Goal: Task Accomplishment & Management: Complete application form

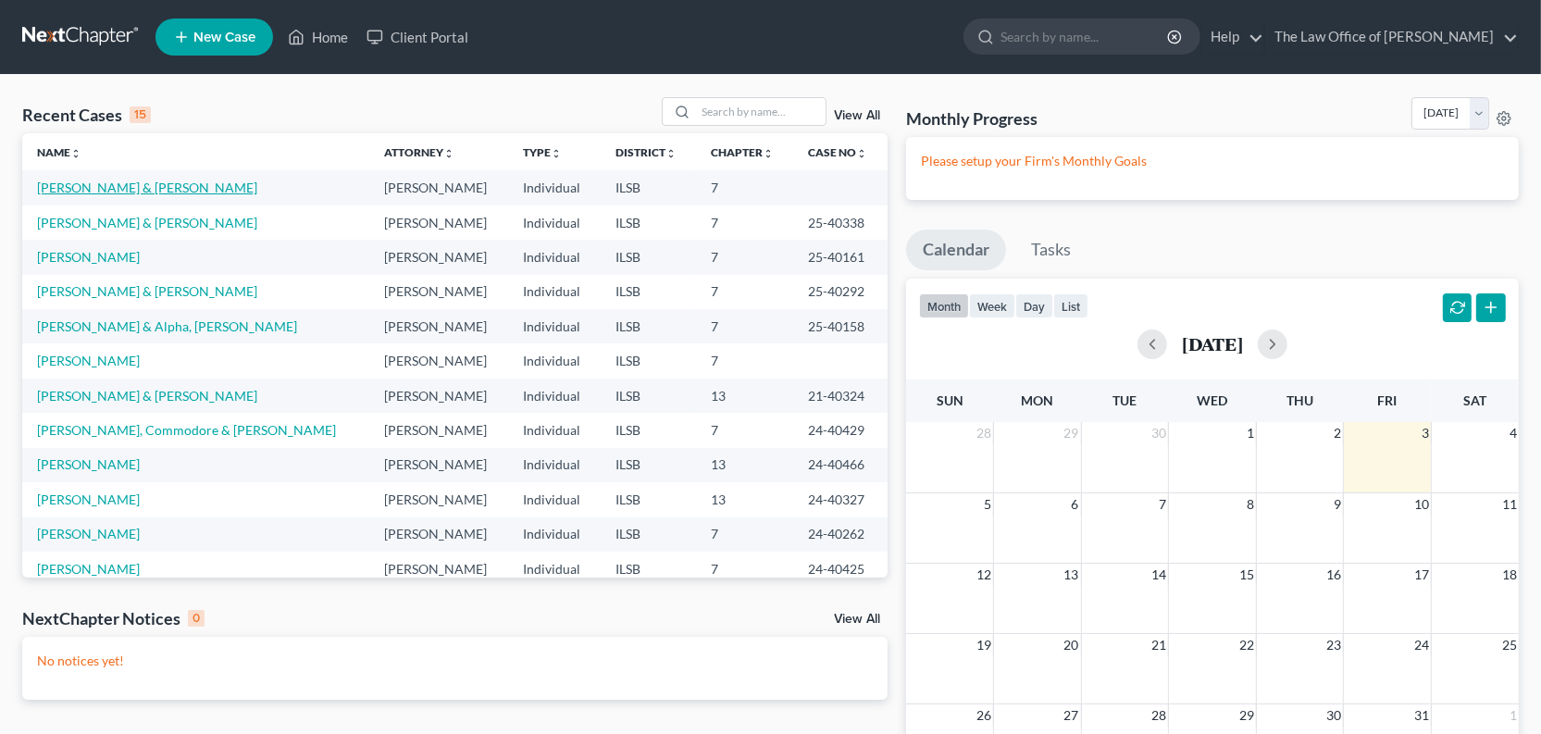
click at [91, 195] on link "[PERSON_NAME] & [PERSON_NAME]" at bounding box center [147, 188] width 220 height 16
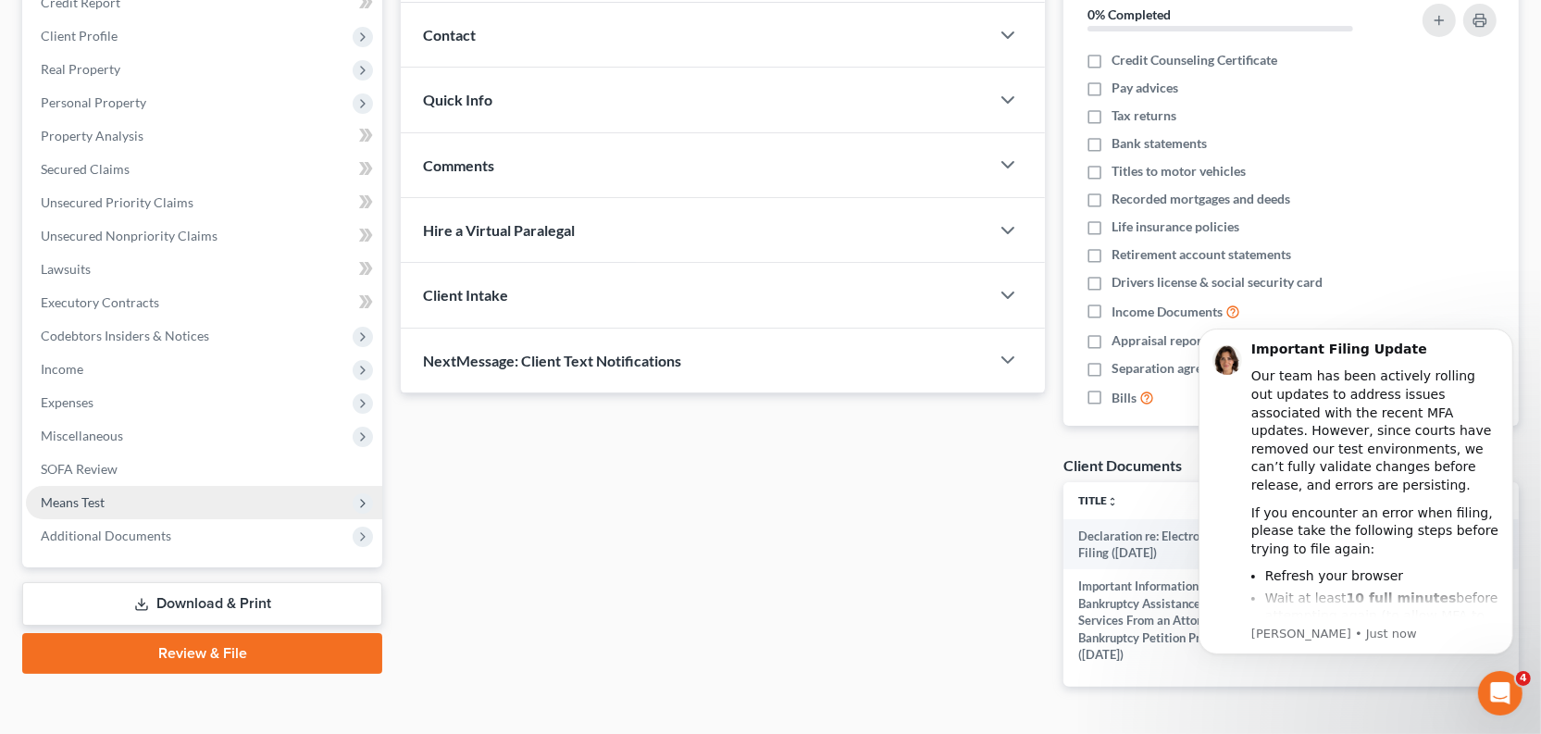
scroll to position [420, 0]
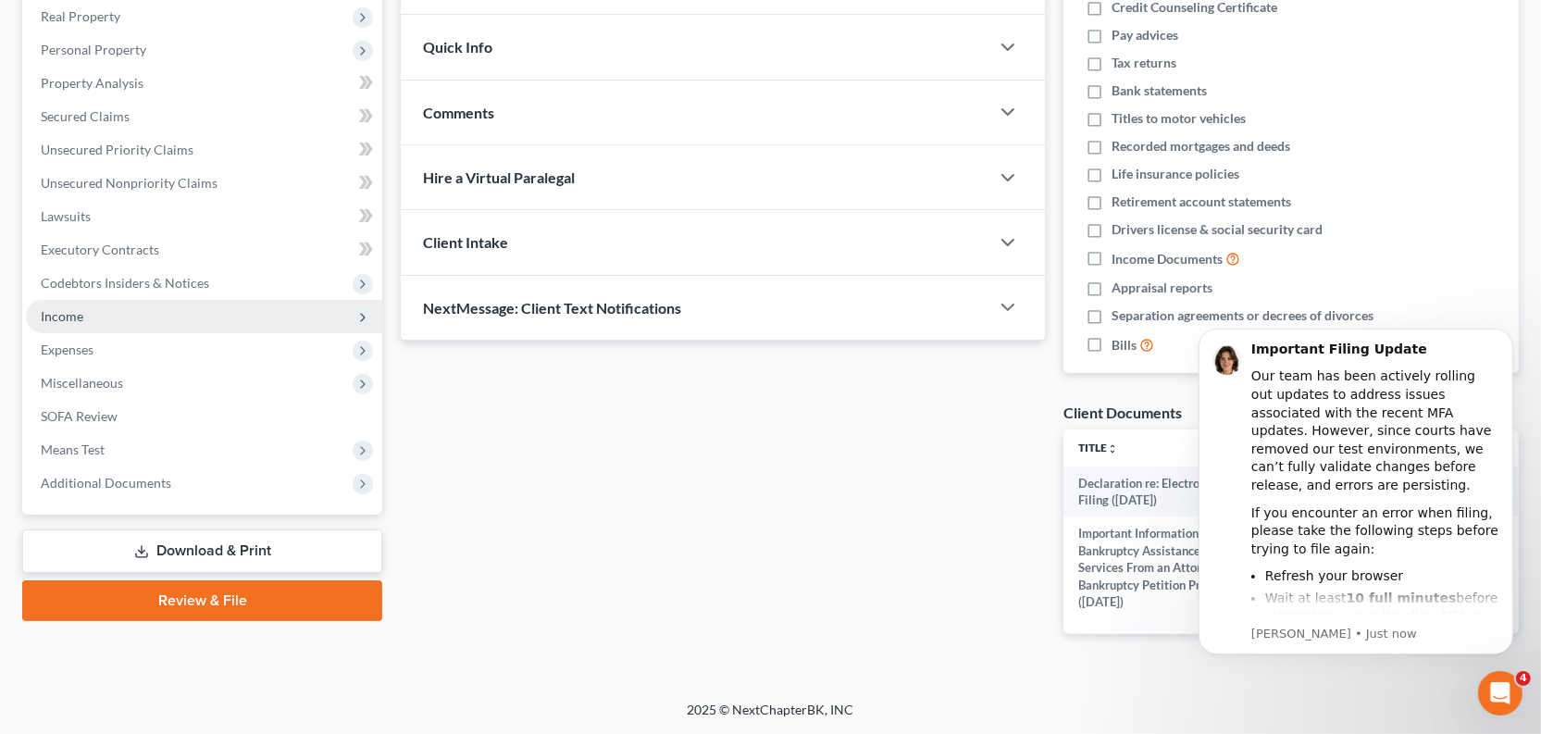
click at [112, 333] on span "Income" at bounding box center [204, 316] width 356 height 33
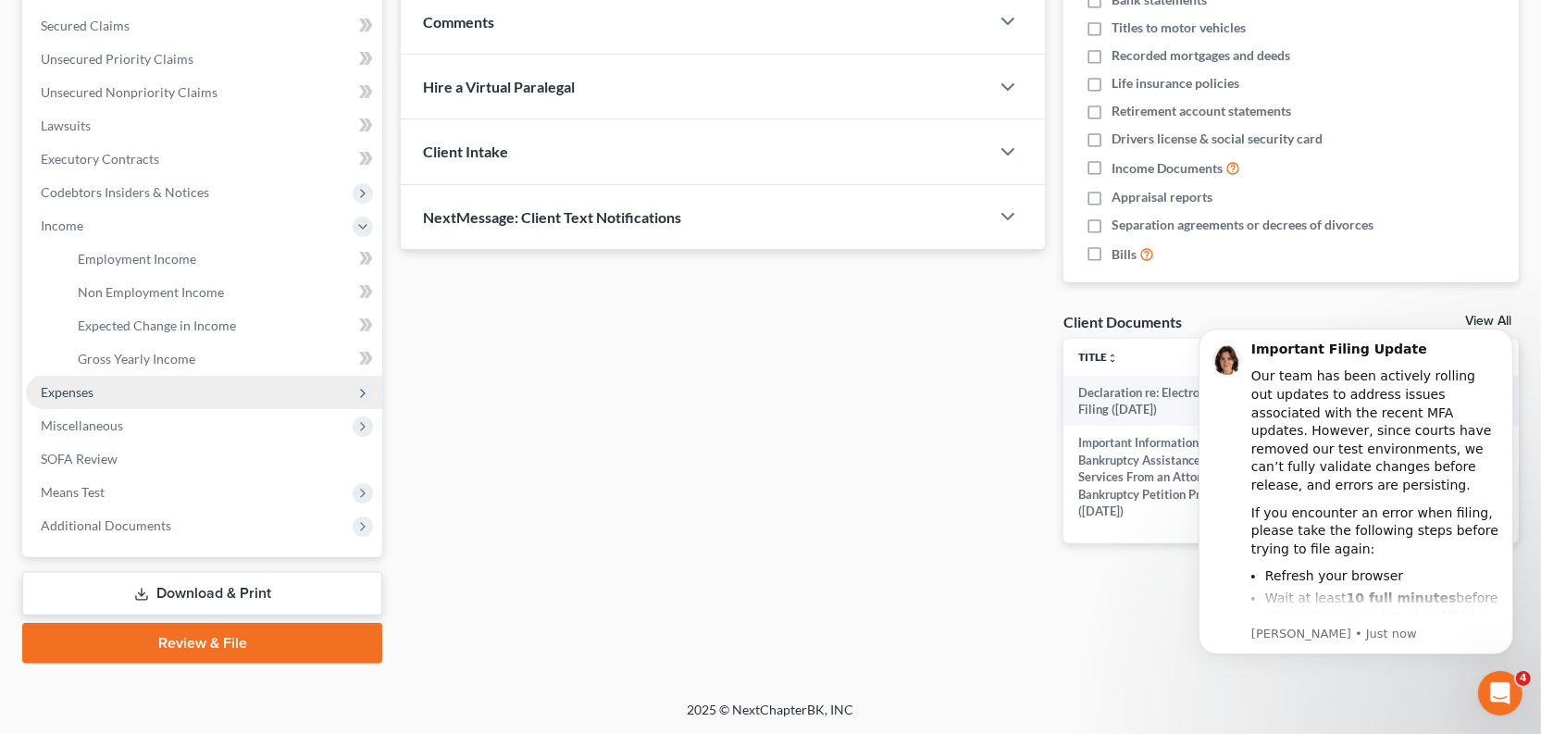
click at [136, 409] on span "Expenses" at bounding box center [204, 392] width 356 height 33
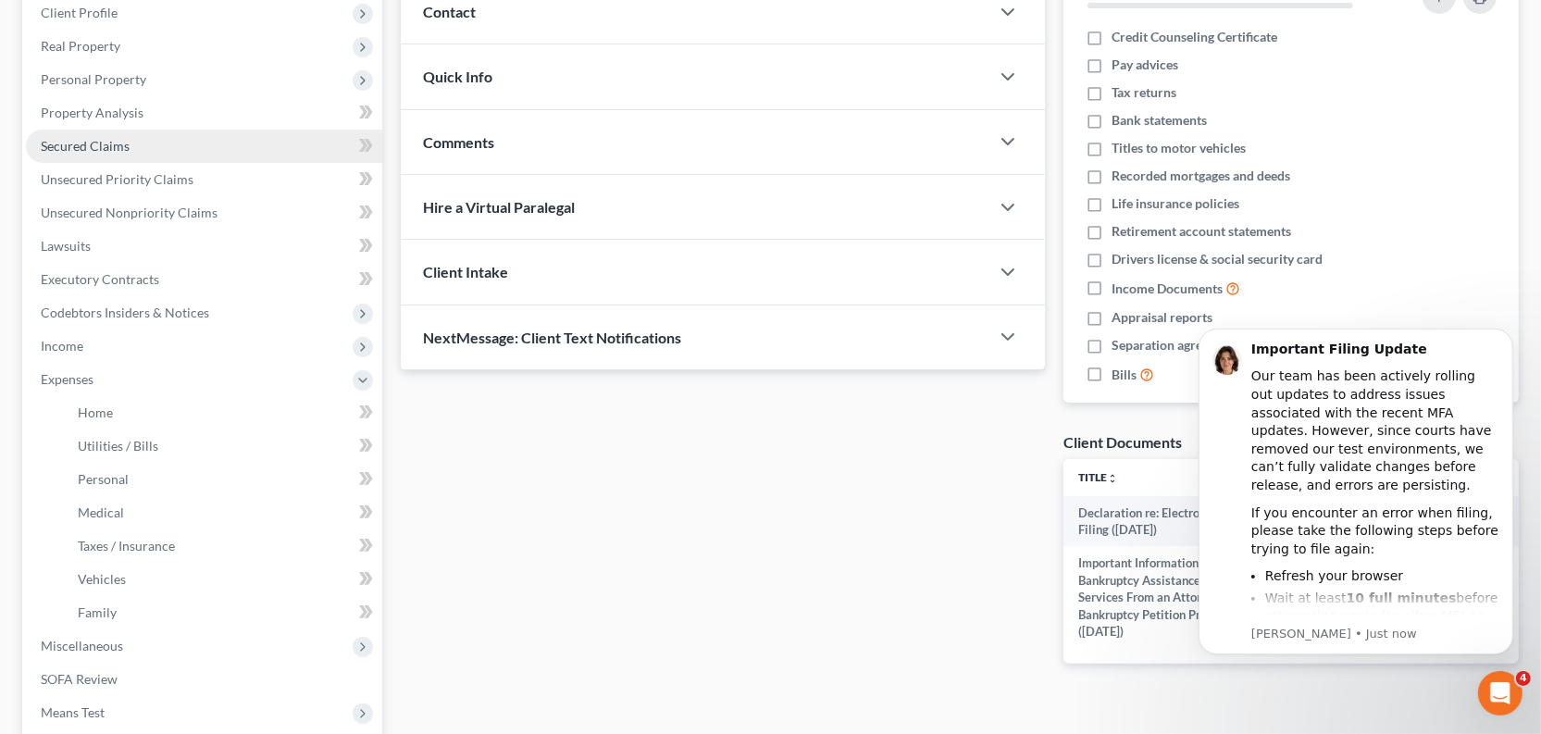
scroll to position [83, 0]
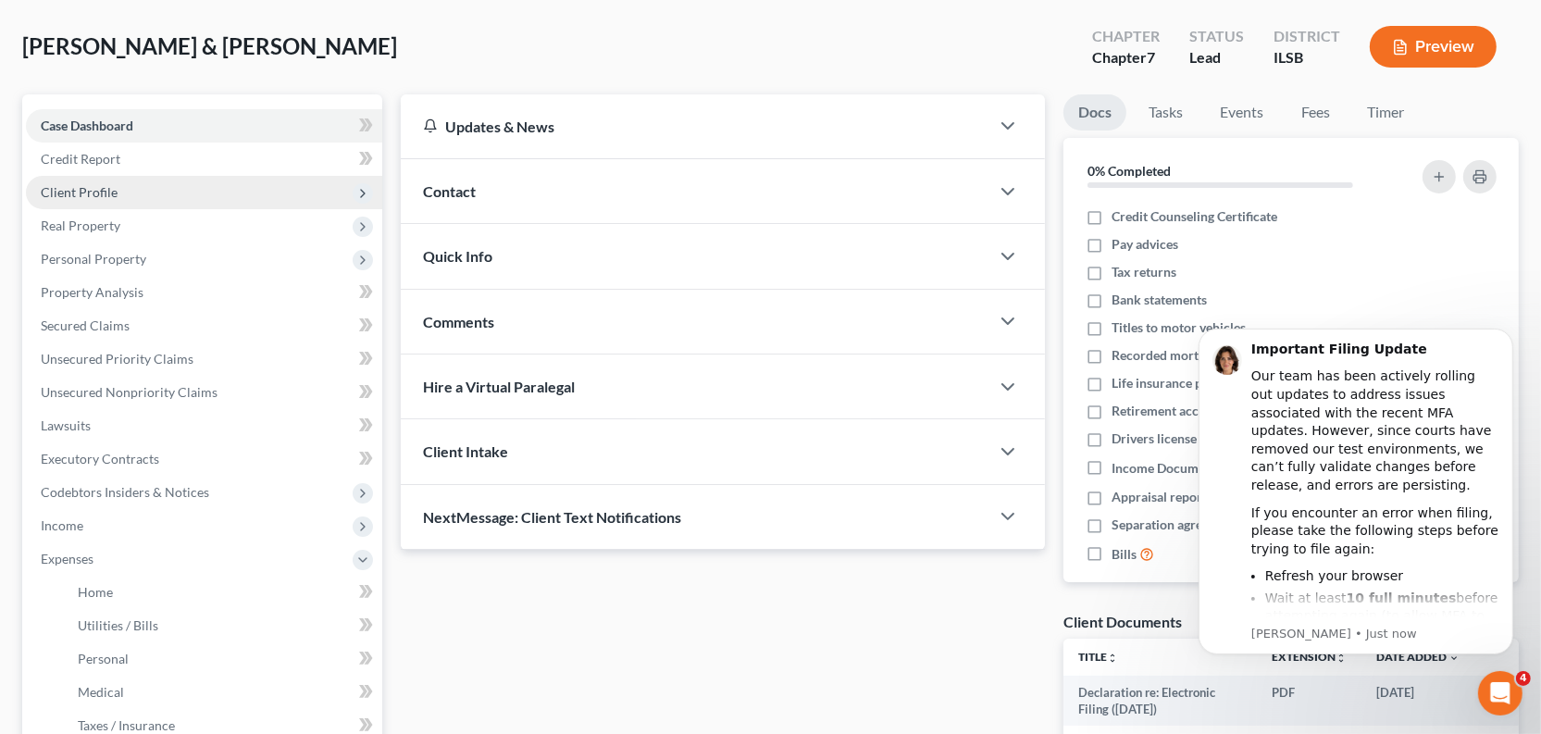
click at [118, 200] on span "Client Profile" at bounding box center [79, 192] width 77 height 16
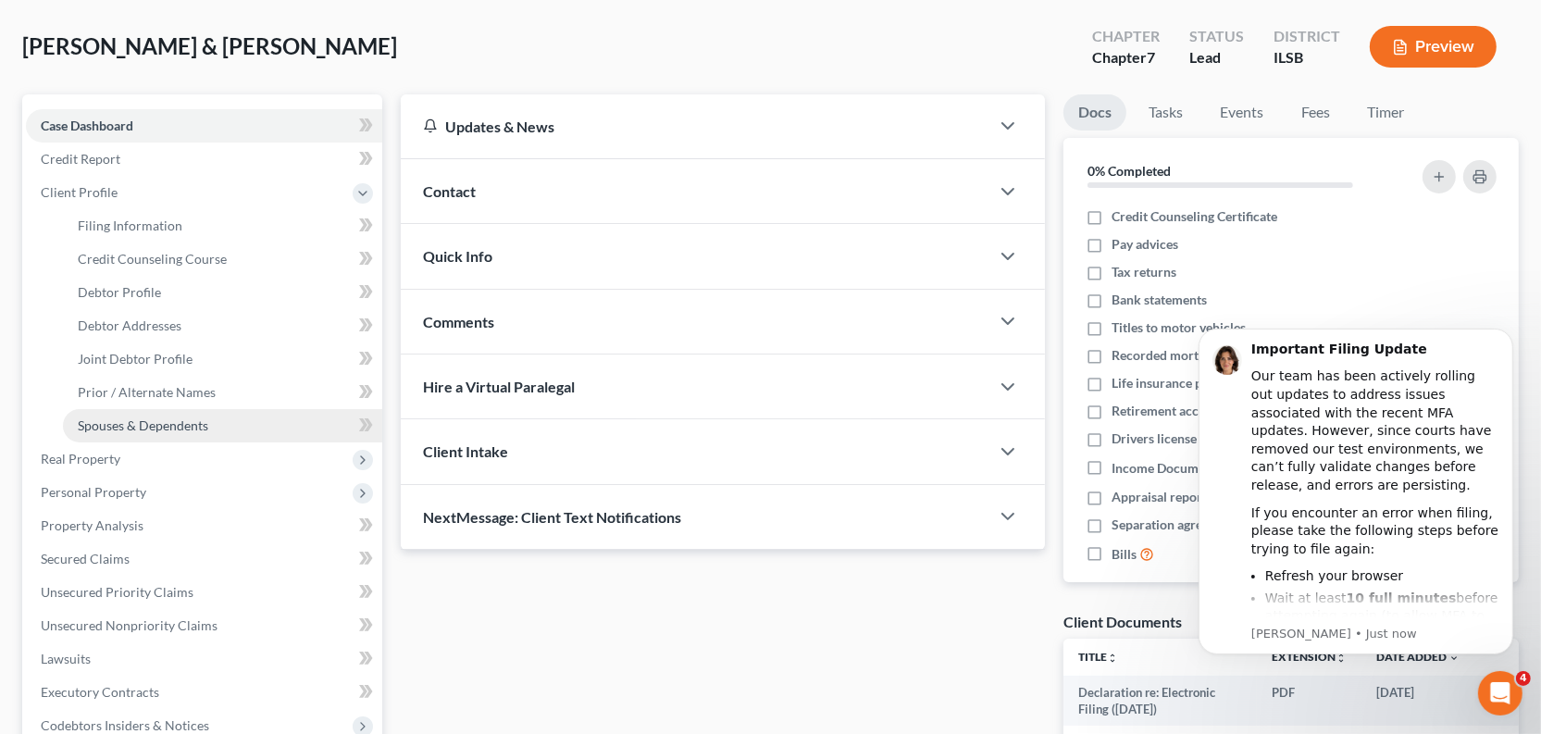
click at [208, 433] on span "Spouses & Dependents" at bounding box center [143, 425] width 130 height 16
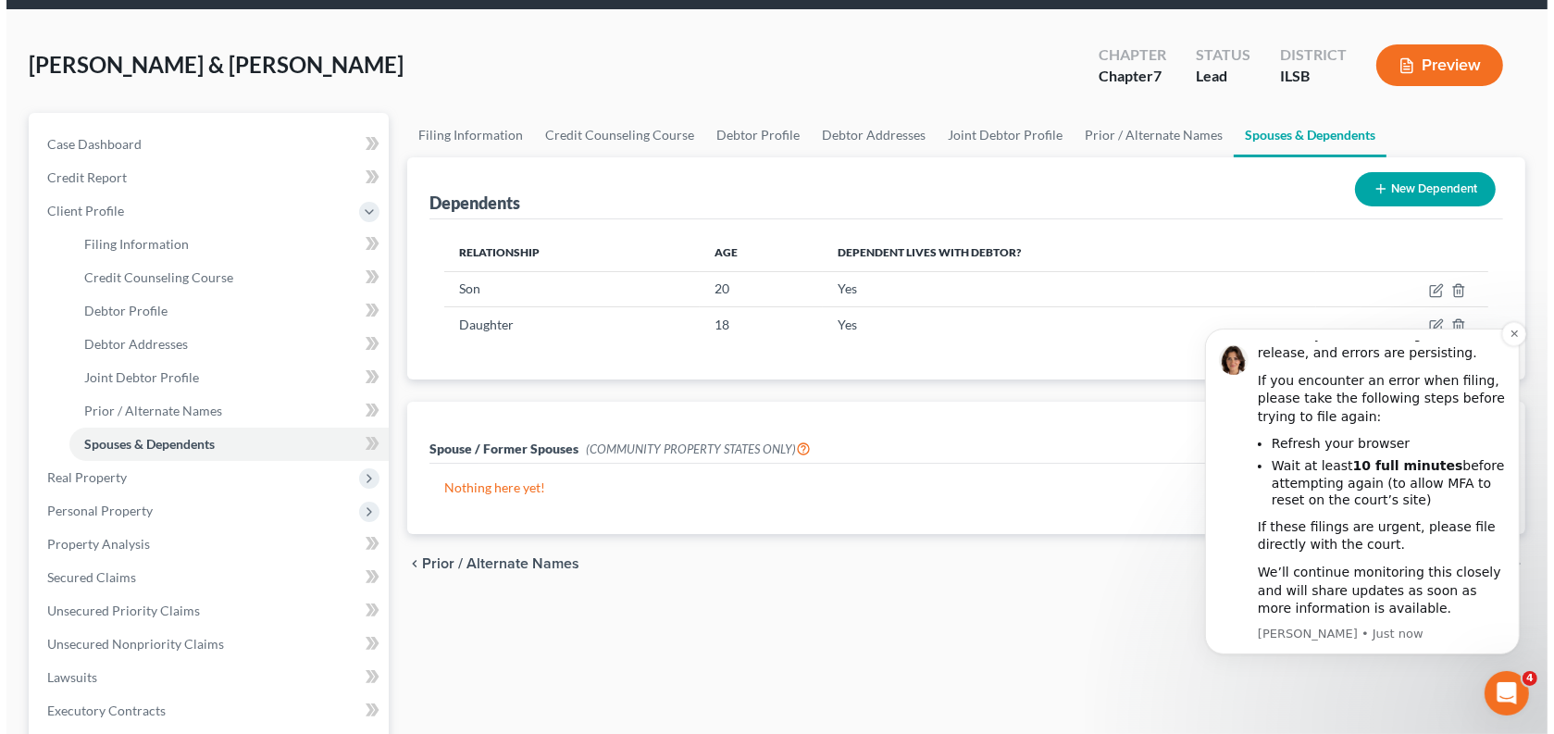
scroll to position [83, 0]
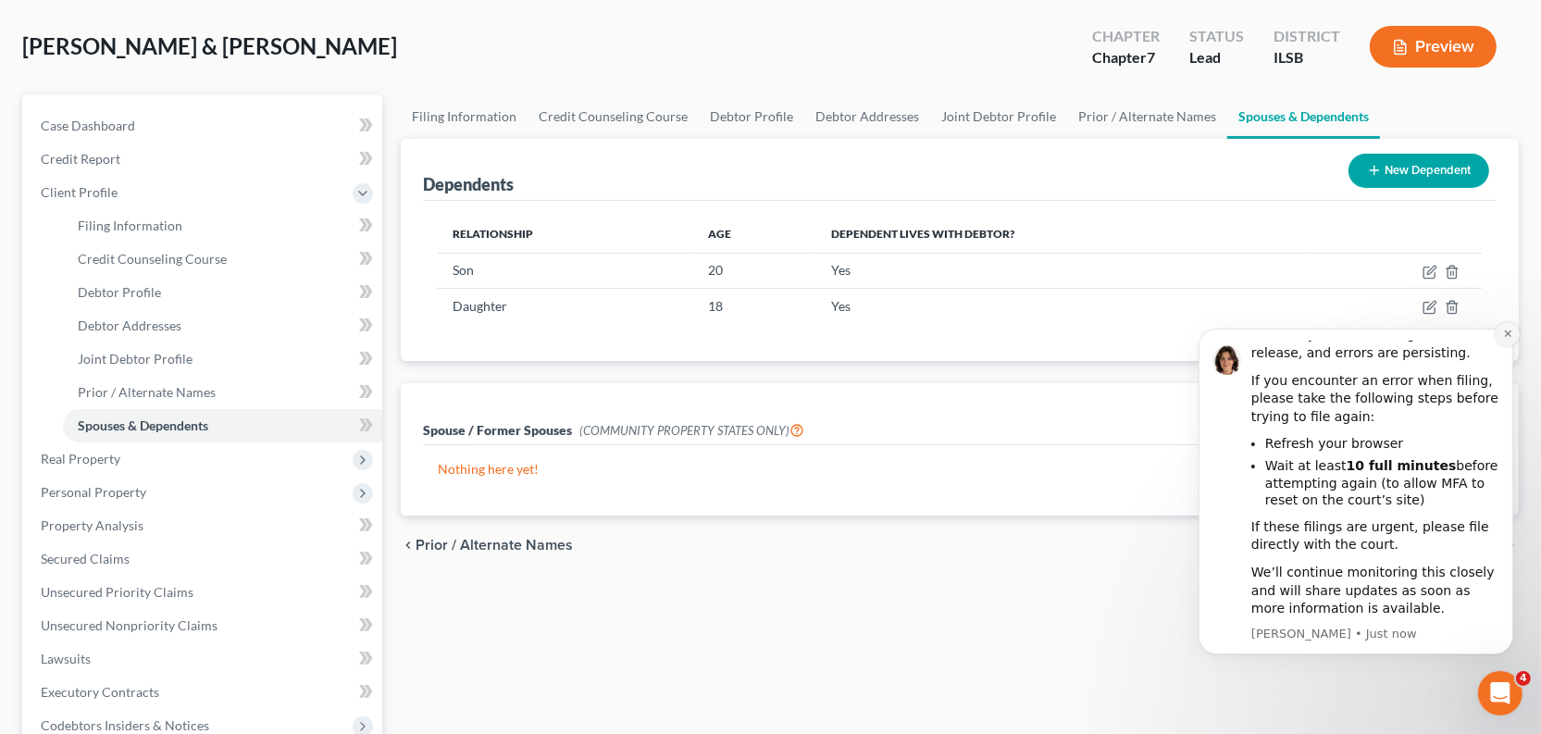
click at [1510, 328] on icon "Dismiss notification" at bounding box center [1507, 333] width 10 height 10
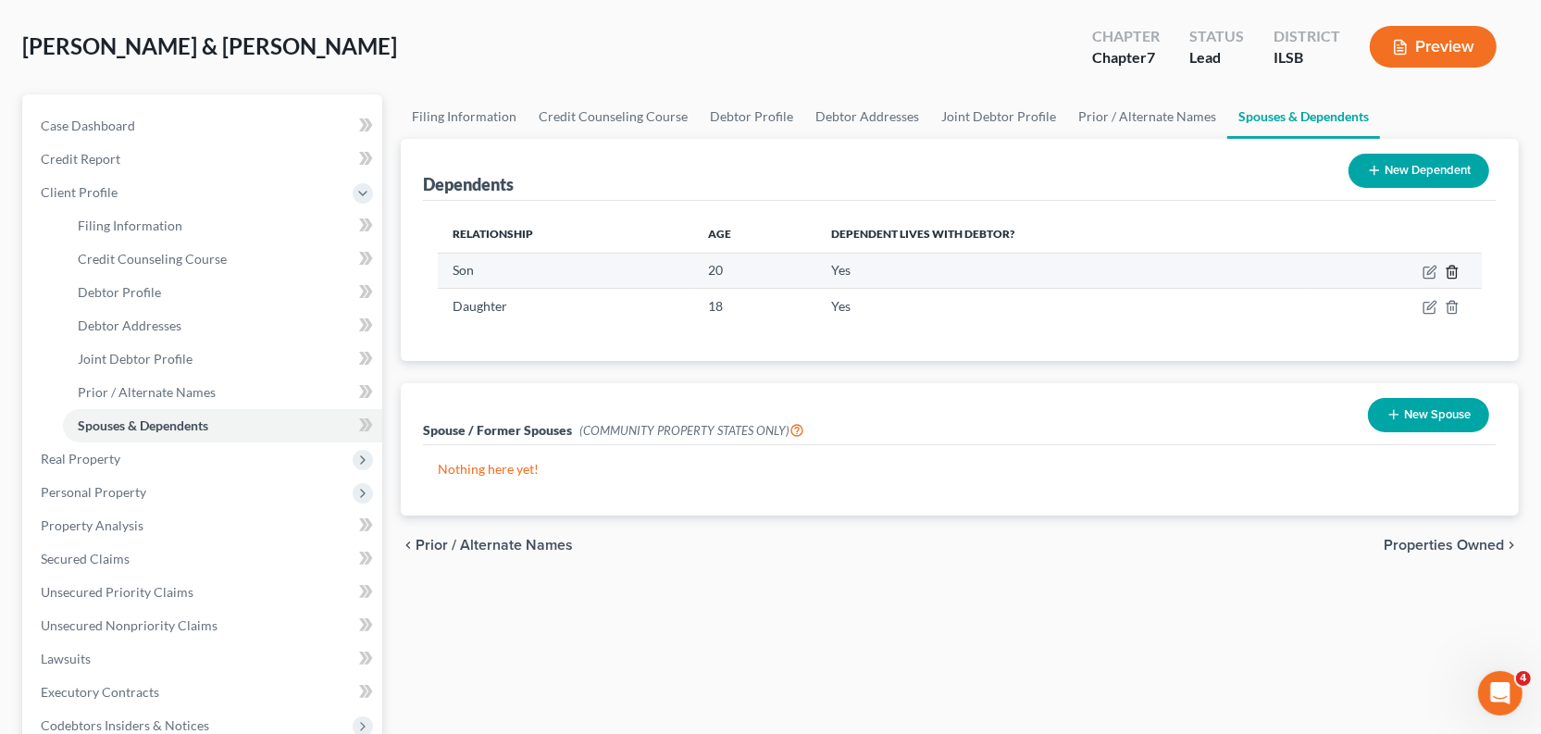
click at [1444, 279] on icon "button" at bounding box center [1451, 272] width 15 height 15
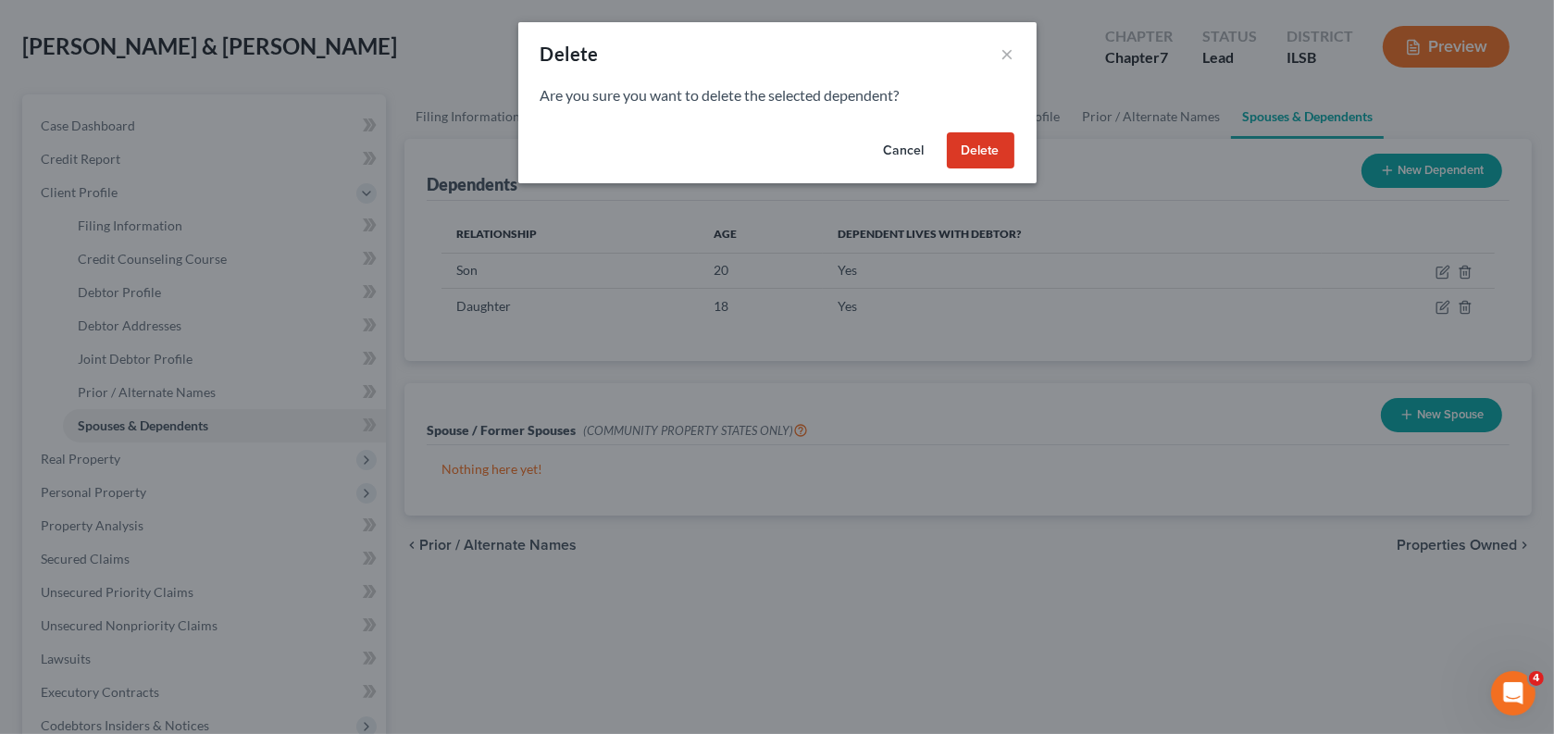
click at [1014, 169] on button "Delete" at bounding box center [981, 150] width 68 height 37
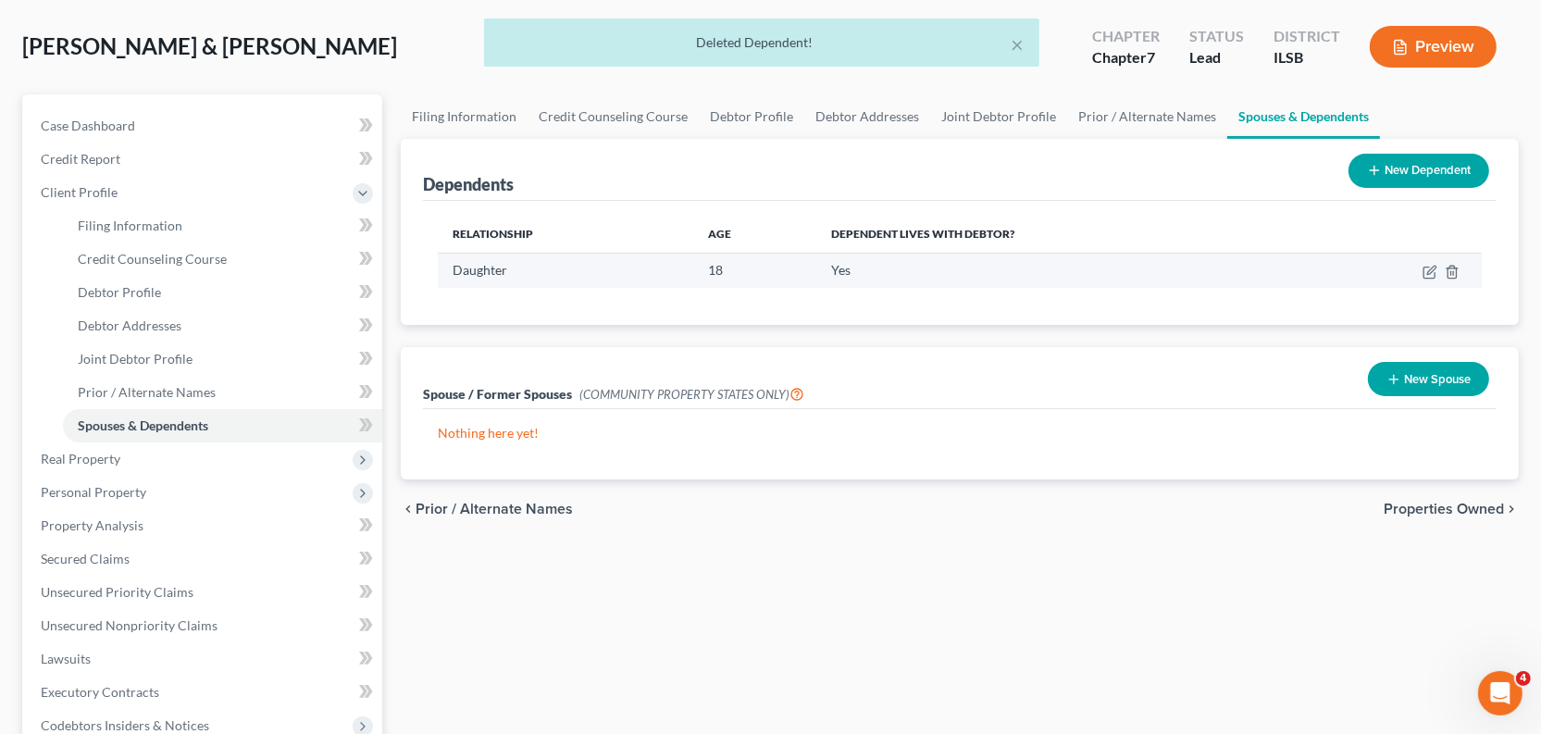
click at [1421, 288] on td at bounding box center [1395, 270] width 172 height 35
click at [1446, 268] on polyline "button" at bounding box center [1451, 268] width 11 height 0
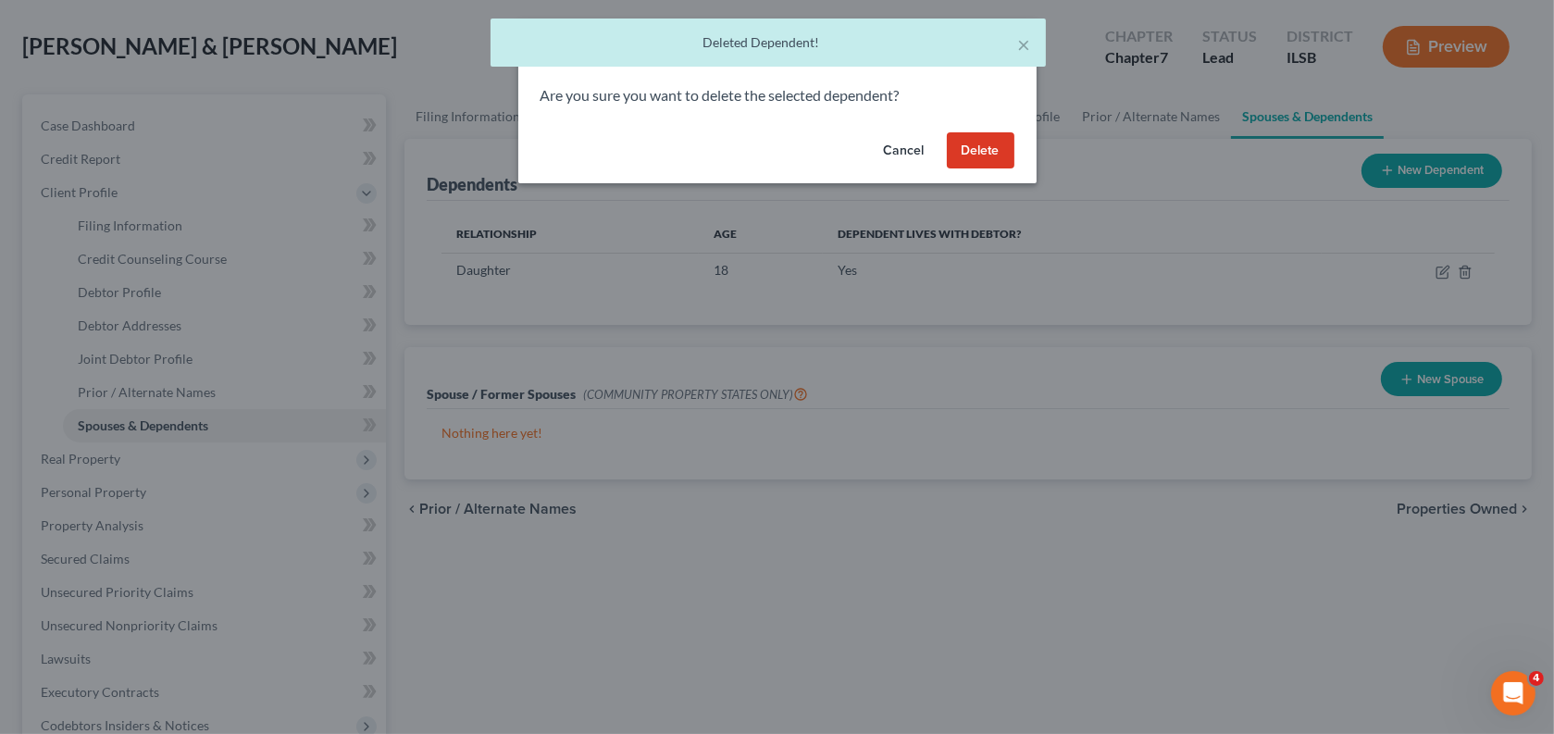
click at [996, 169] on button "Delete" at bounding box center [981, 150] width 68 height 37
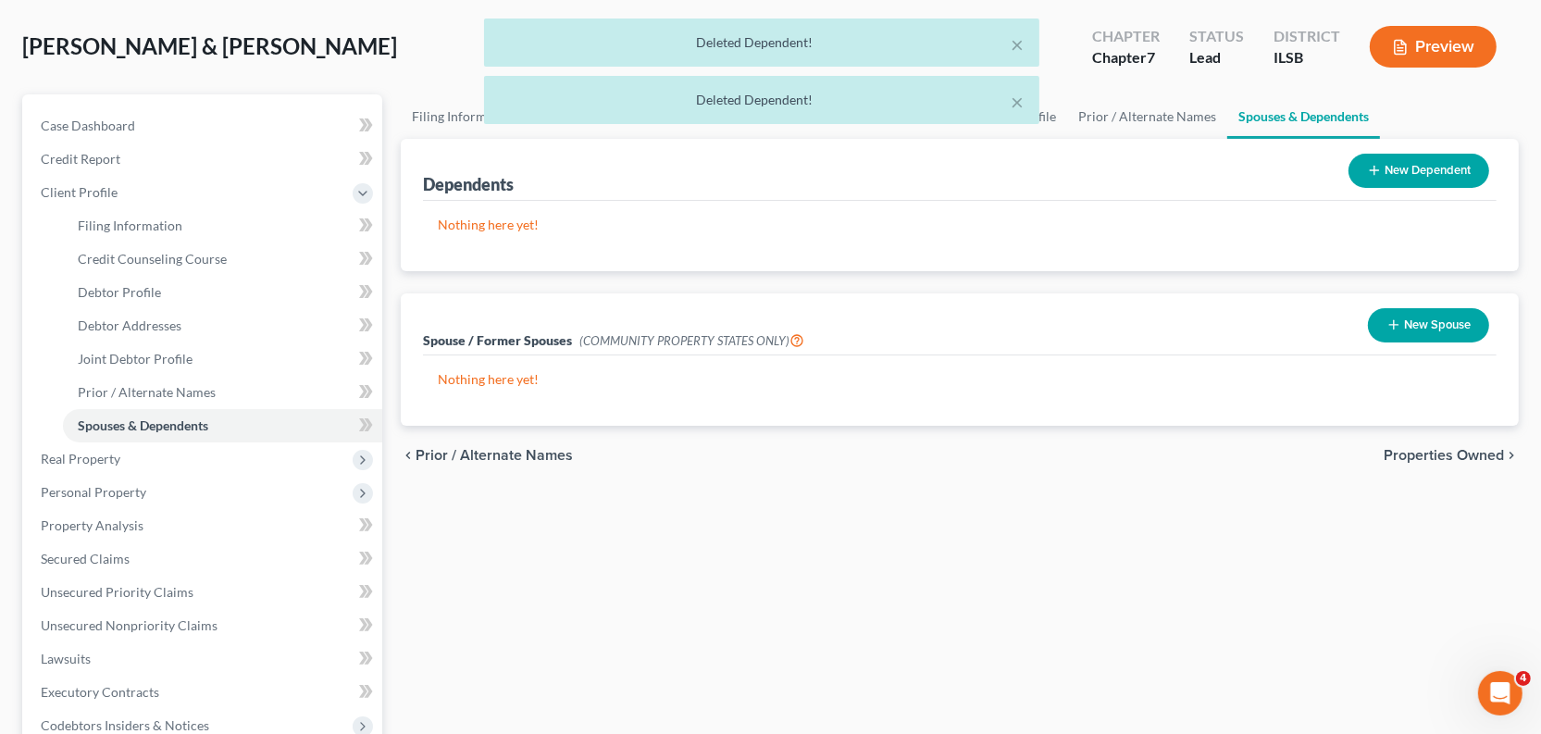
click at [1383, 86] on div "× Deleted Dependent! × Deleted Dependent!" at bounding box center [761, 76] width 1541 height 115
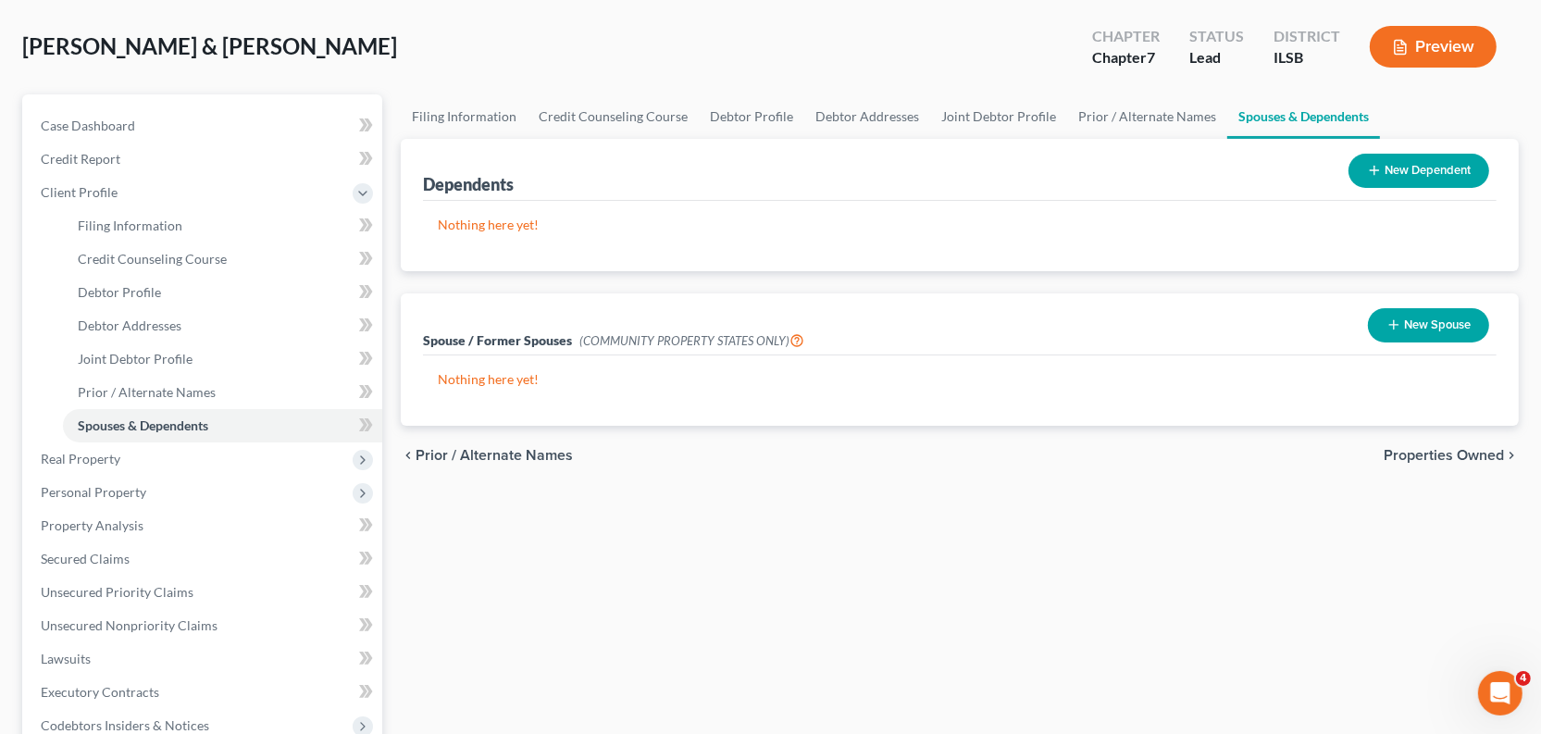
click at [1381, 68] on button "Preview" at bounding box center [1432, 47] width 127 height 42
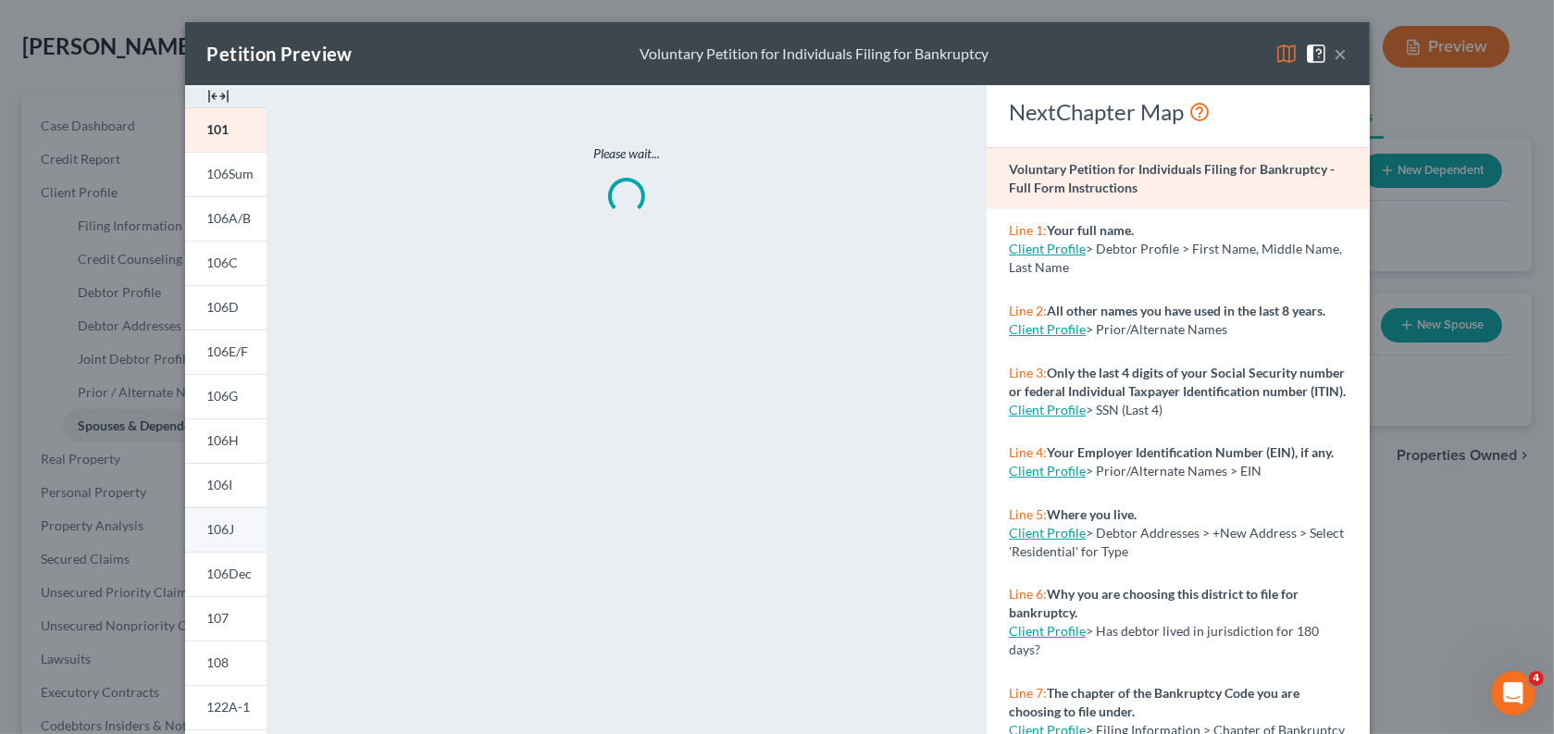
click at [185, 551] on link "106J" at bounding box center [225, 529] width 81 height 44
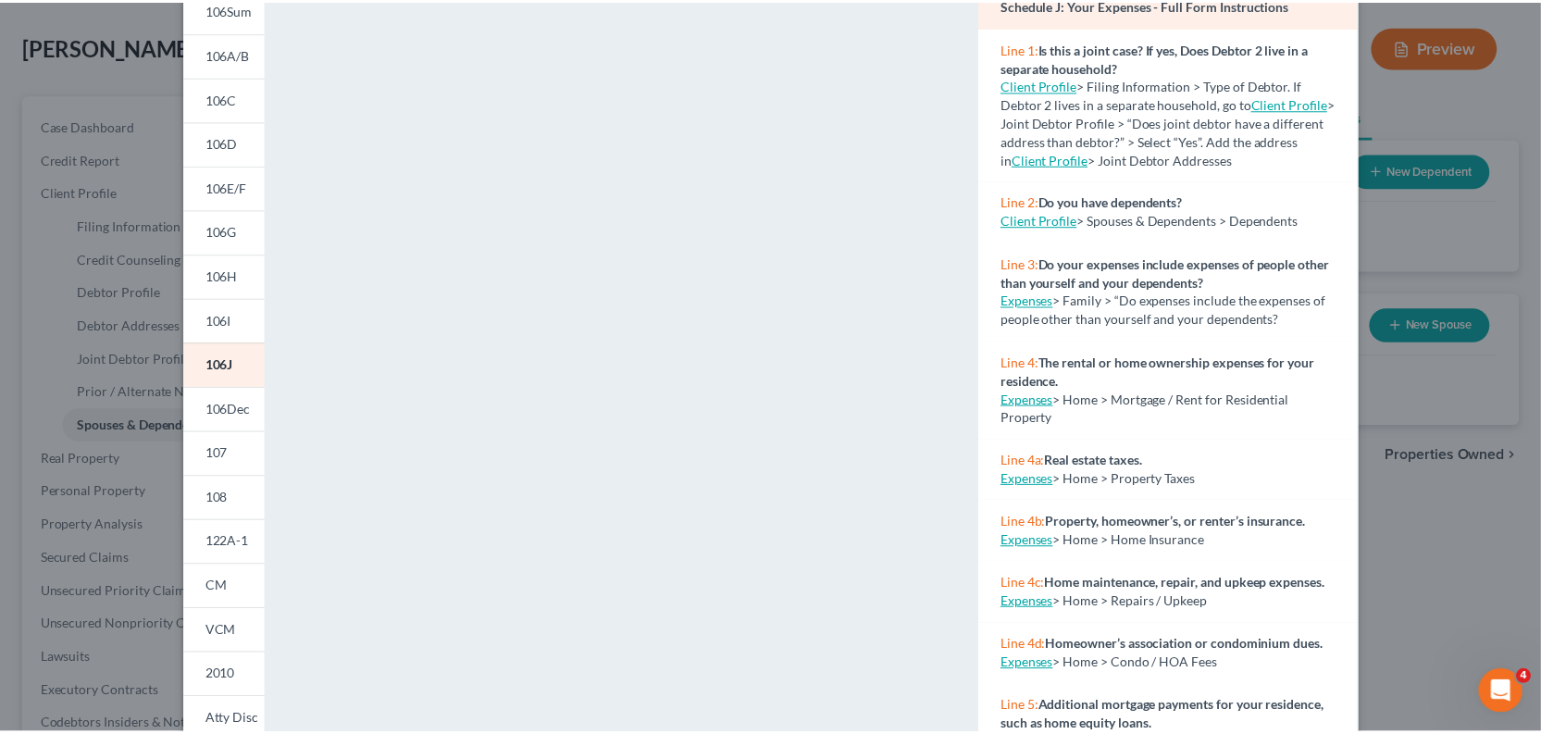
scroll to position [0, 0]
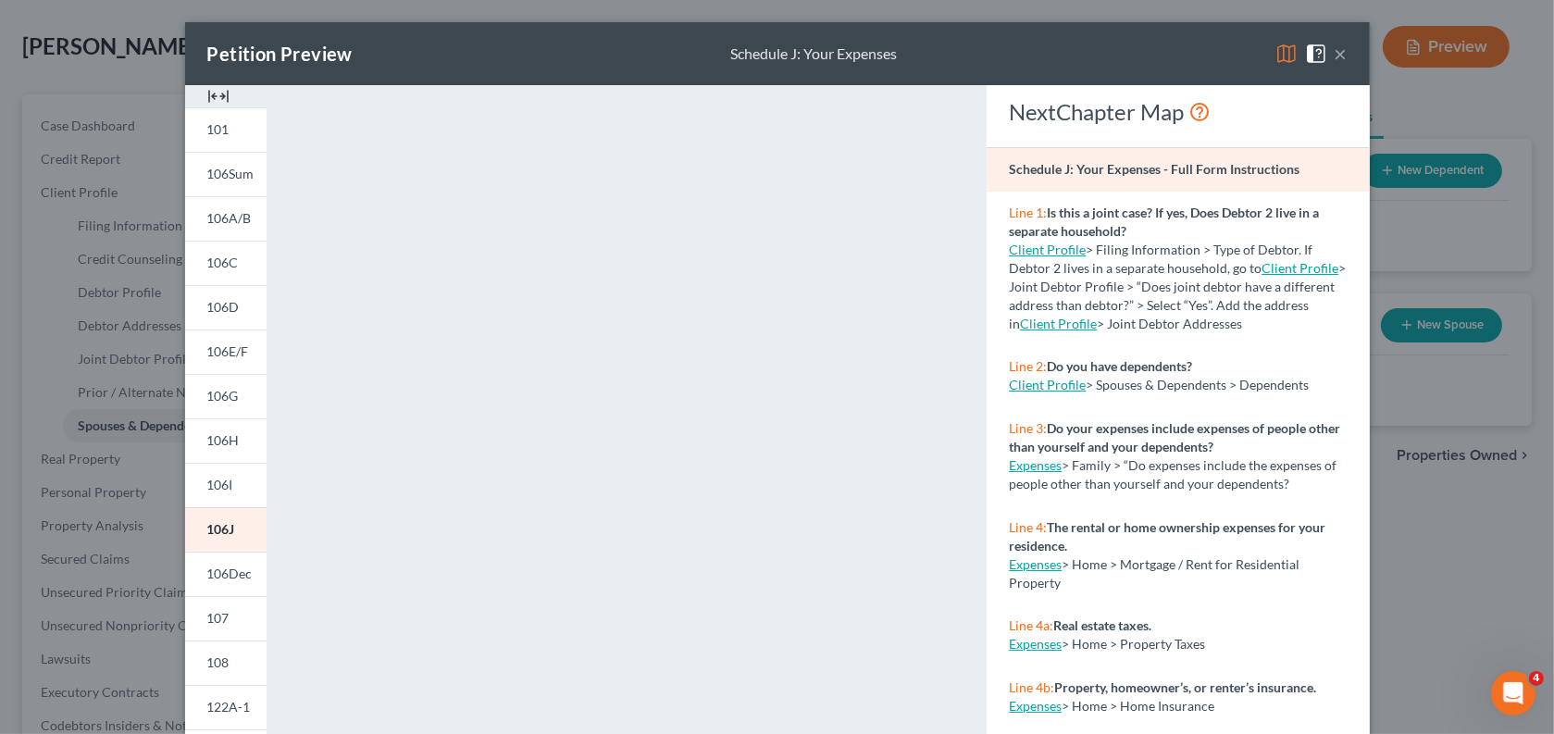
click at [1347, 64] on button "×" at bounding box center [1340, 54] width 13 height 22
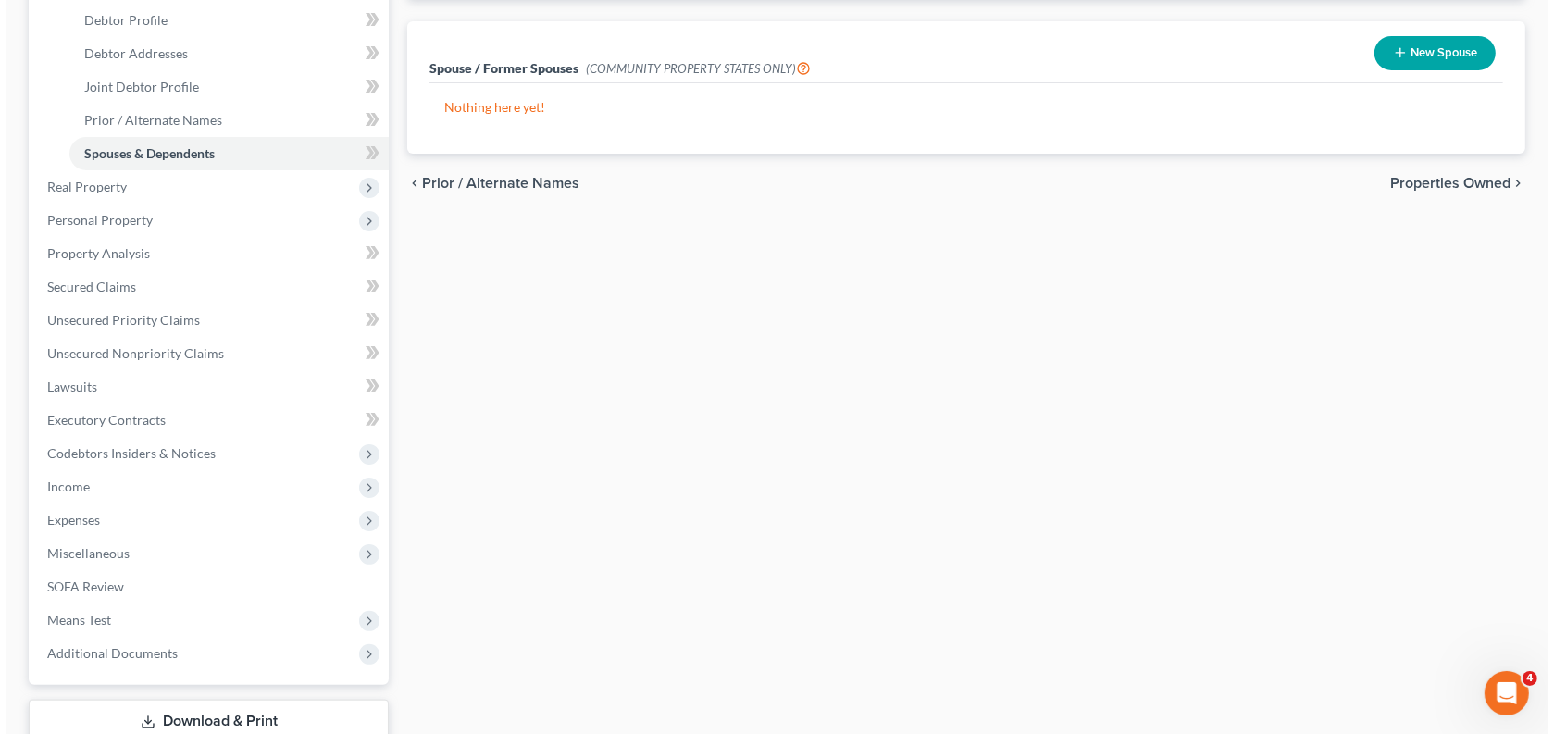
scroll to position [19, 0]
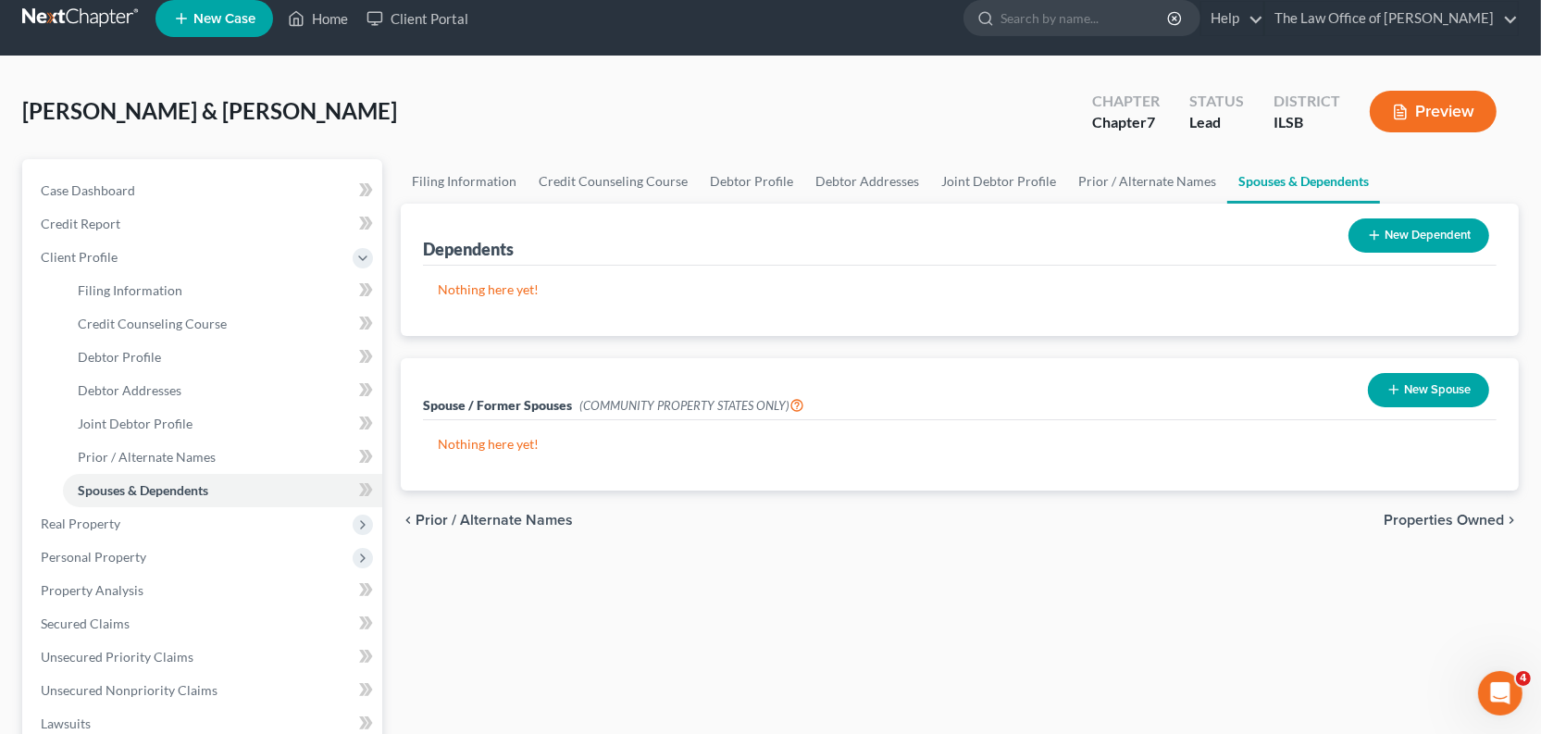
click at [1387, 132] on button "Preview" at bounding box center [1432, 112] width 127 height 42
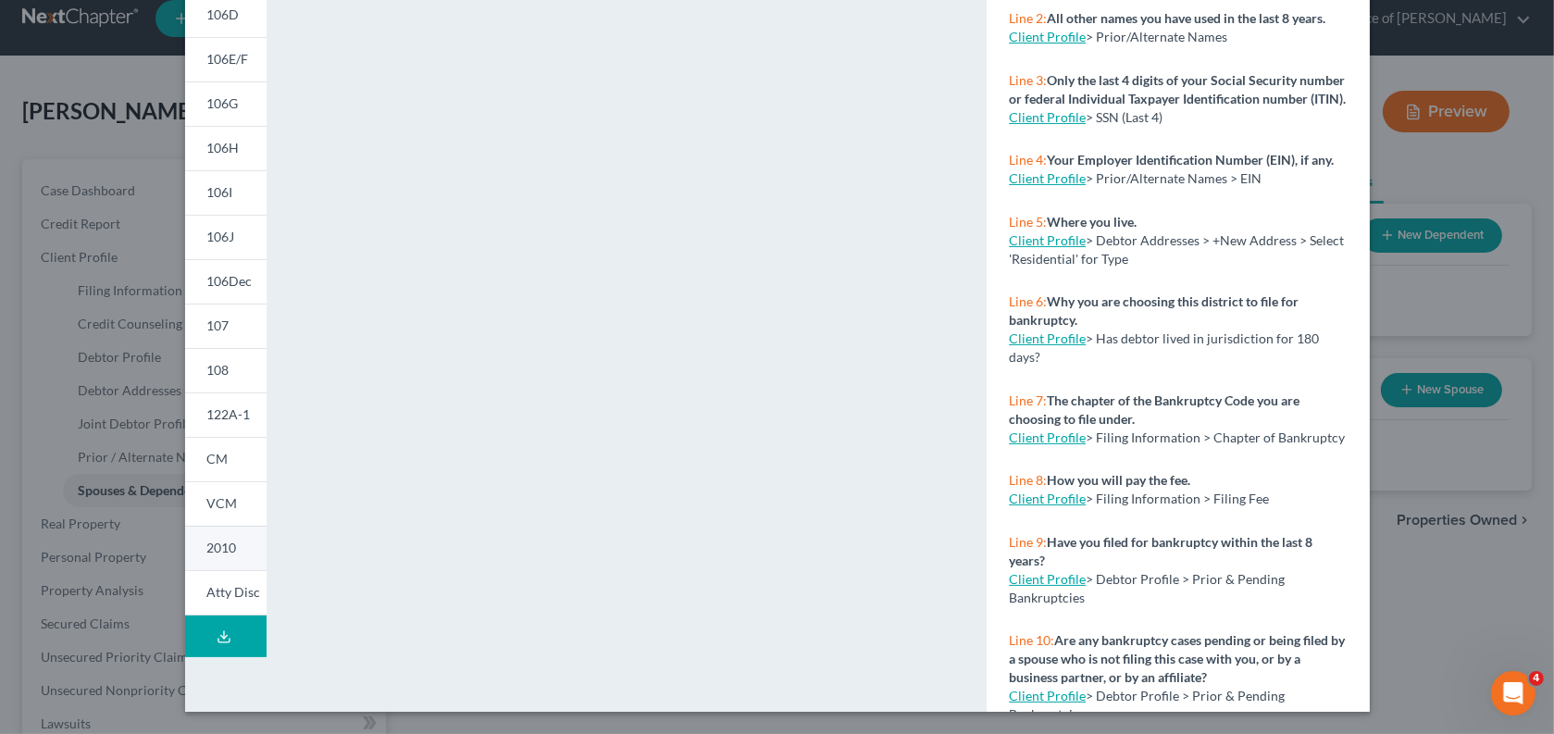
scroll to position [475, 0]
click at [185, 392] on link "122A-1" at bounding box center [225, 414] width 81 height 44
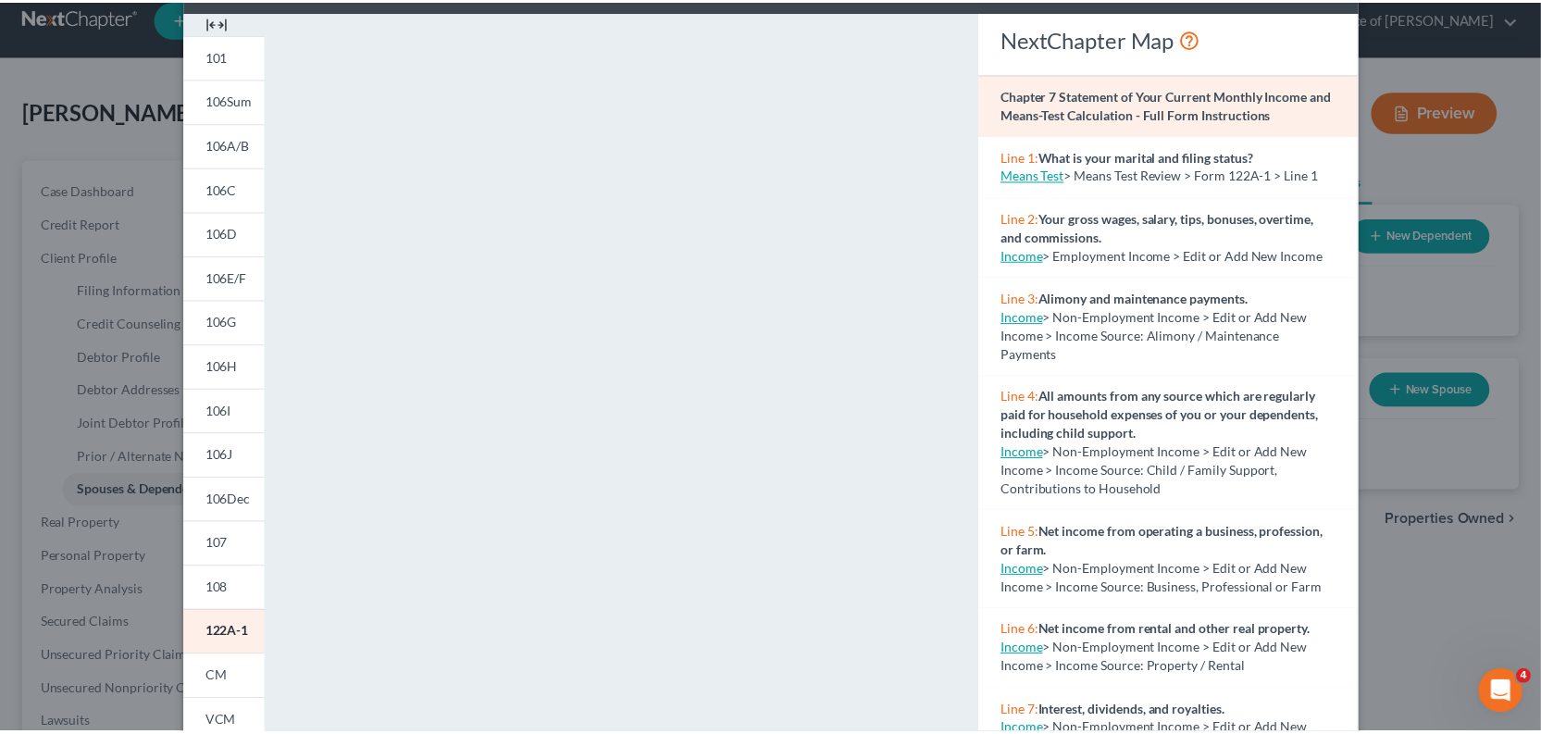
scroll to position [0, 0]
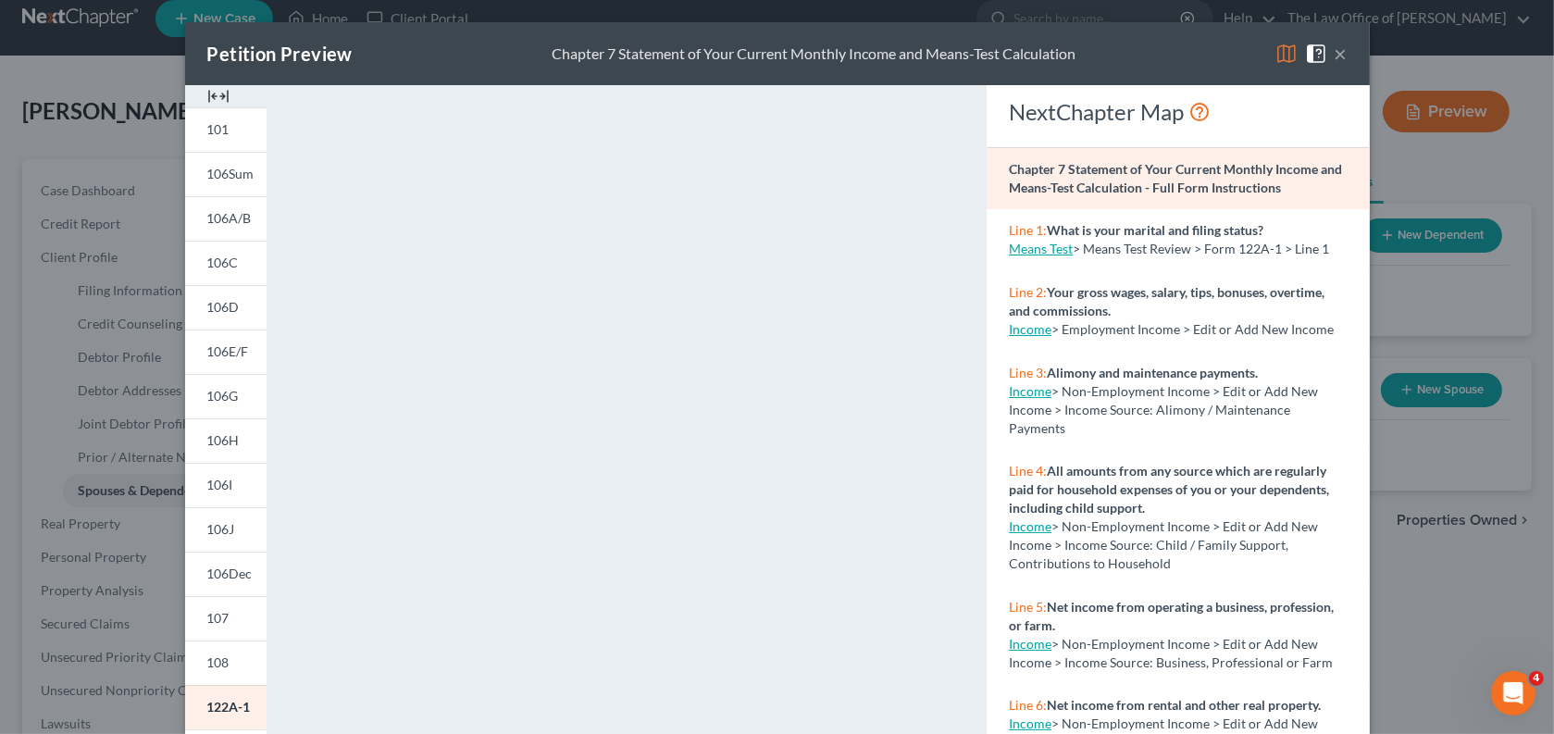
click at [207, 107] on img at bounding box center [218, 96] width 22 height 22
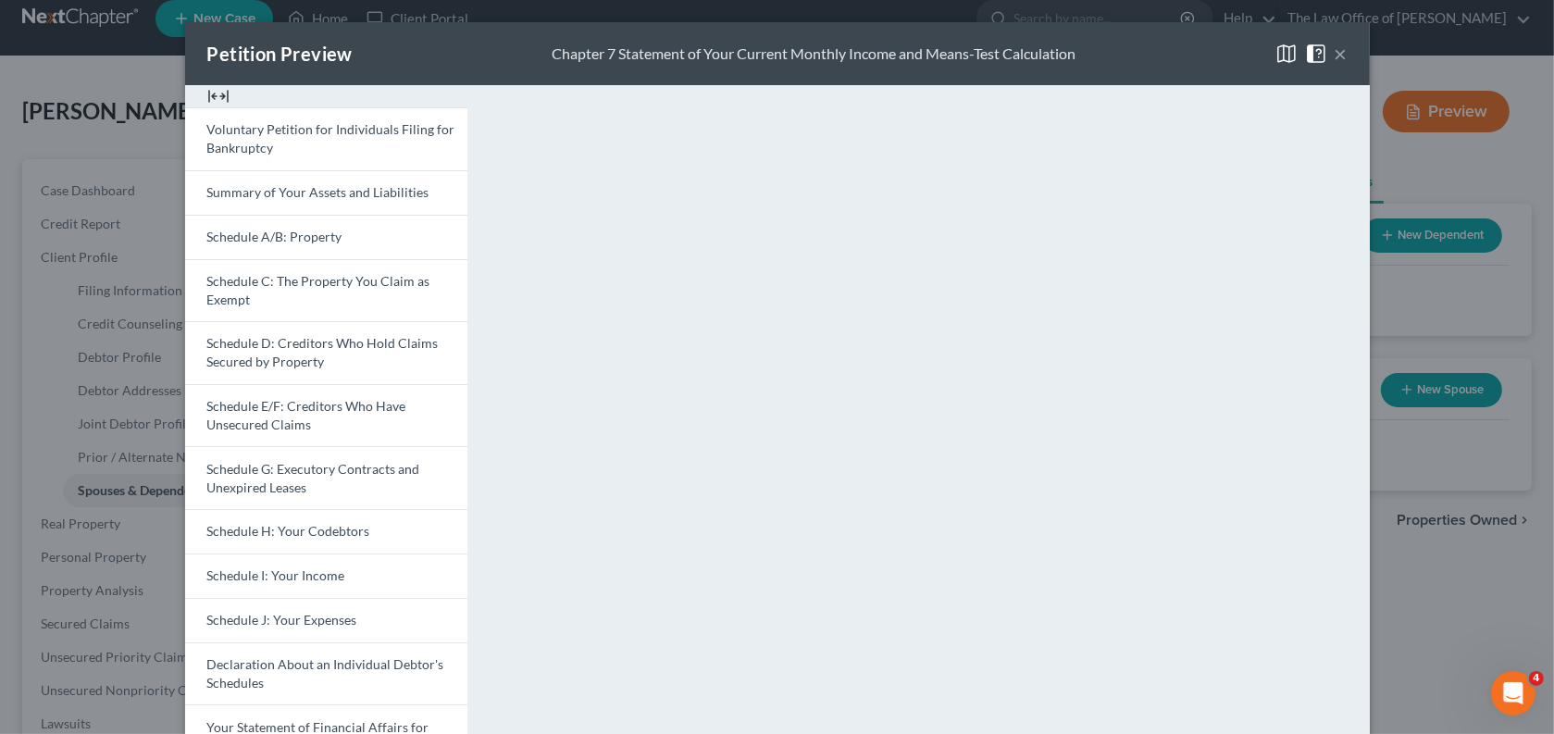
click at [1347, 65] on button "×" at bounding box center [1340, 54] width 13 height 22
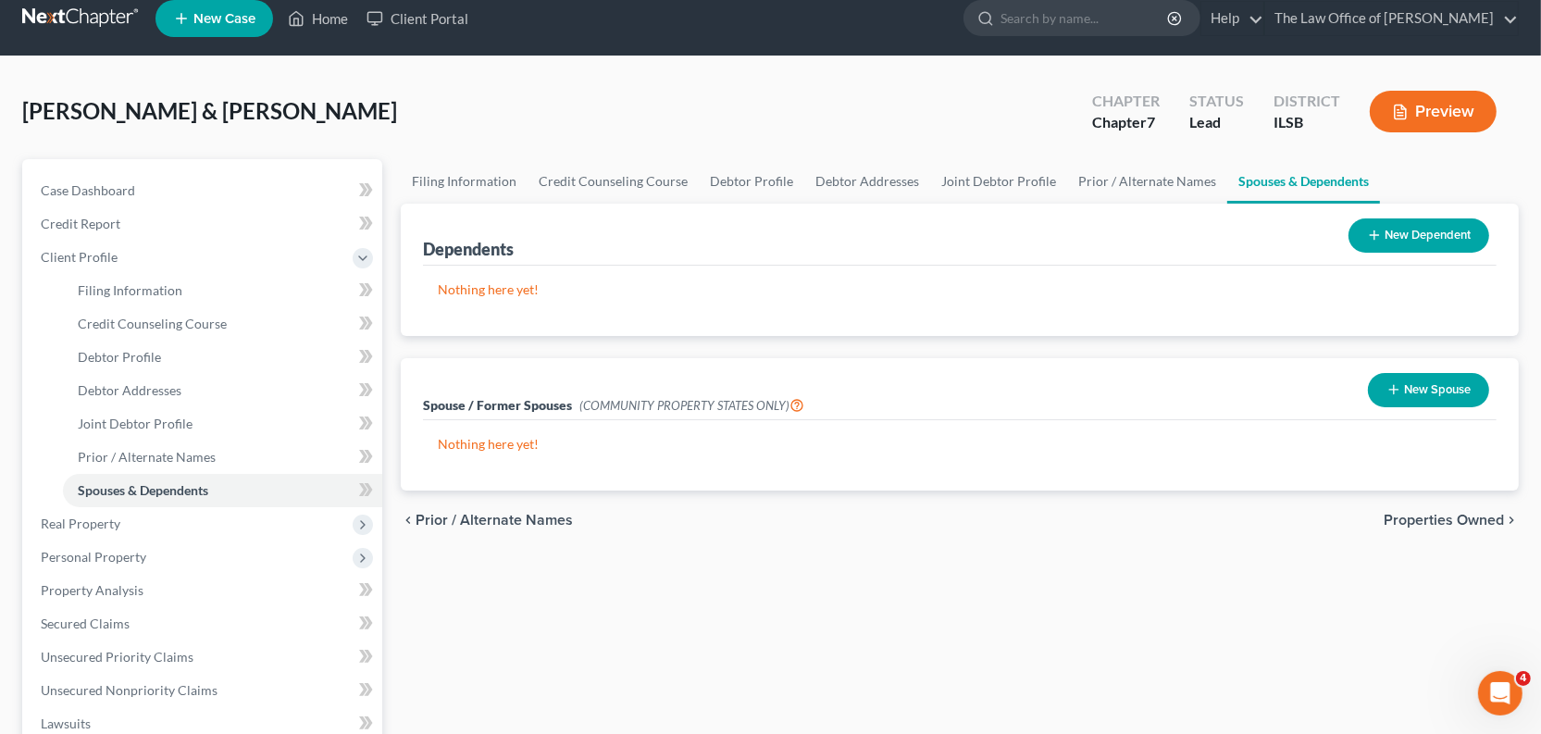
click at [1015, 266] on div "Dependents New Dependent" at bounding box center [959, 235] width 1073 height 62
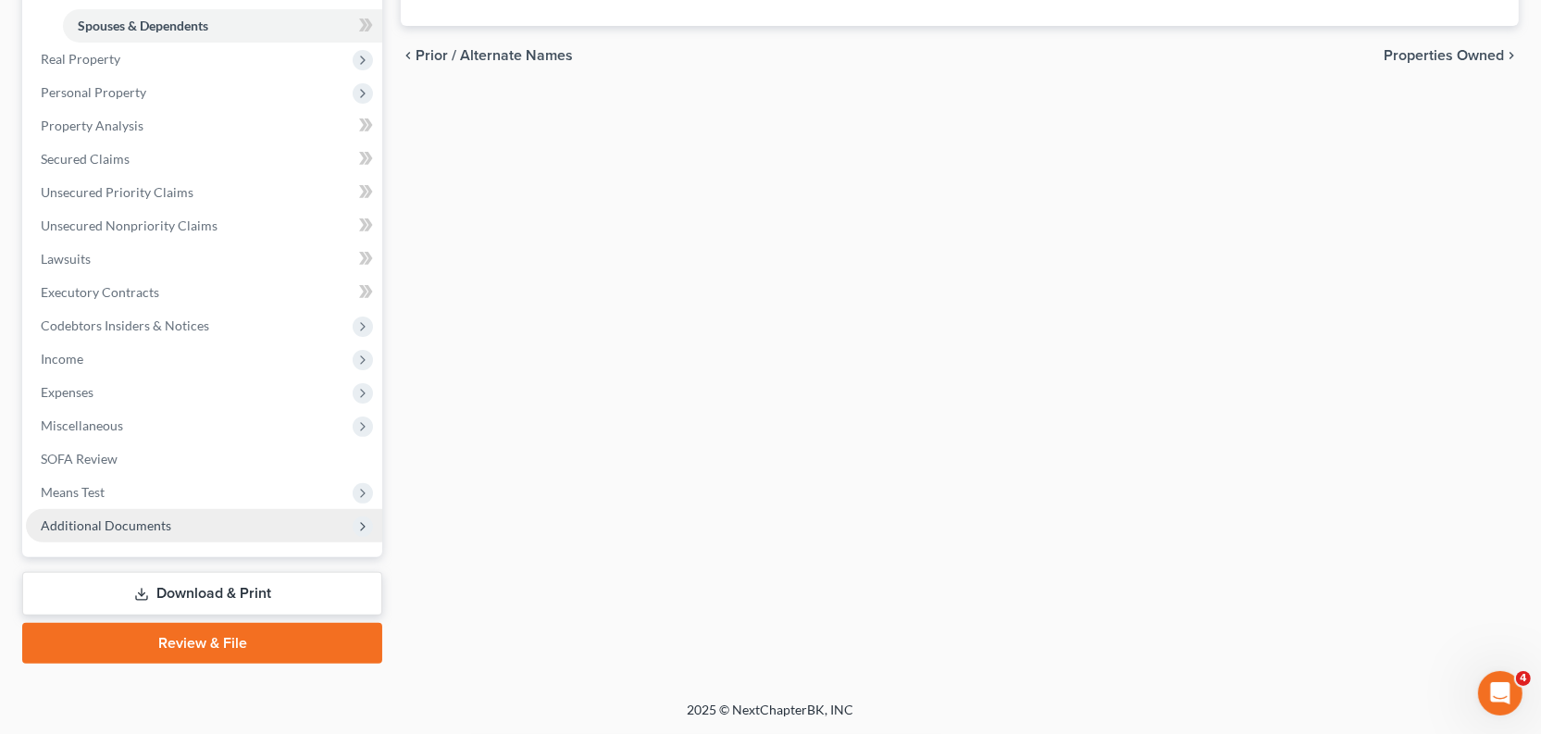
scroll to position [782, 0]
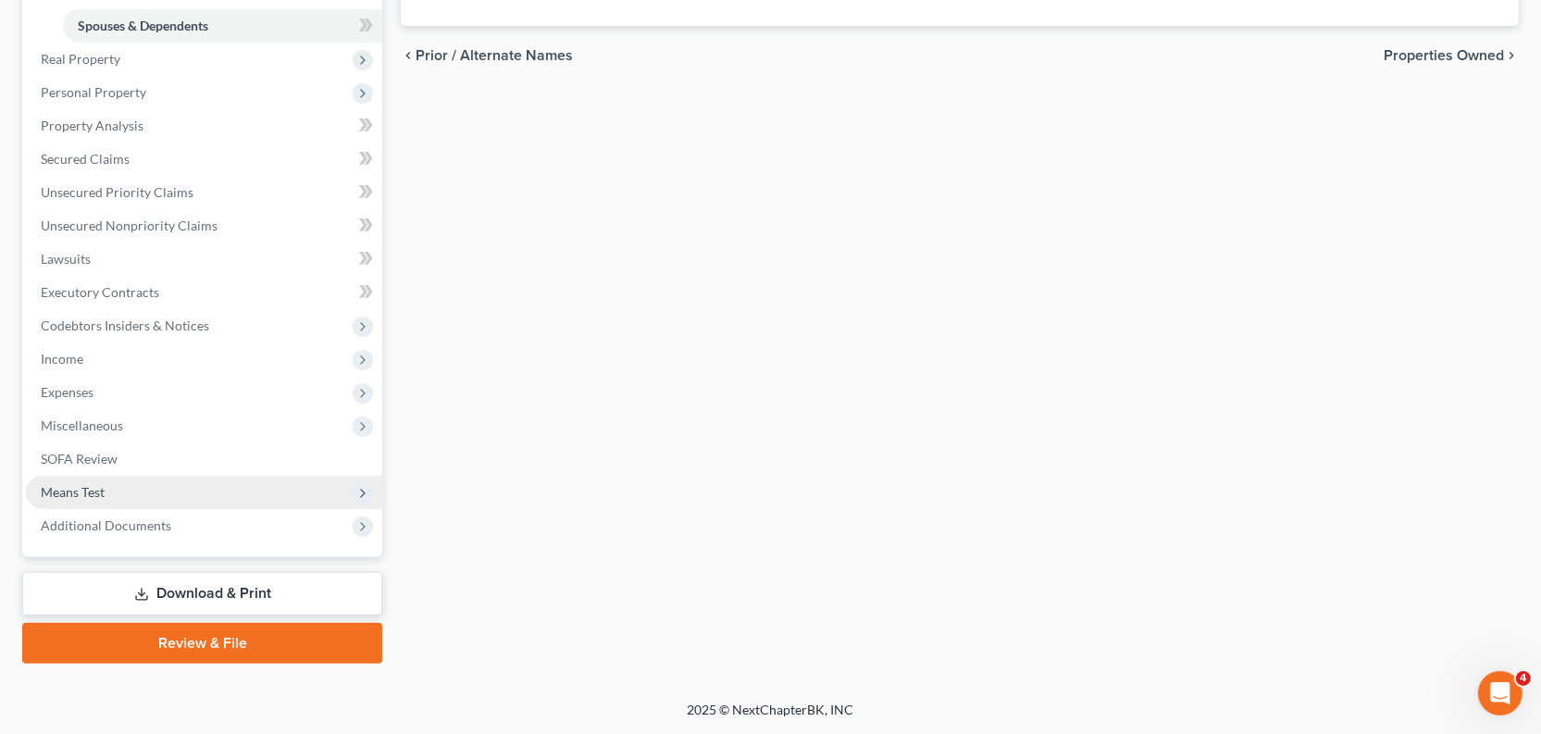
click at [160, 476] on span "Means Test" at bounding box center [204, 492] width 356 height 33
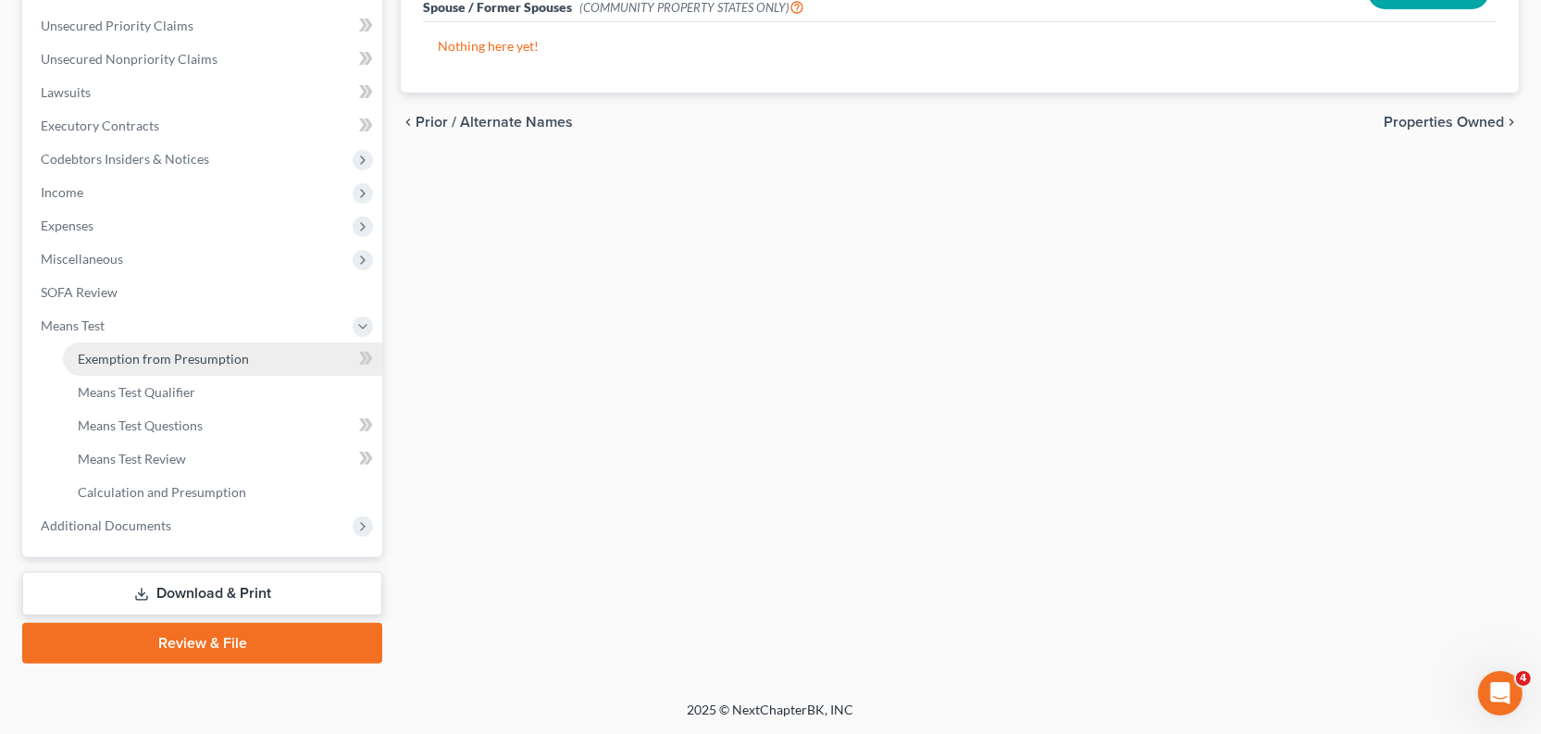
click at [202, 366] on span "Exemption from Presumption" at bounding box center [163, 359] width 171 height 16
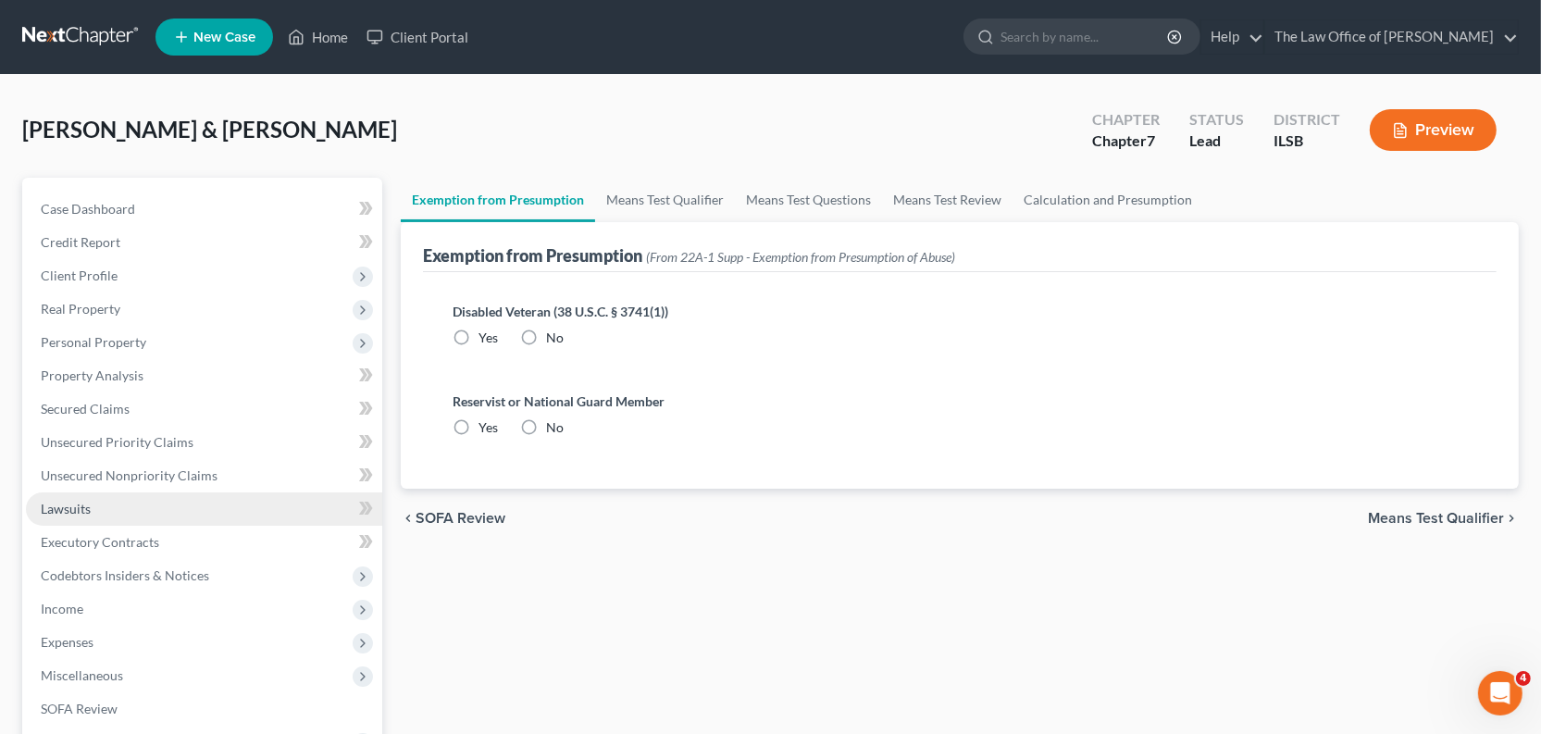
radio input "true"
drag, startPoint x: 712, startPoint y: 246, endPoint x: 822, endPoint y: 237, distance: 110.5
click at [712, 222] on link "Means Test Qualifier" at bounding box center [665, 200] width 140 height 44
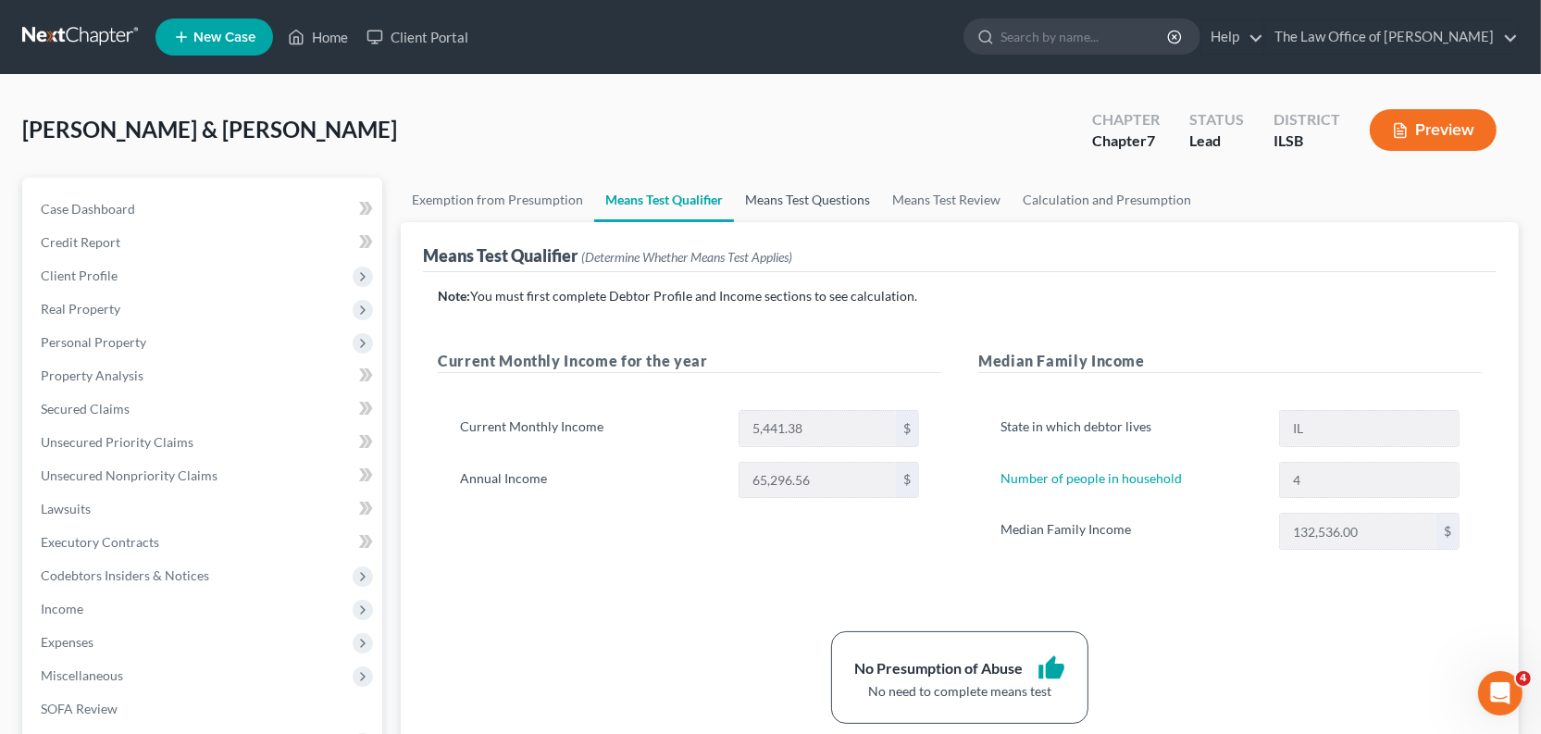
click at [861, 222] on link "Means Test Questions" at bounding box center [807, 200] width 147 height 44
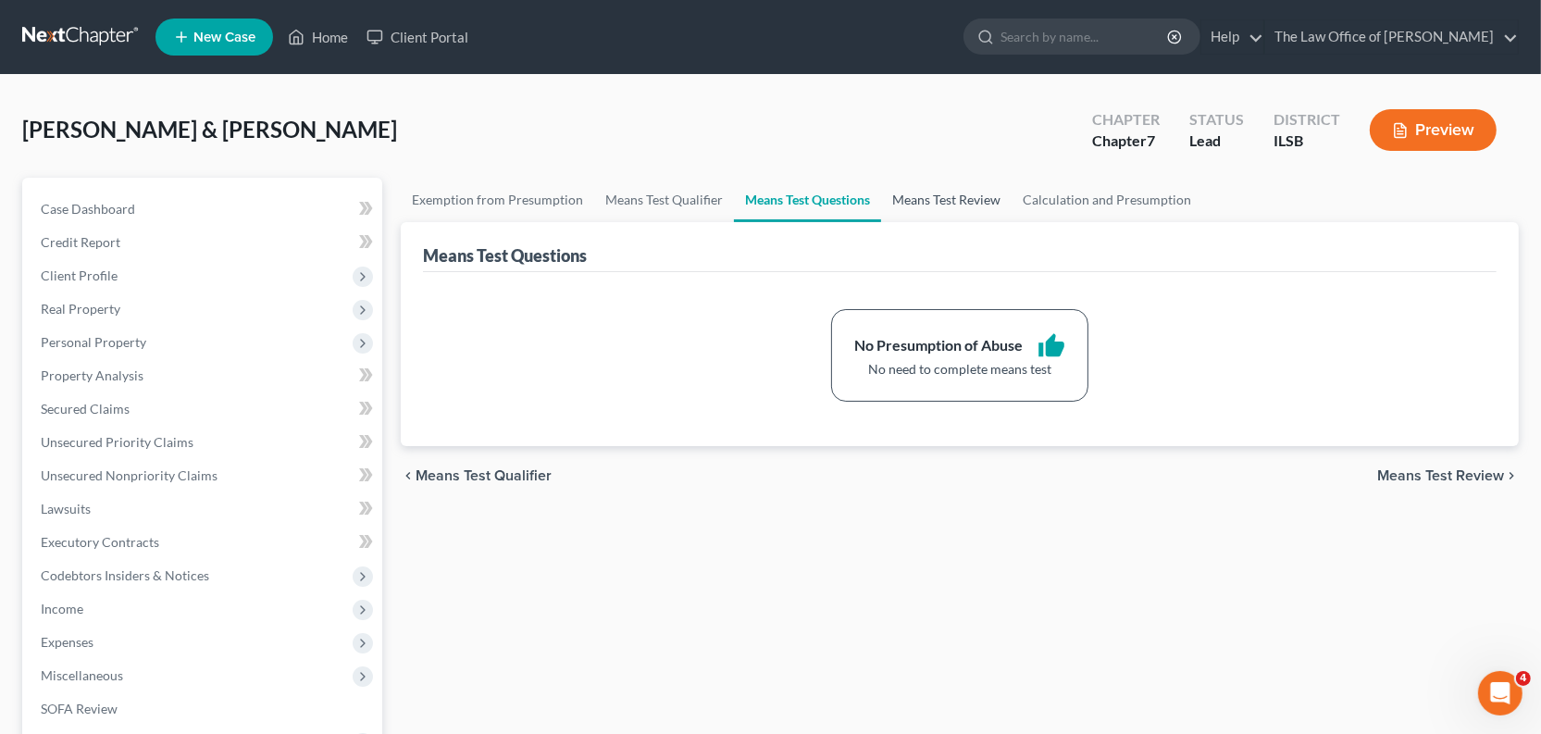
click at [1011, 222] on link "Means Test Review" at bounding box center [946, 200] width 130 height 44
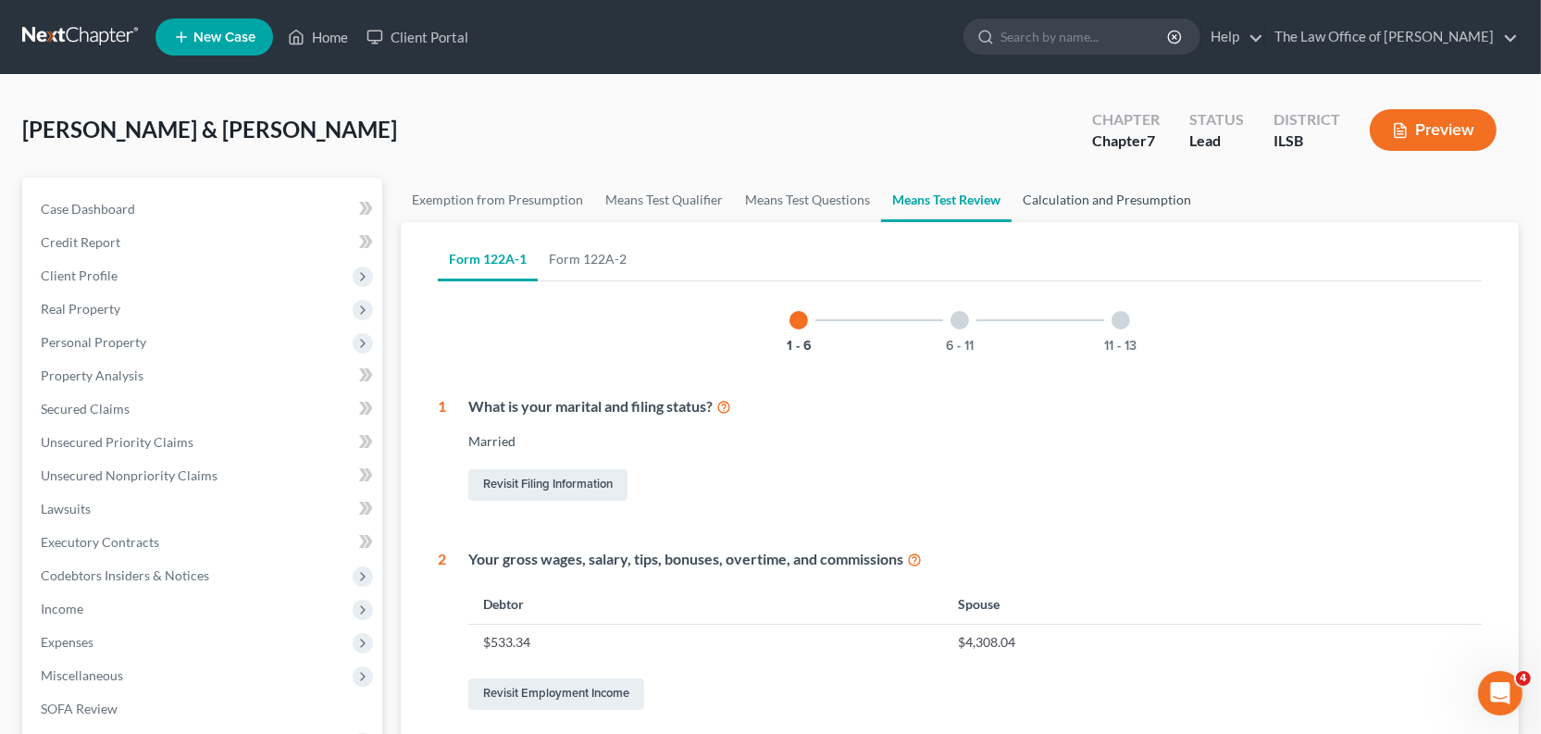
click at [1202, 222] on link "Calculation and Presumption" at bounding box center [1106, 200] width 191 height 44
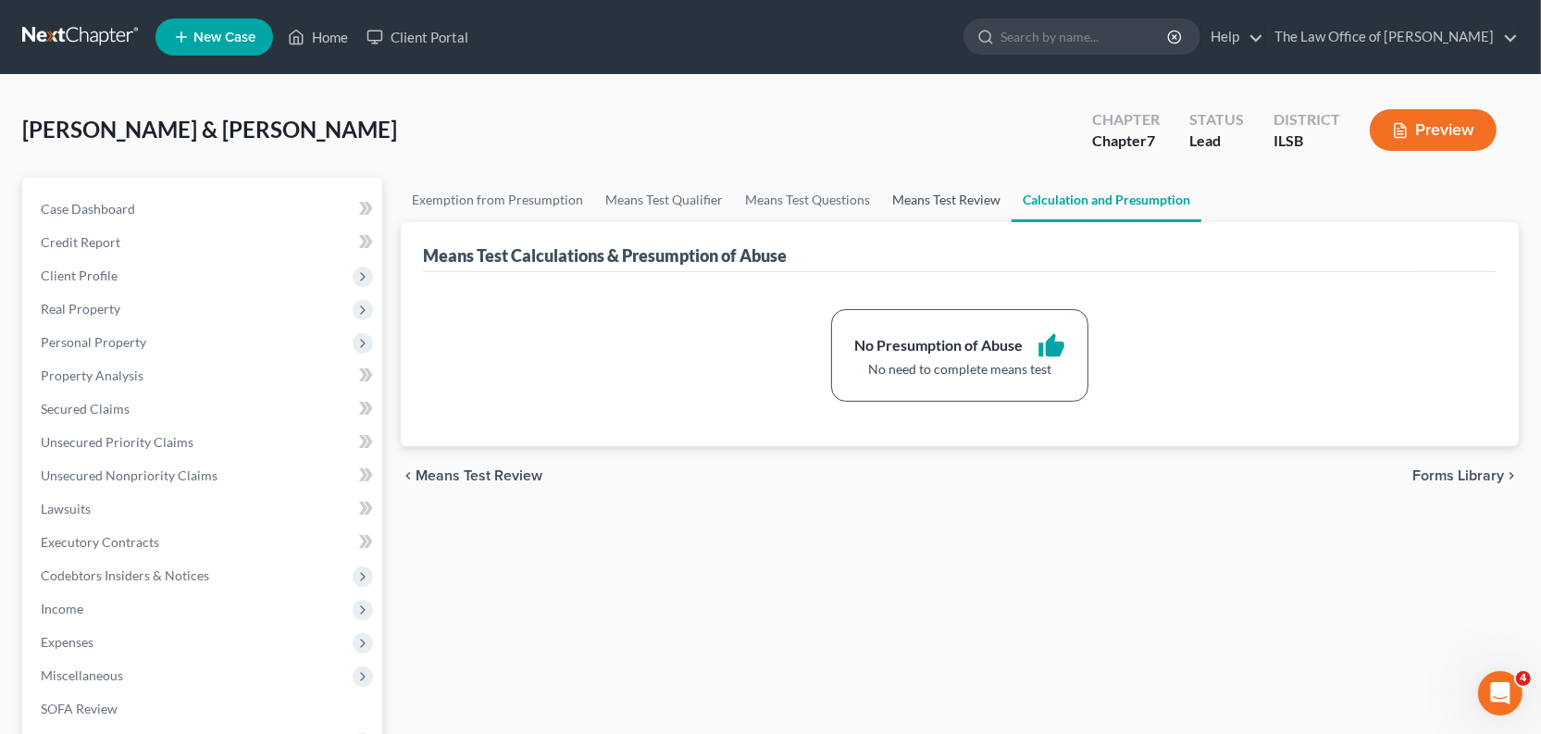
click at [1011, 222] on link "Means Test Review" at bounding box center [946, 200] width 130 height 44
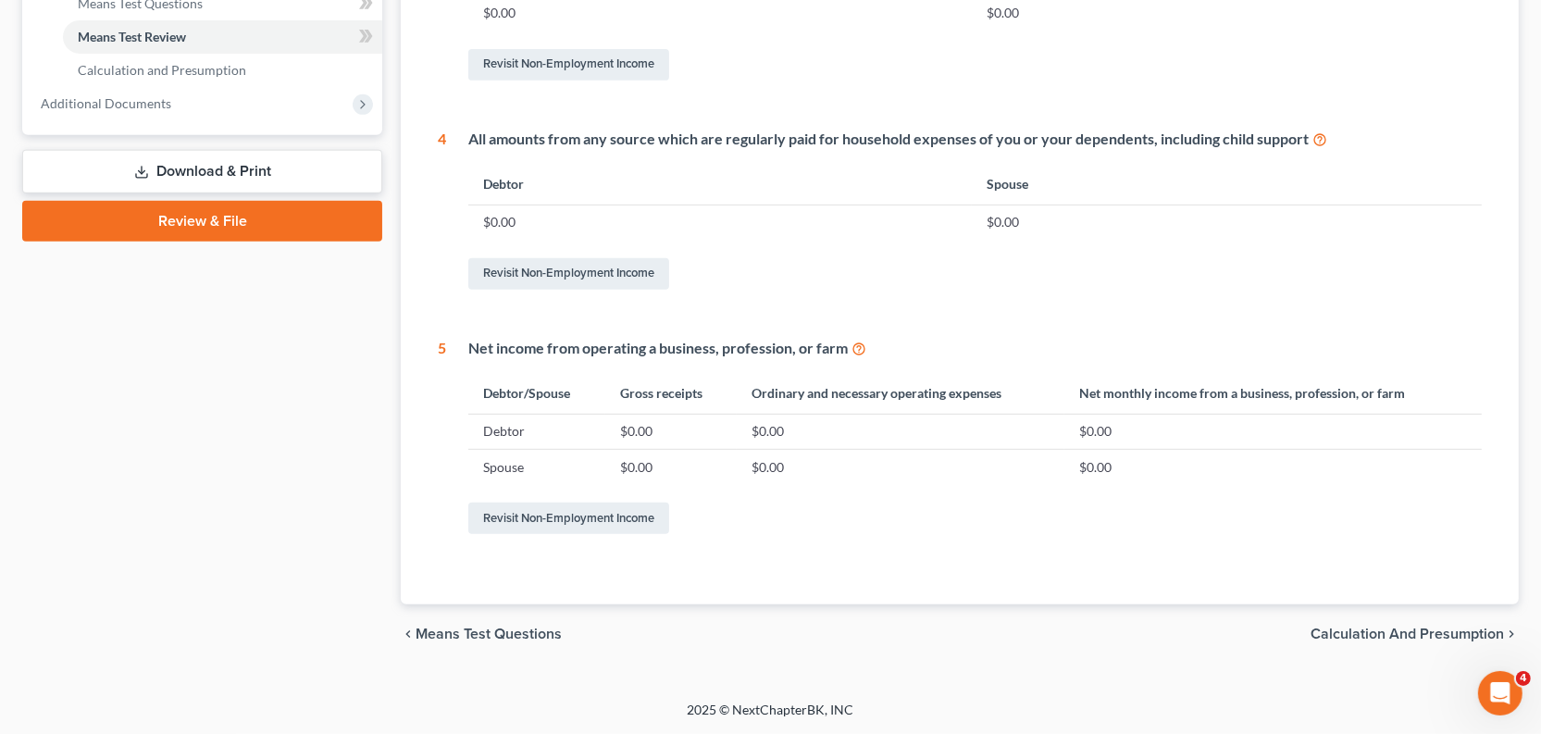
scroll to position [1271, 0]
click at [1325, 626] on span "Calculation and Presumption" at bounding box center [1406, 633] width 193 height 15
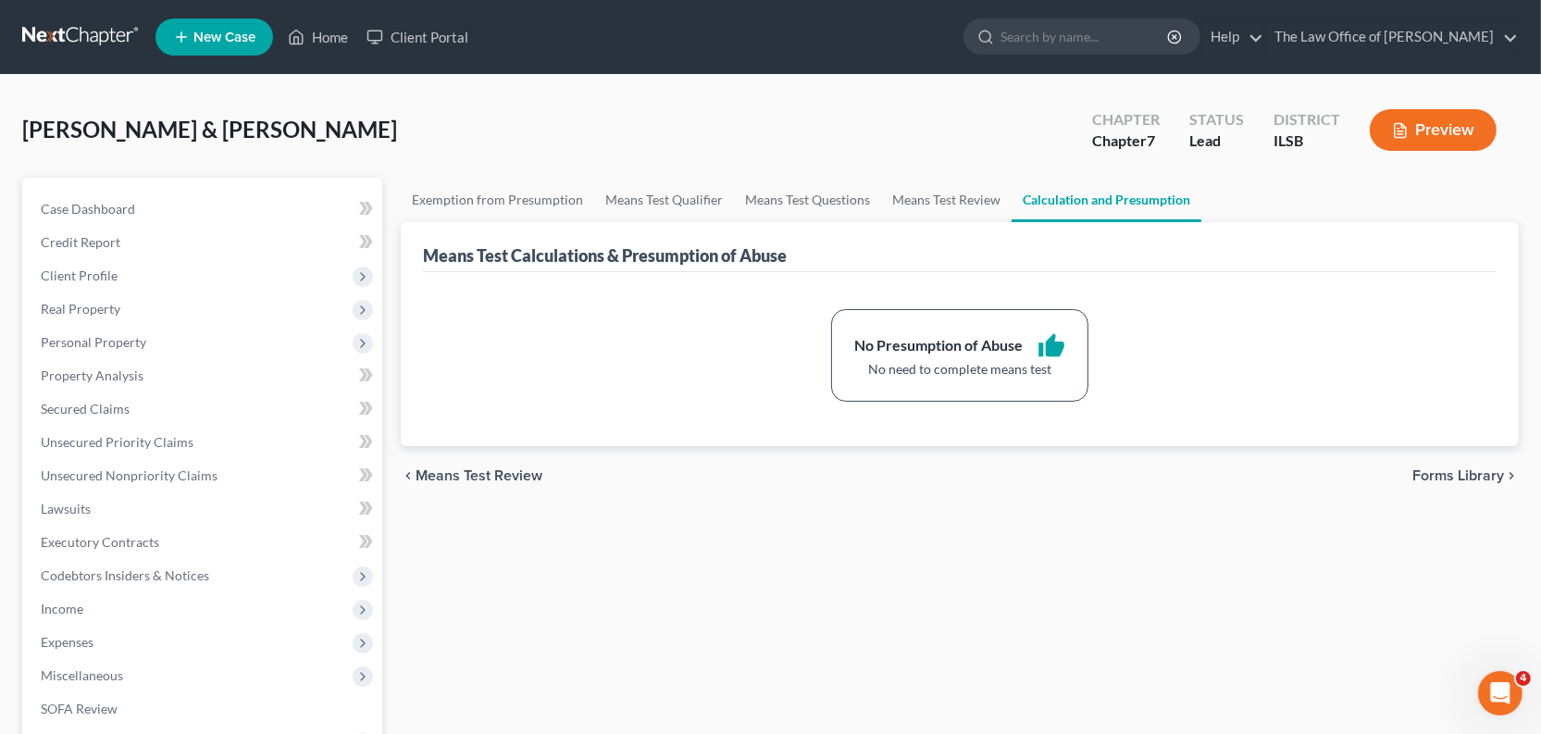
click at [1441, 151] on button "Preview" at bounding box center [1432, 130] width 127 height 42
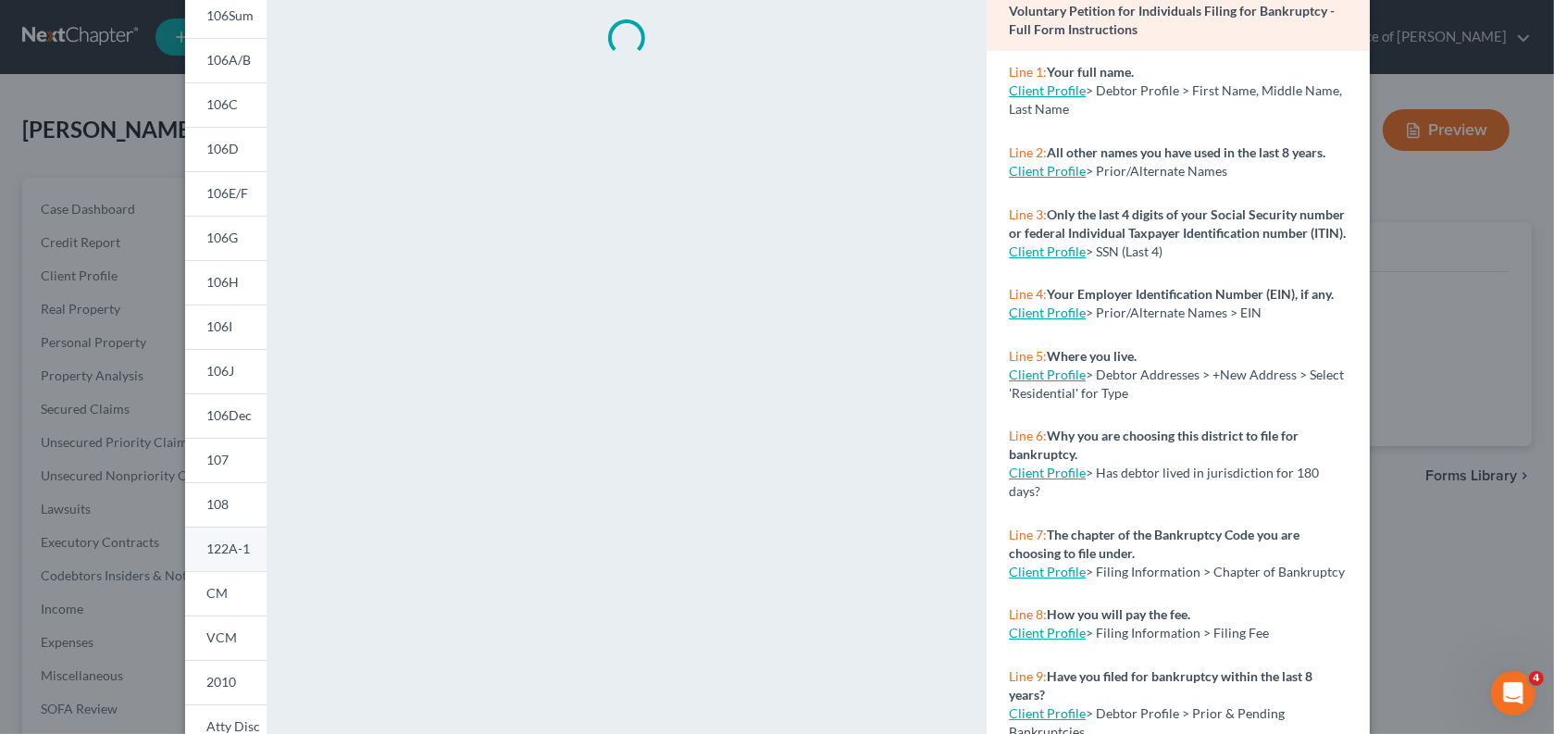
scroll to position [336, 0]
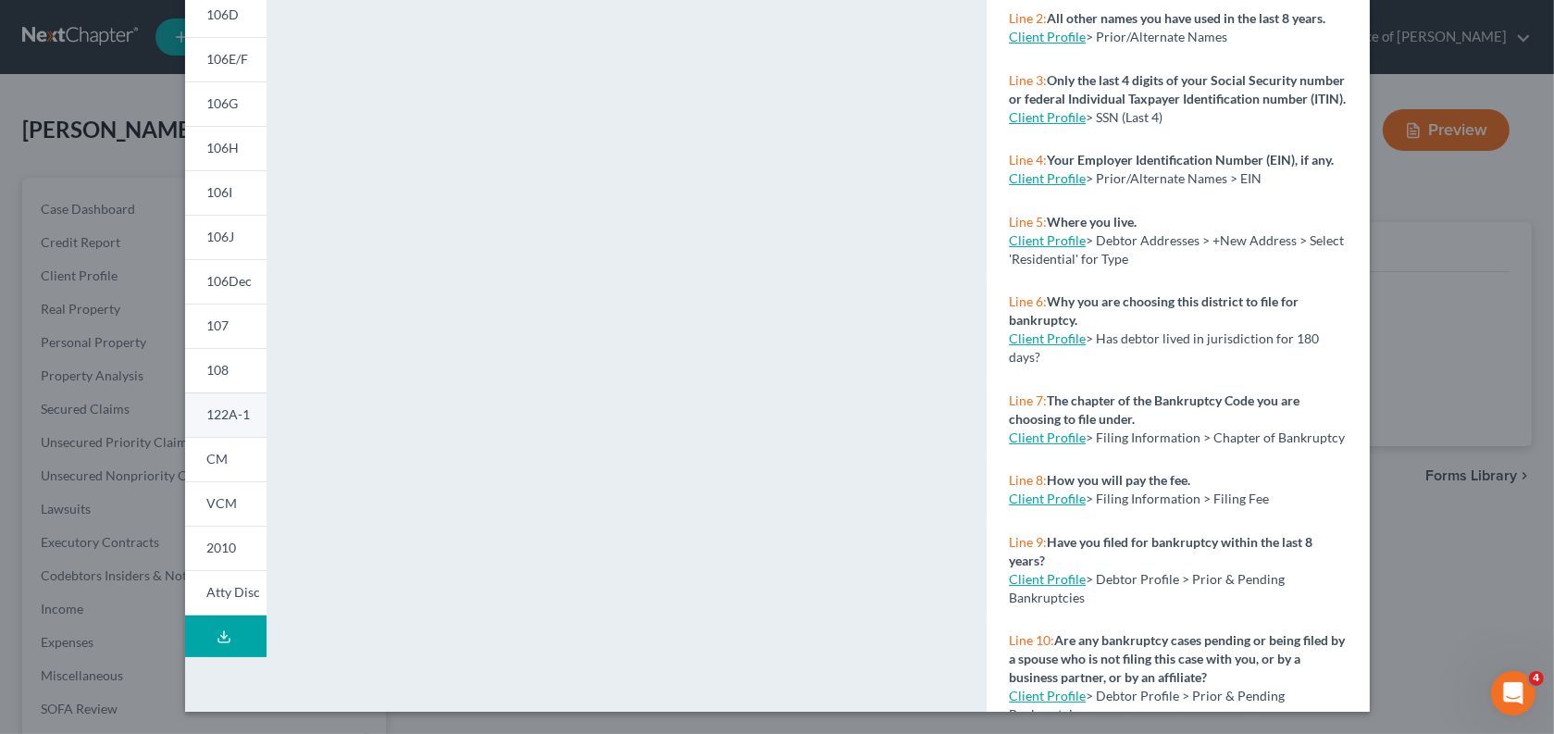
click at [207, 422] on span "122A-1" at bounding box center [228, 414] width 43 height 16
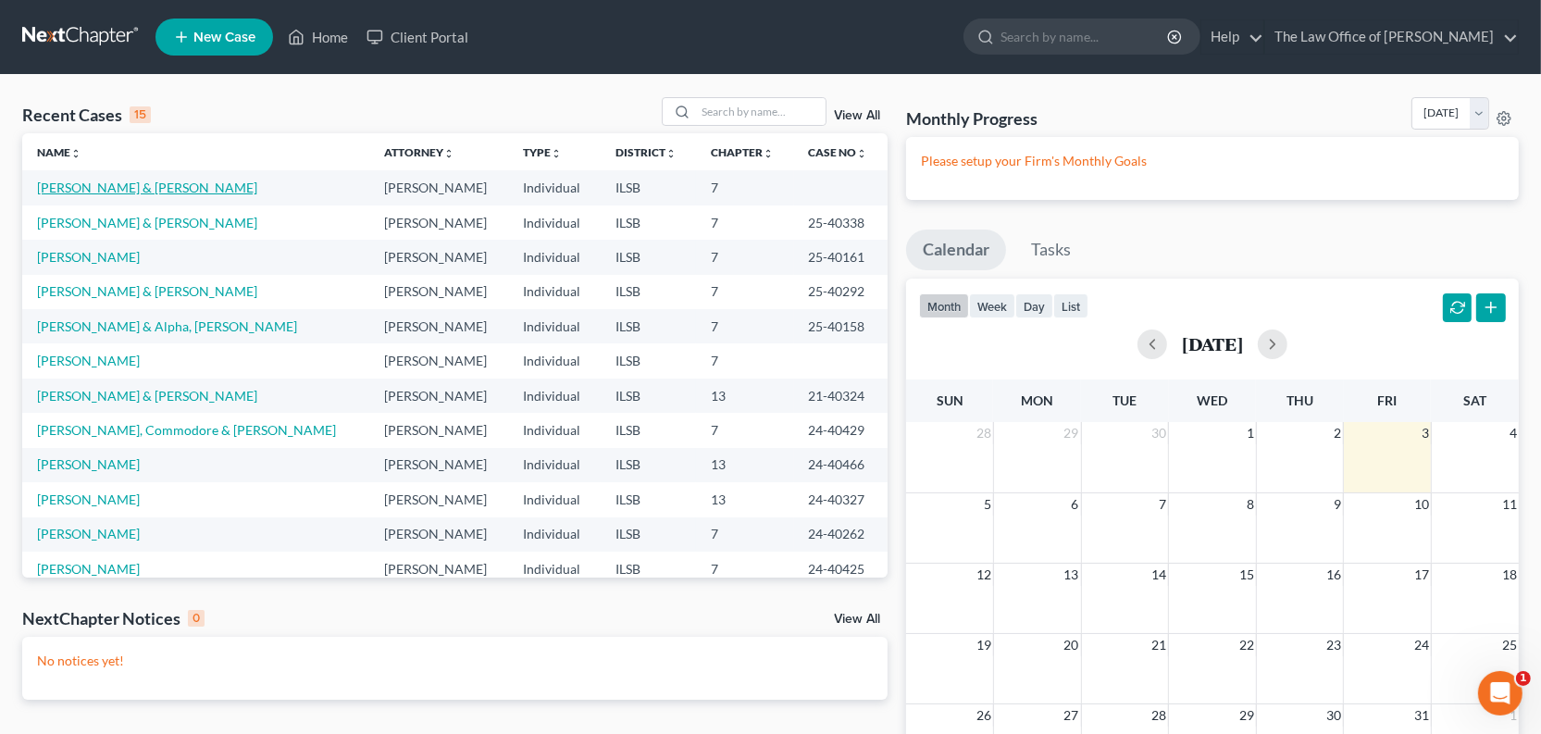
click at [116, 195] on link "[PERSON_NAME] & [PERSON_NAME]" at bounding box center [147, 188] width 220 height 16
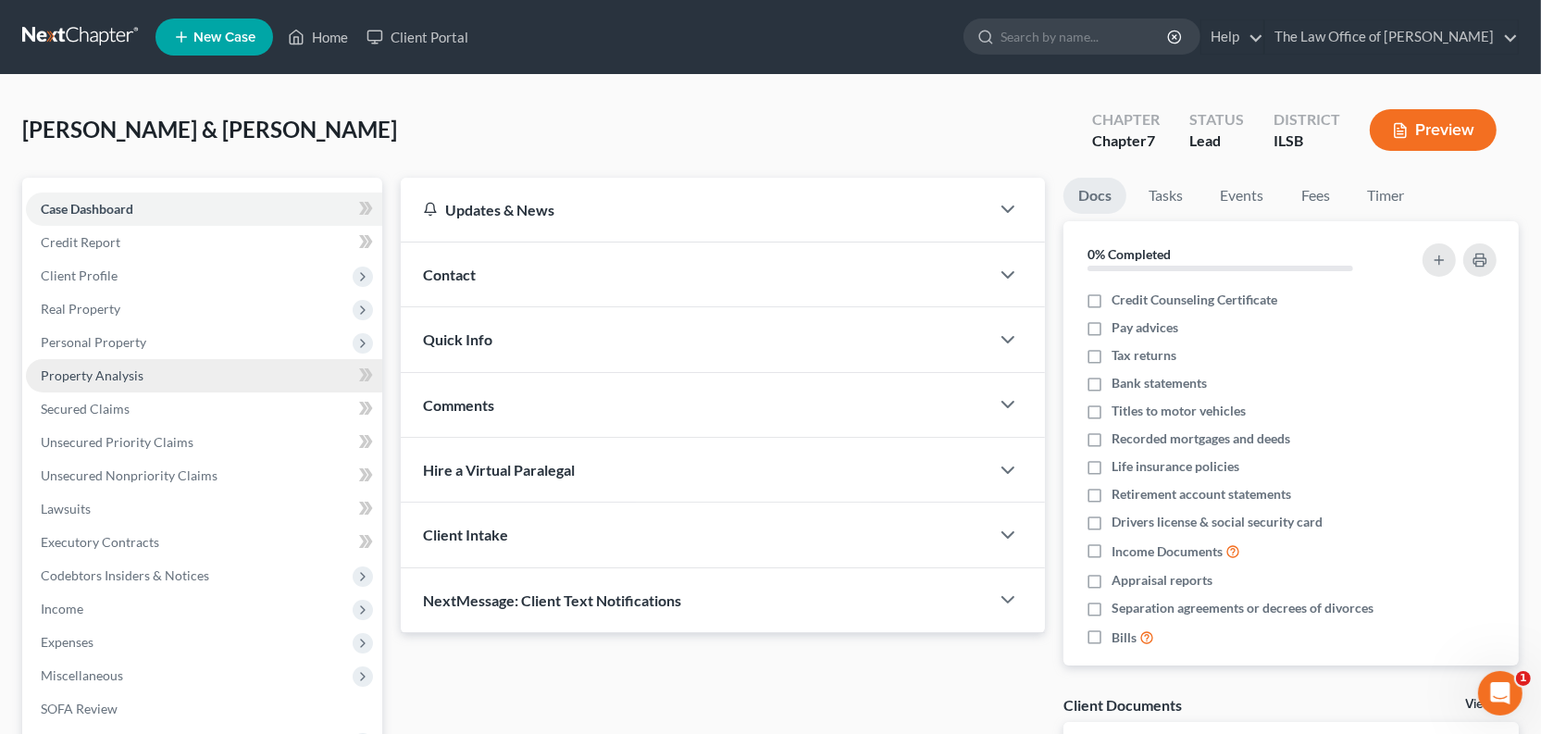
scroll to position [83, 0]
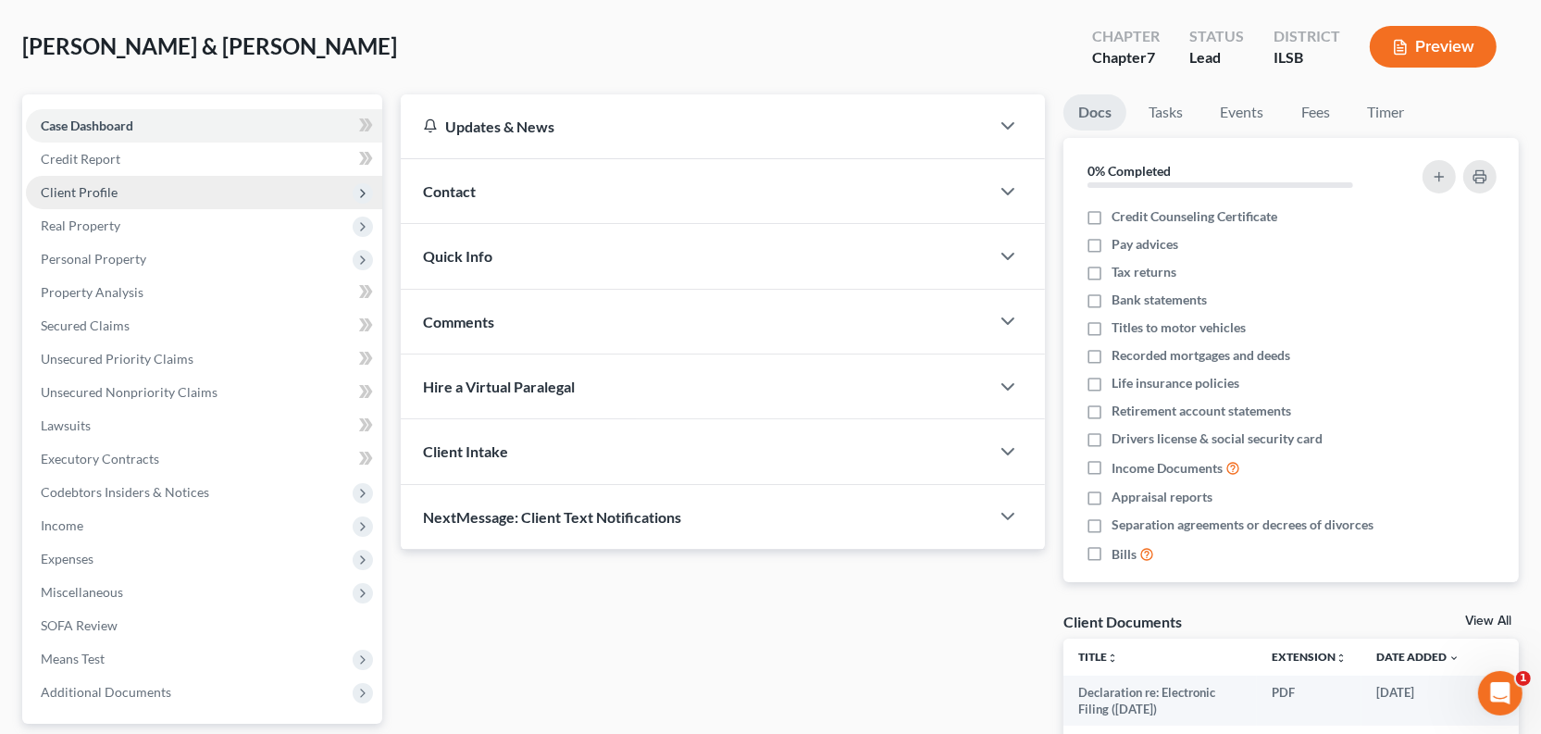
click at [118, 200] on span "Client Profile" at bounding box center [79, 192] width 77 height 16
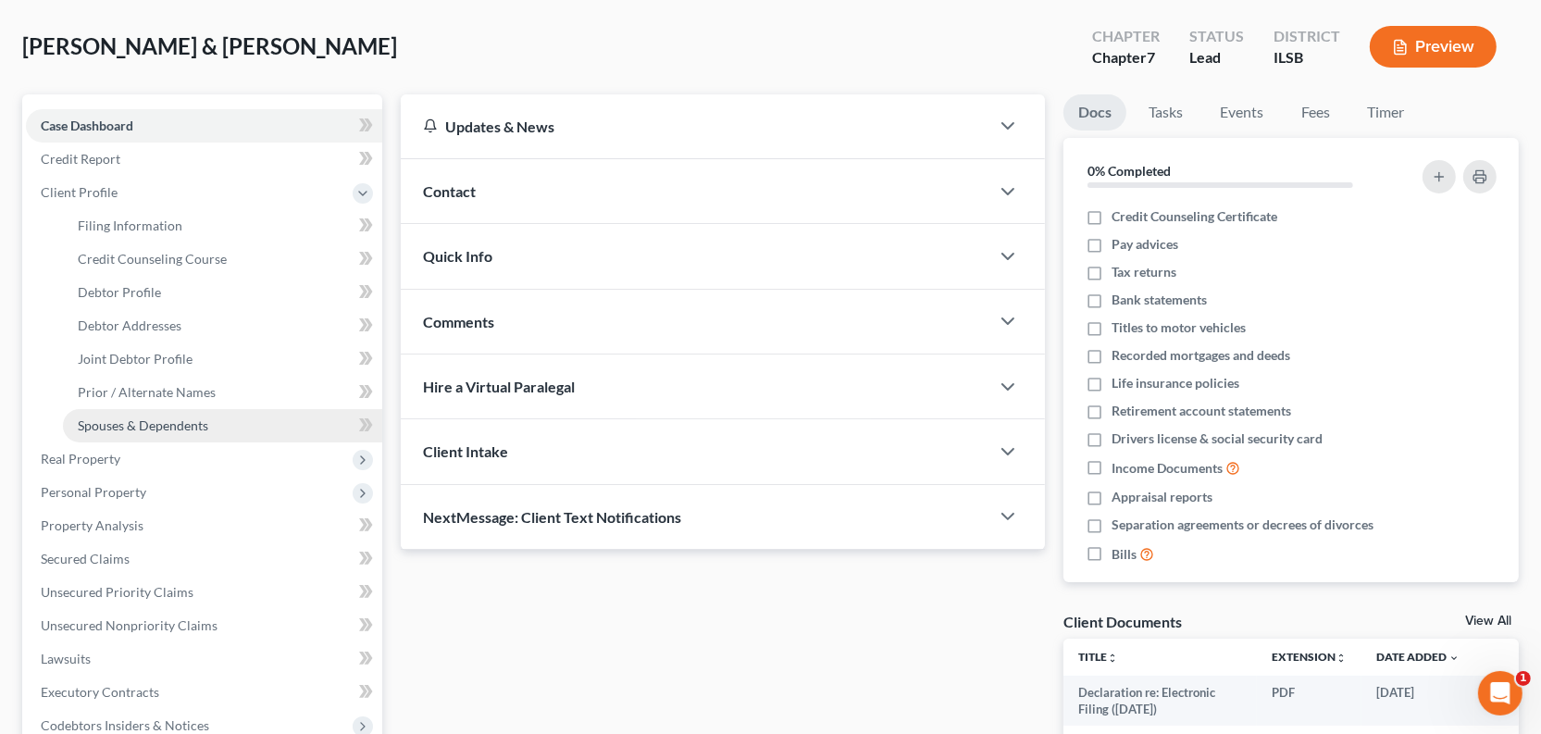
click at [208, 433] on span "Spouses & Dependents" at bounding box center [143, 425] width 130 height 16
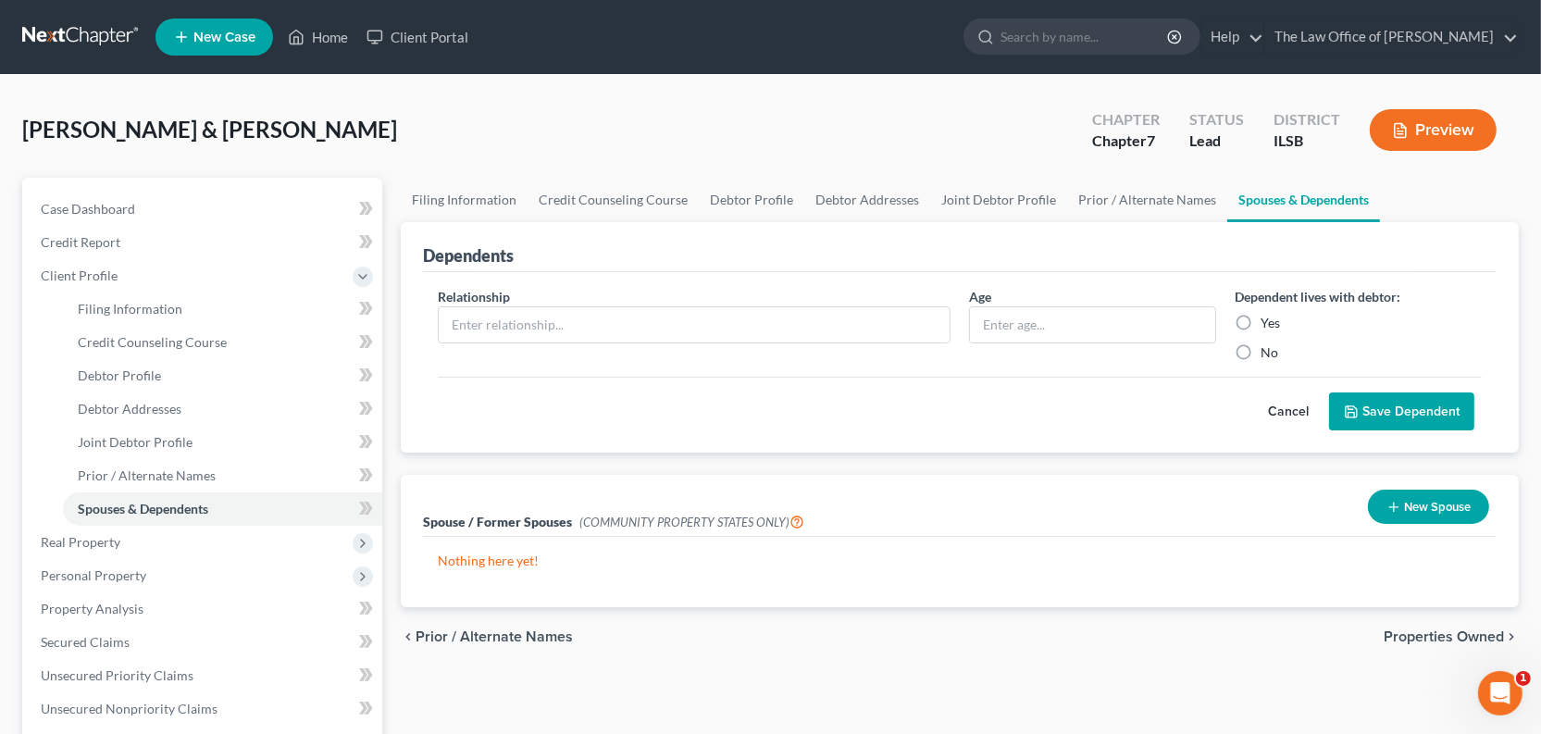
click at [730, 431] on div "Cancel Save Dependent" at bounding box center [960, 404] width 1044 height 55
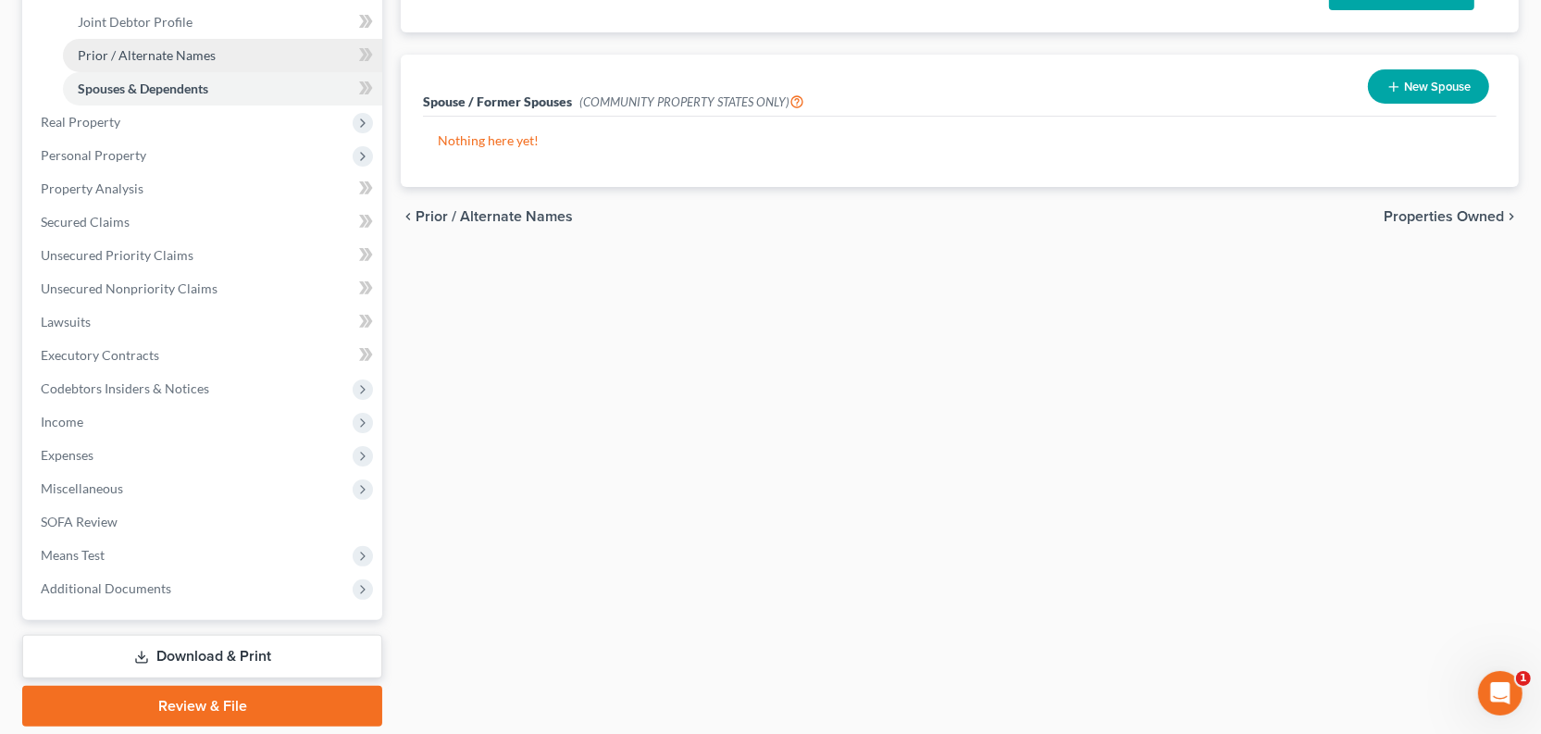
click at [121, 63] on span "Prior / Alternate Names" at bounding box center [147, 55] width 138 height 16
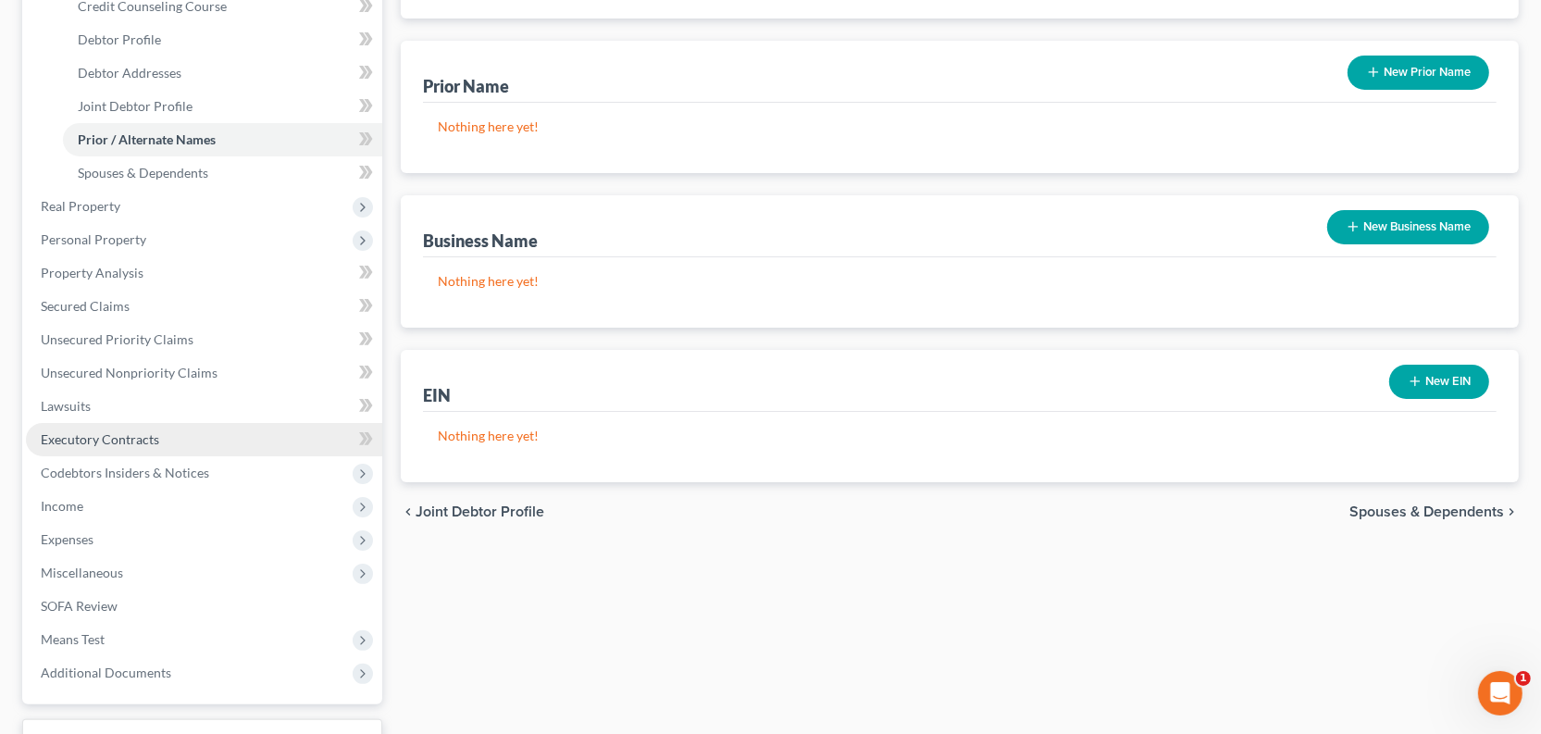
scroll to position [588, 0]
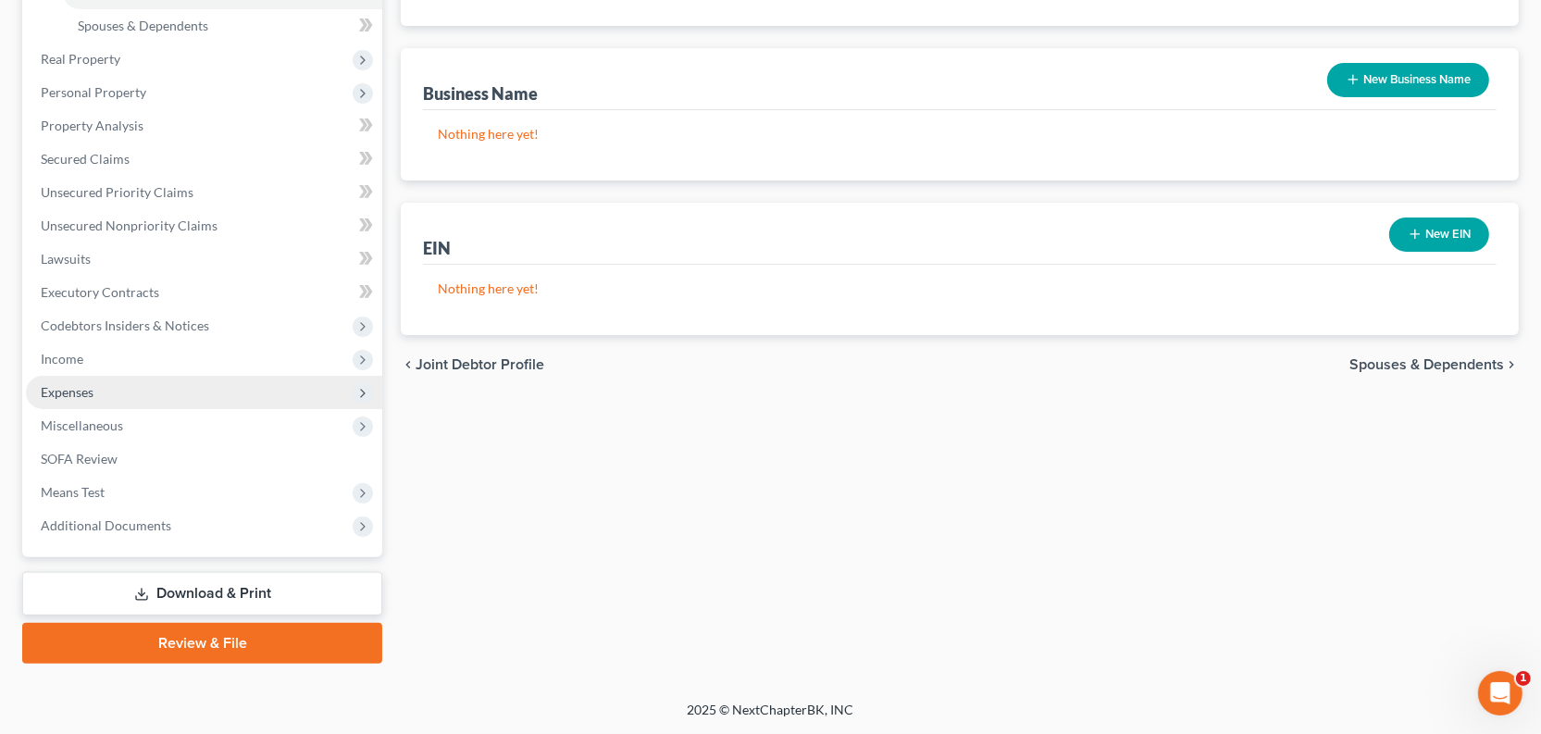
click at [133, 409] on span "Expenses" at bounding box center [204, 392] width 356 height 33
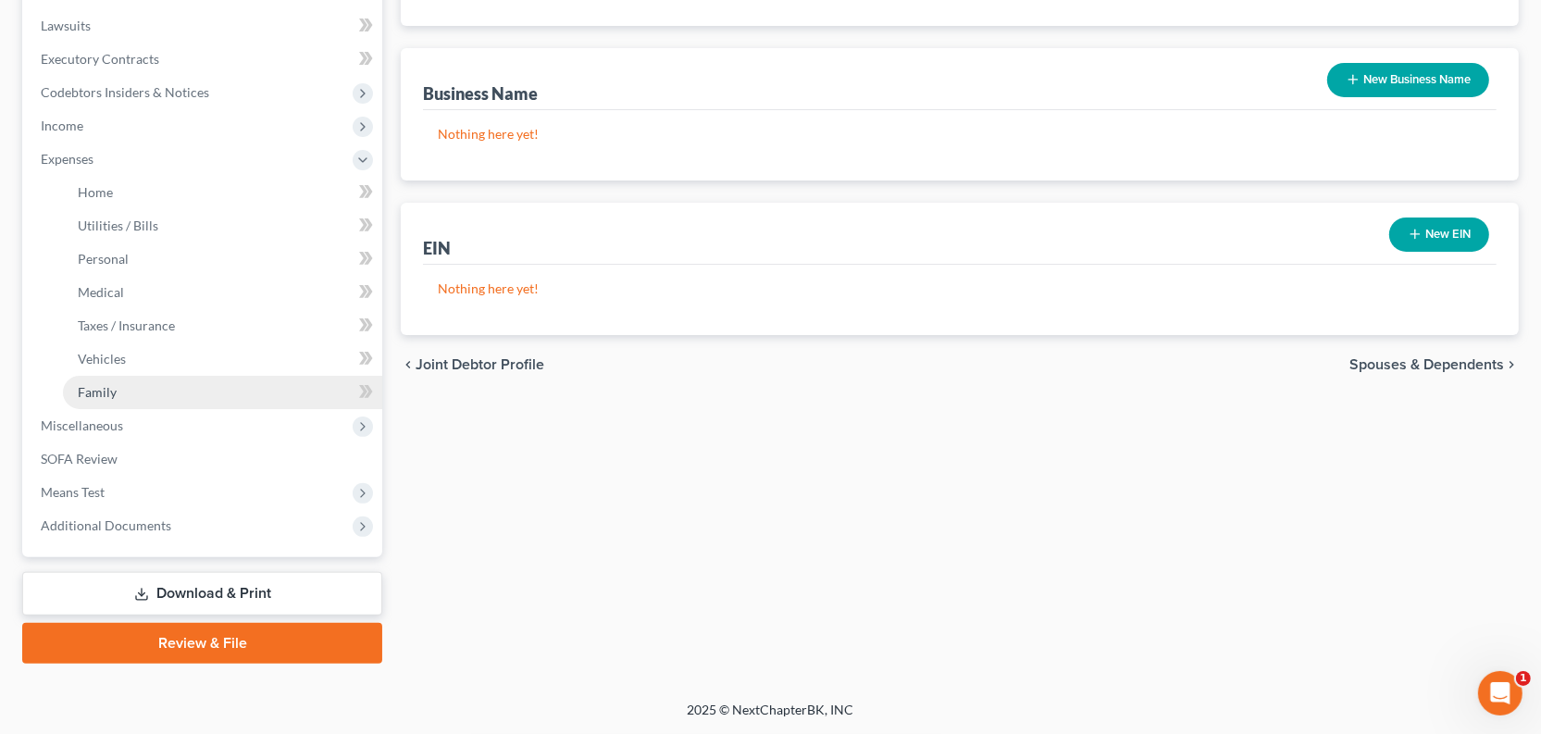
click at [157, 409] on link "Family" at bounding box center [222, 392] width 319 height 33
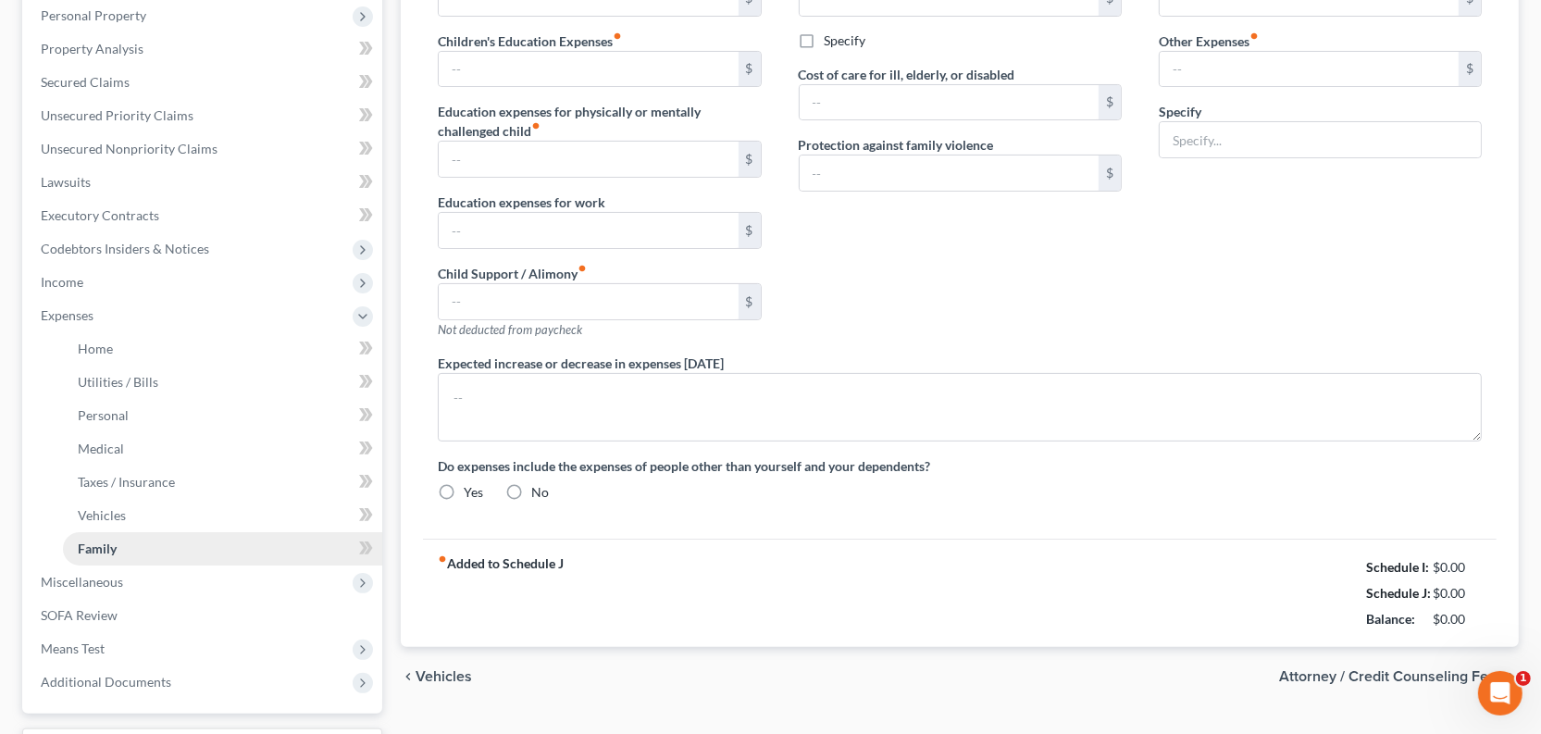
scroll to position [16, 0]
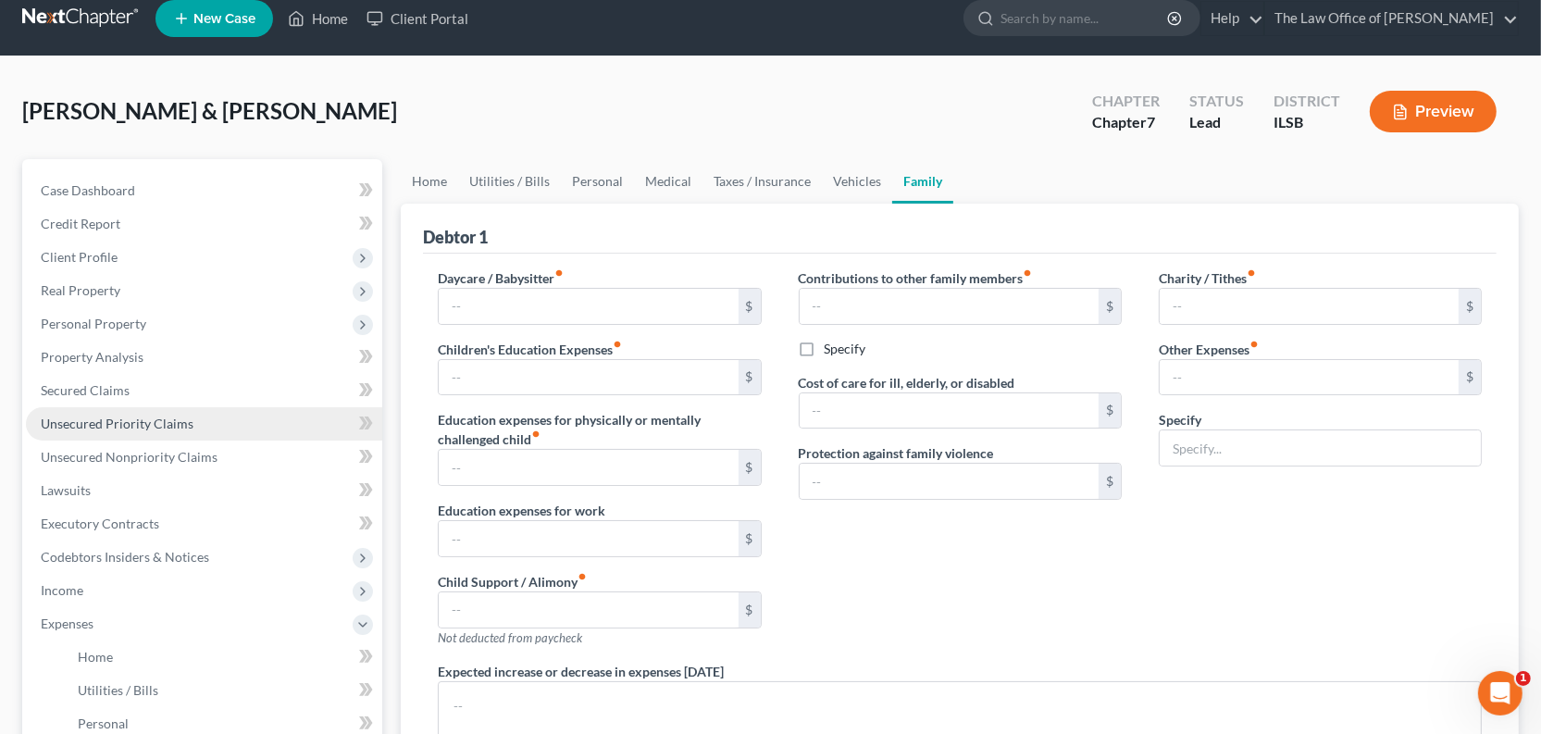
type input "0.00"
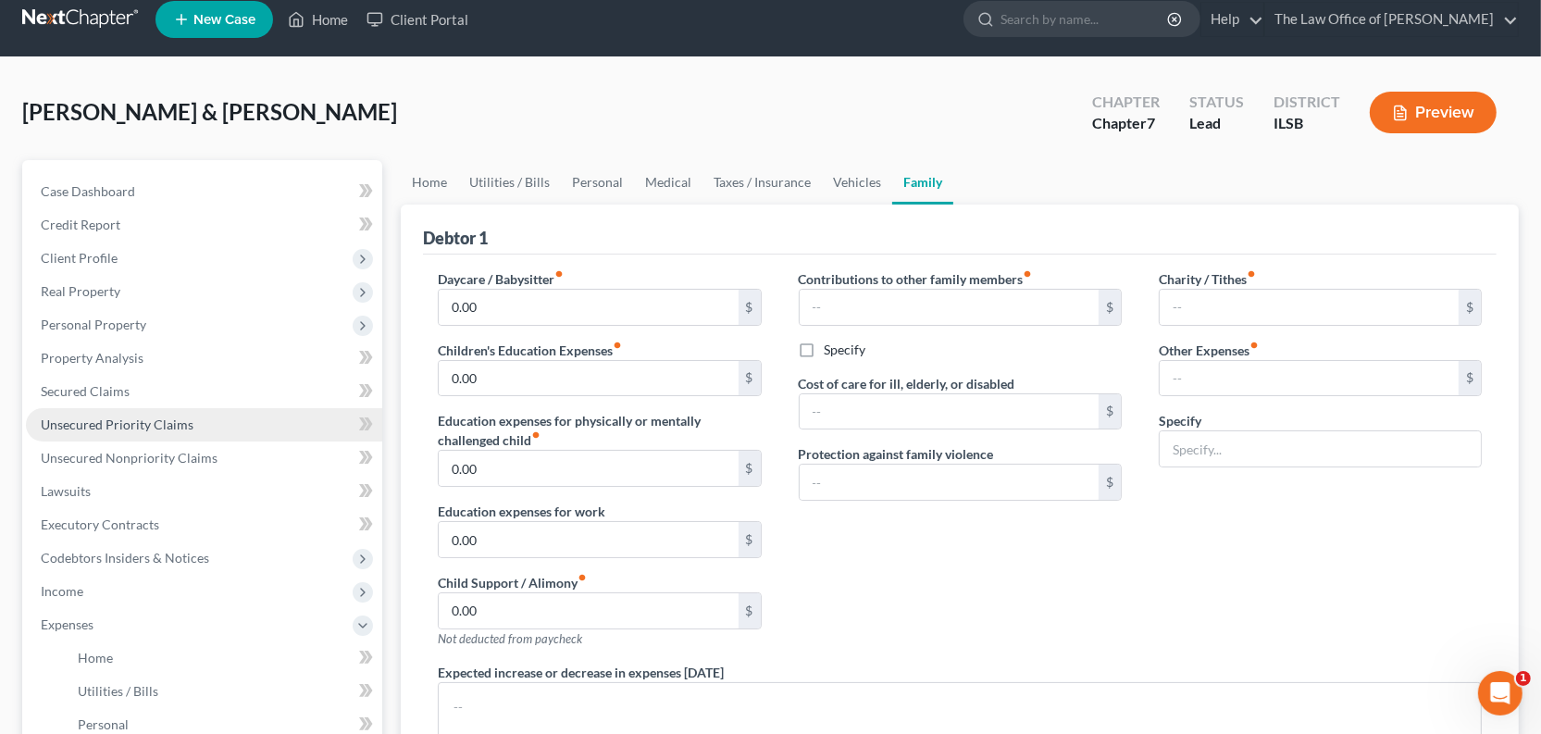
type input "0.00"
type input "10.00"
type input "97.00"
type input "HUB Membership"
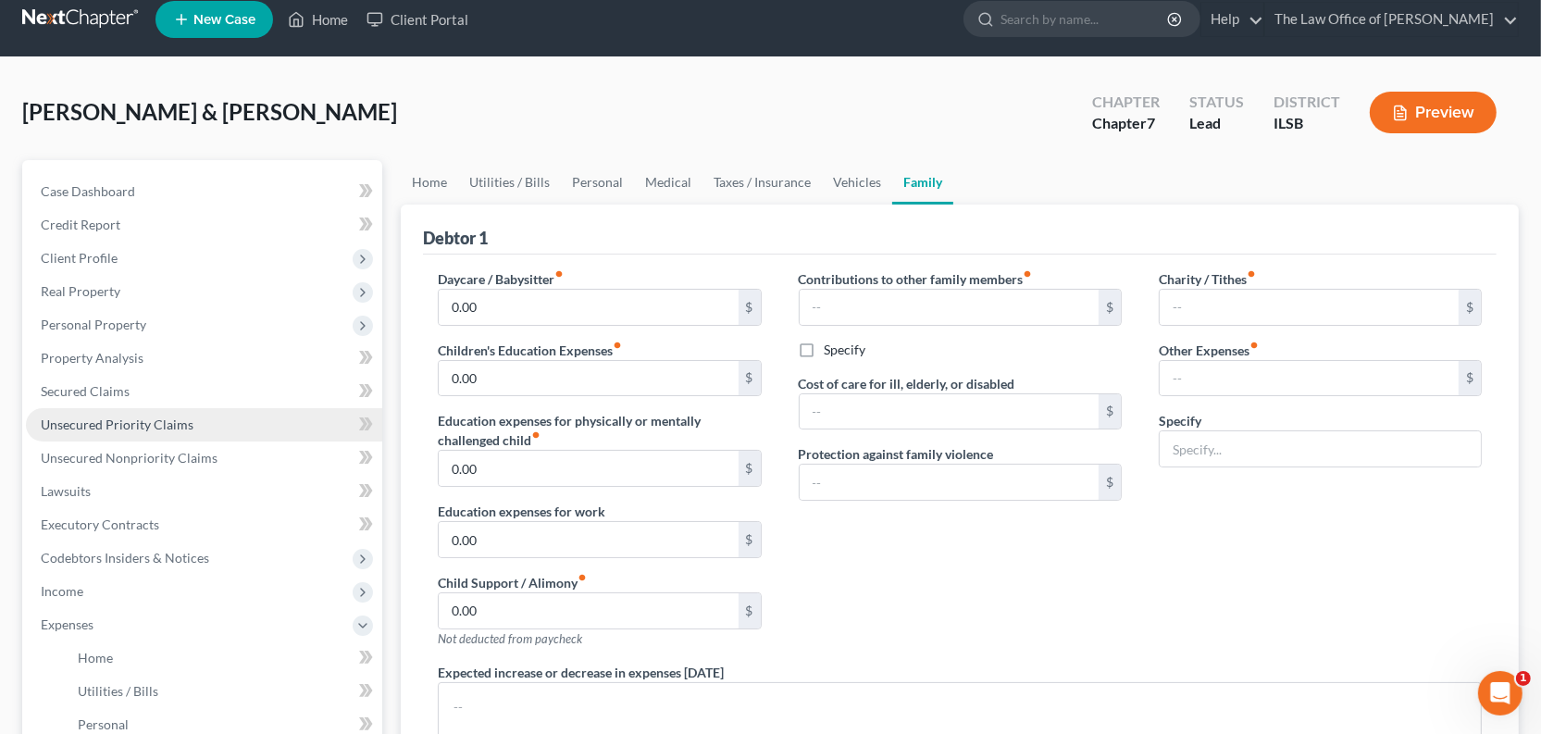
type textarea "Home rental and maintenance of home expense will change."
radio input "true"
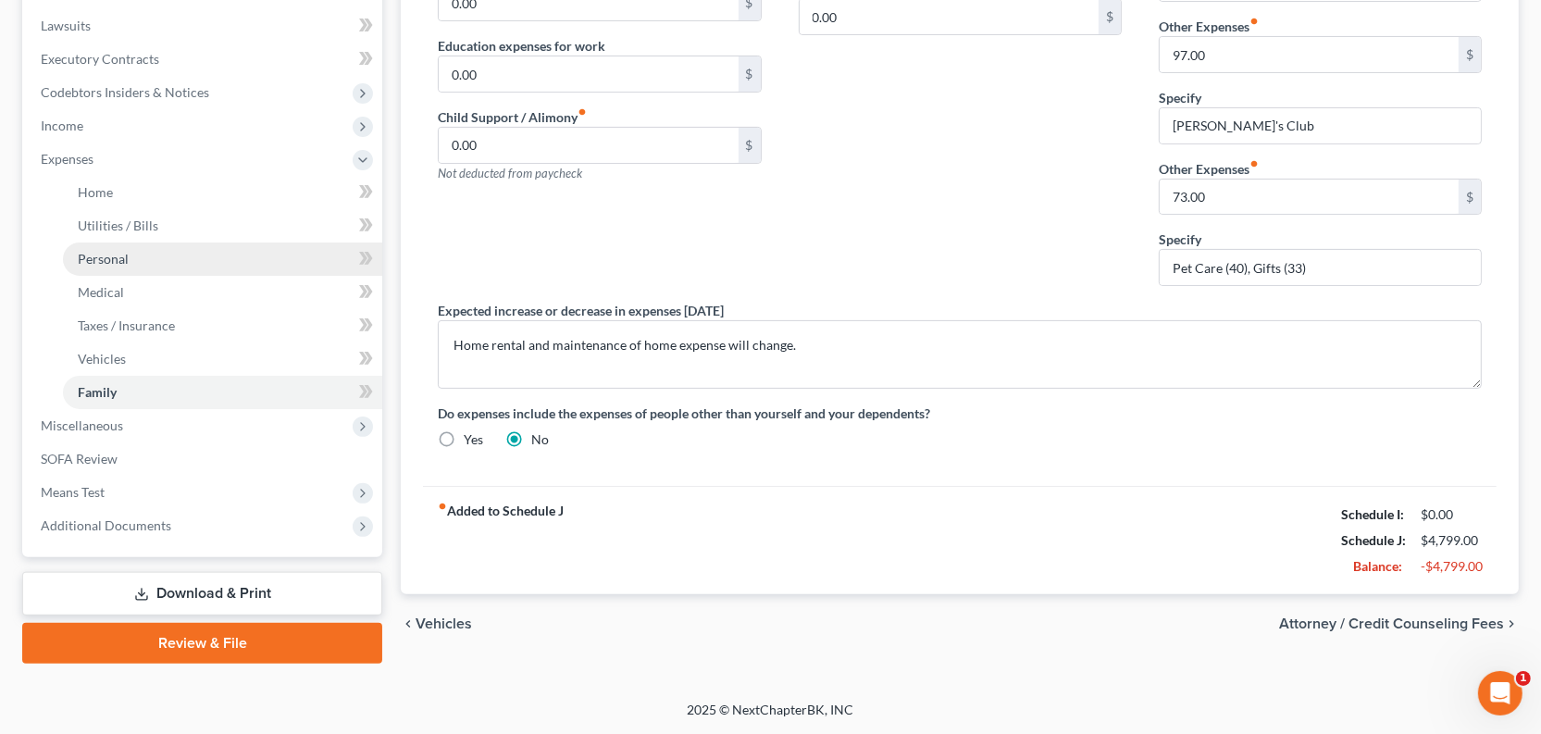
scroll to position [782, 0]
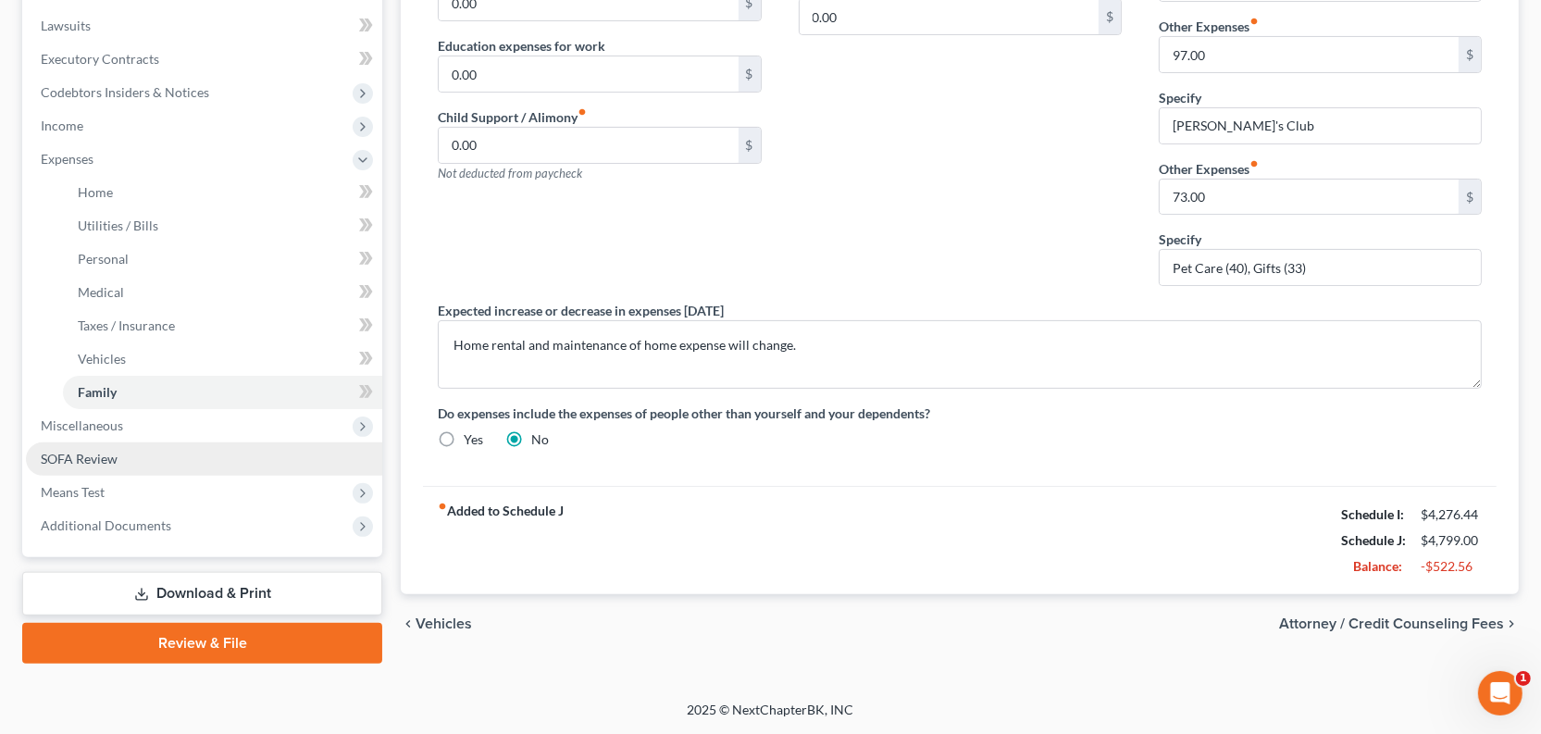
click at [118, 451] on span "SOFA Review" at bounding box center [79, 459] width 77 height 16
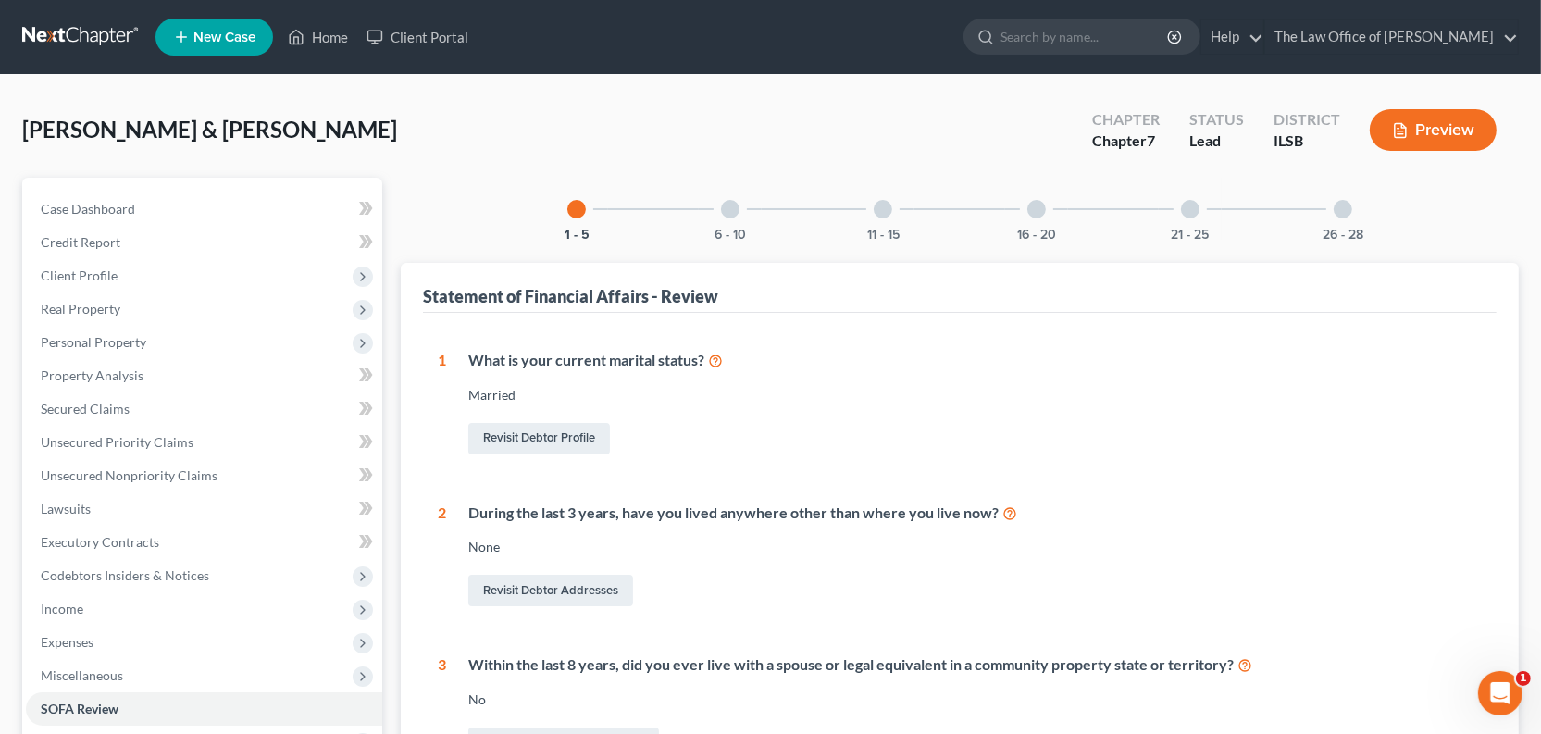
click at [1454, 151] on button "Preview" at bounding box center [1432, 130] width 127 height 42
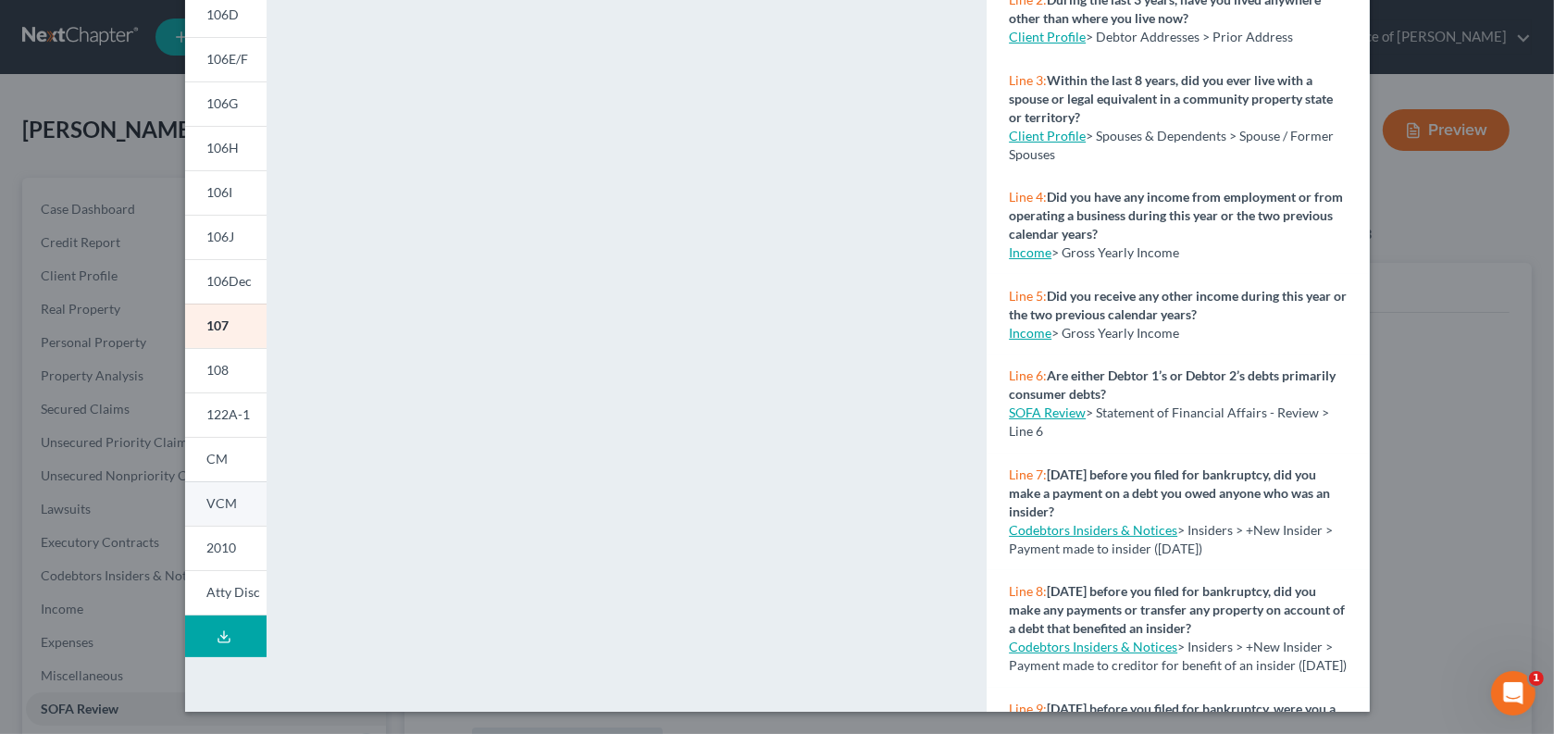
scroll to position [475, 0]
click at [207, 406] on span "122A-1" at bounding box center [228, 414] width 43 height 16
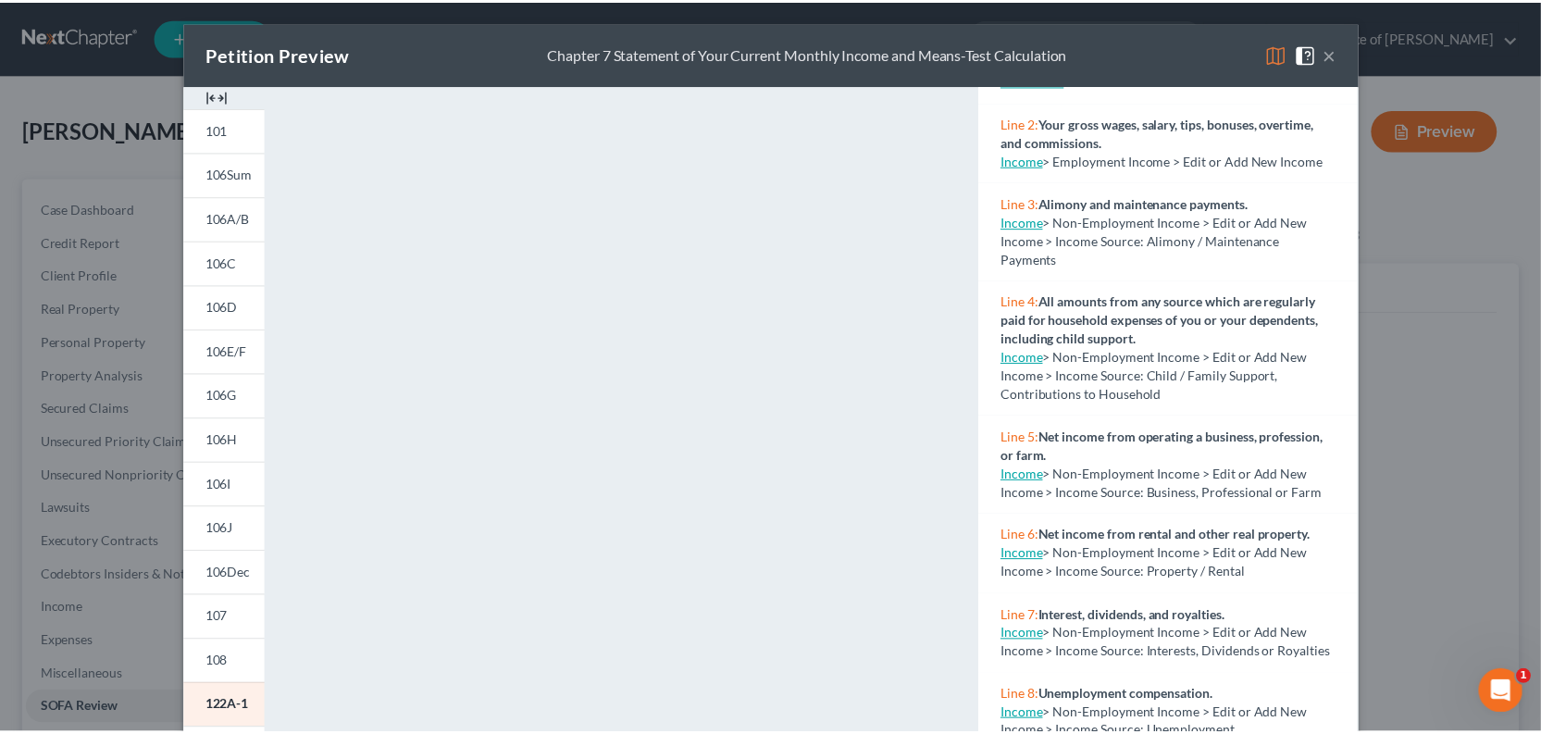
scroll to position [0, 0]
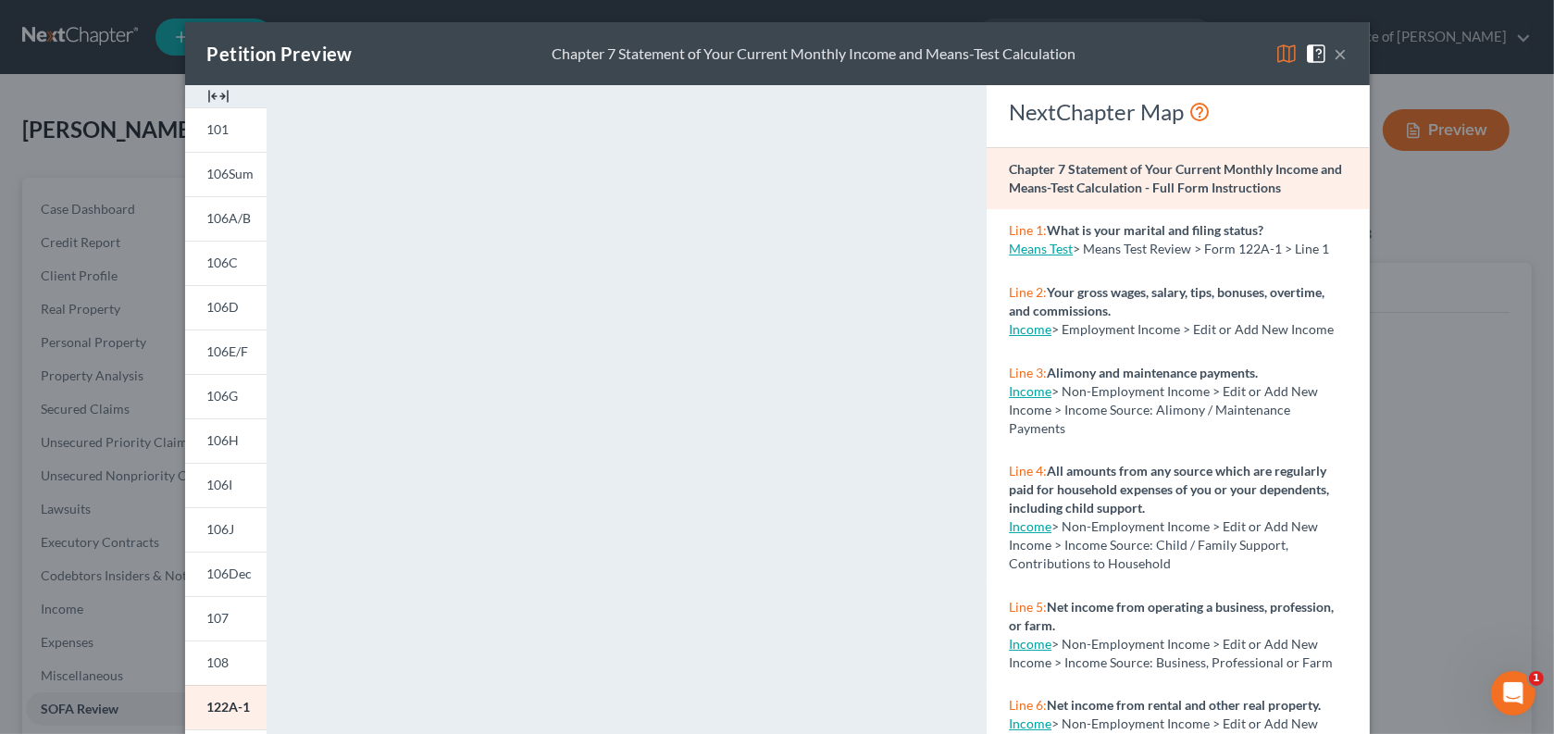
click at [1347, 64] on button "×" at bounding box center [1340, 54] width 13 height 22
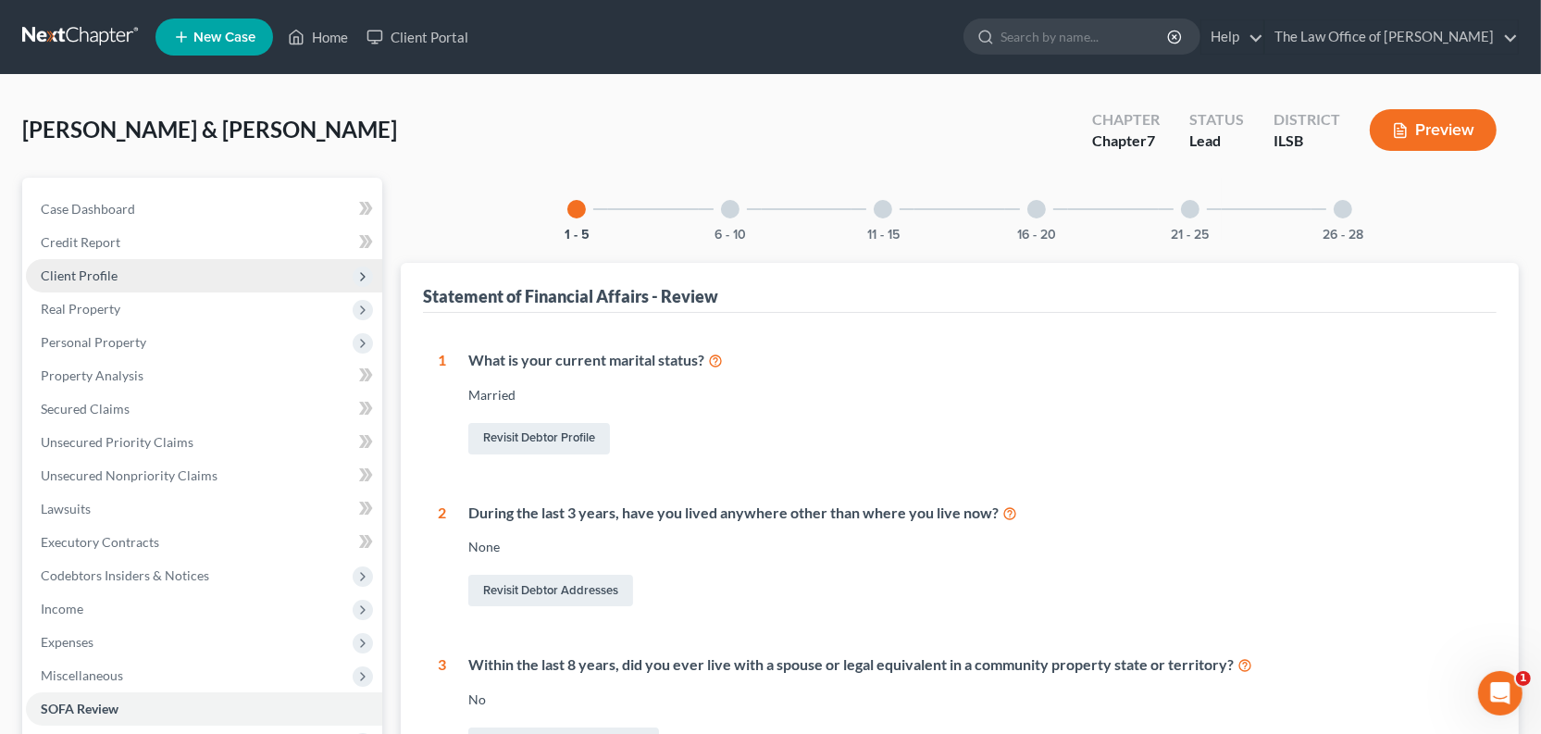
click at [106, 283] on span "Client Profile" at bounding box center [79, 275] width 77 height 16
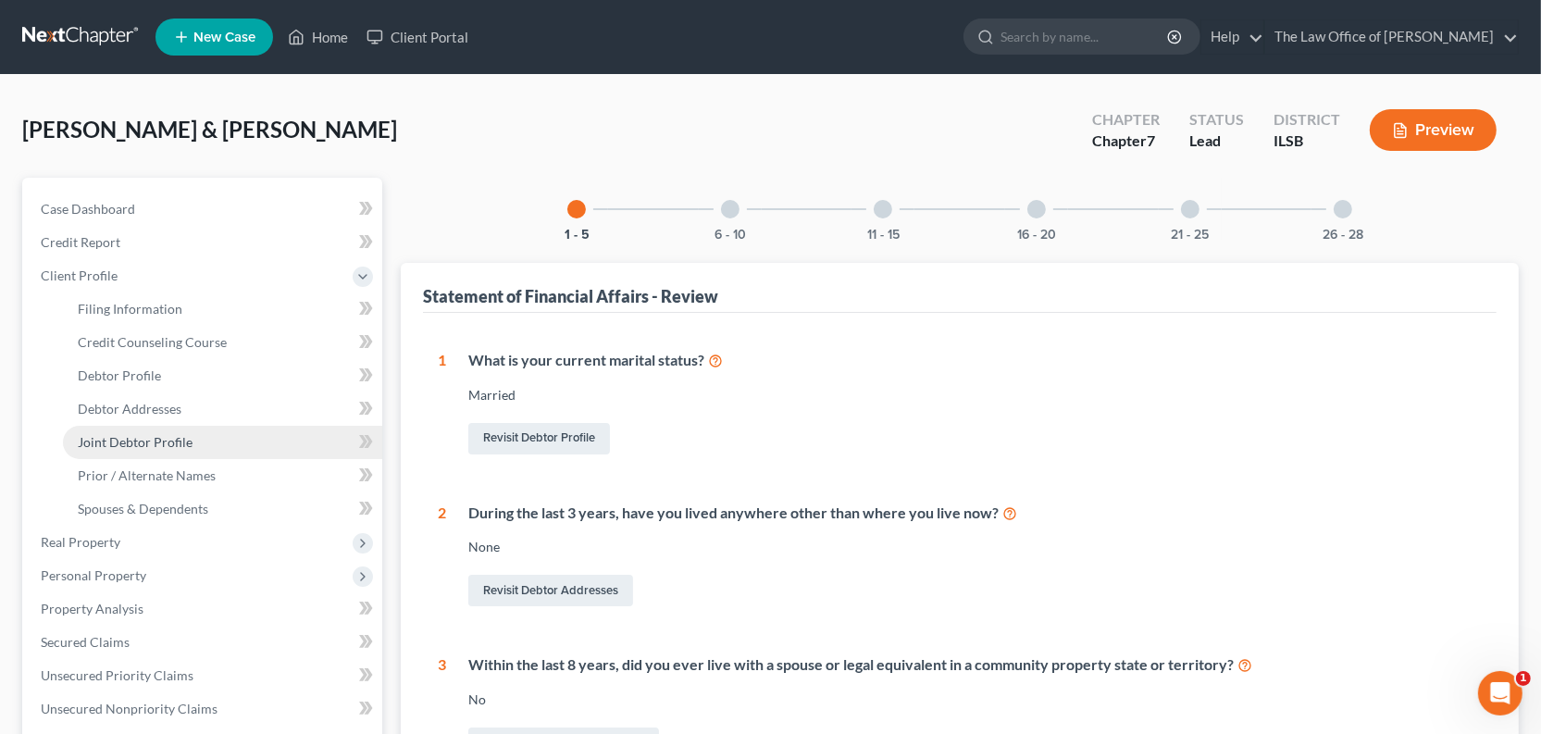
click at [156, 450] on span "Joint Debtor Profile" at bounding box center [135, 442] width 115 height 16
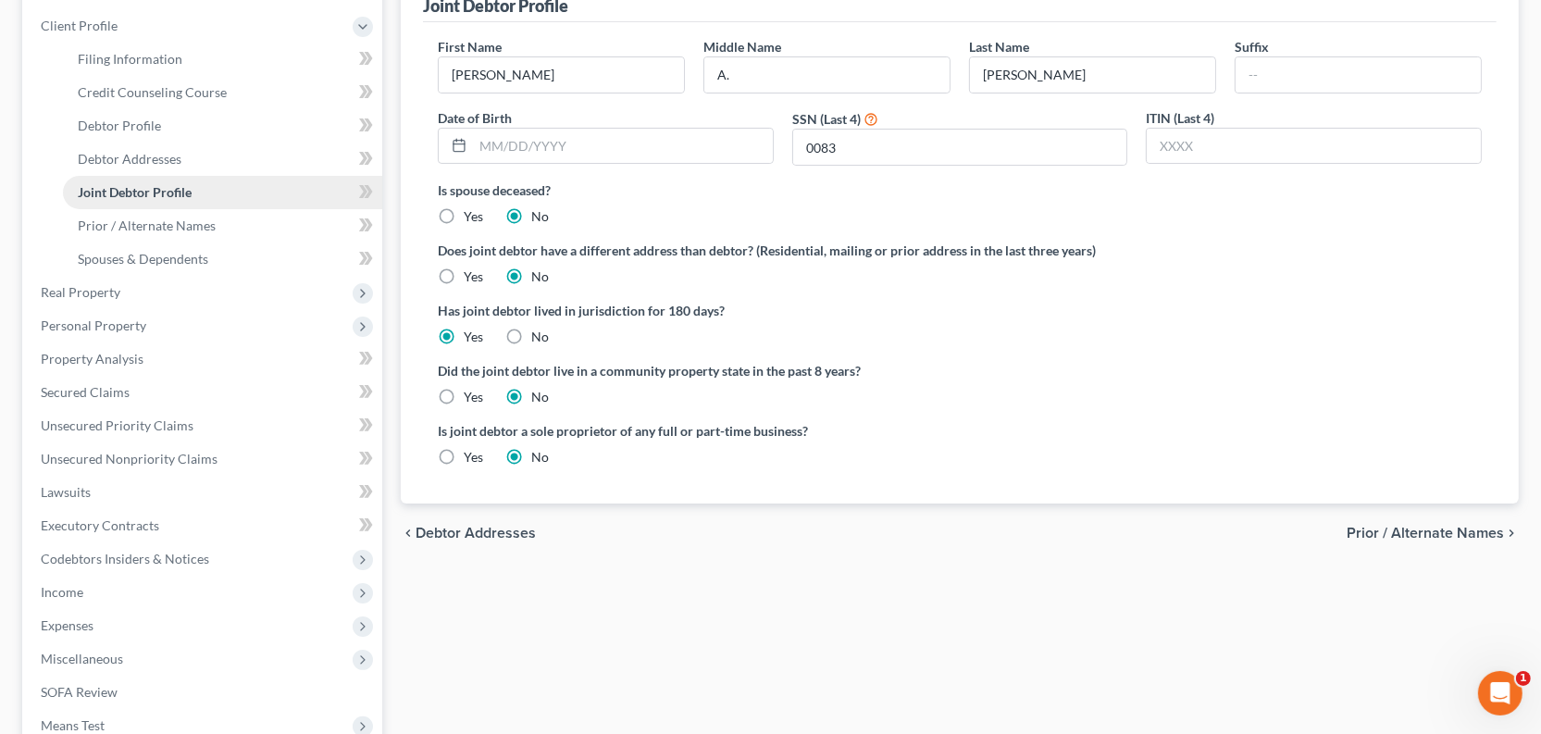
scroll to position [252, 0]
click at [141, 231] on span "Prior / Alternate Names" at bounding box center [147, 224] width 138 height 16
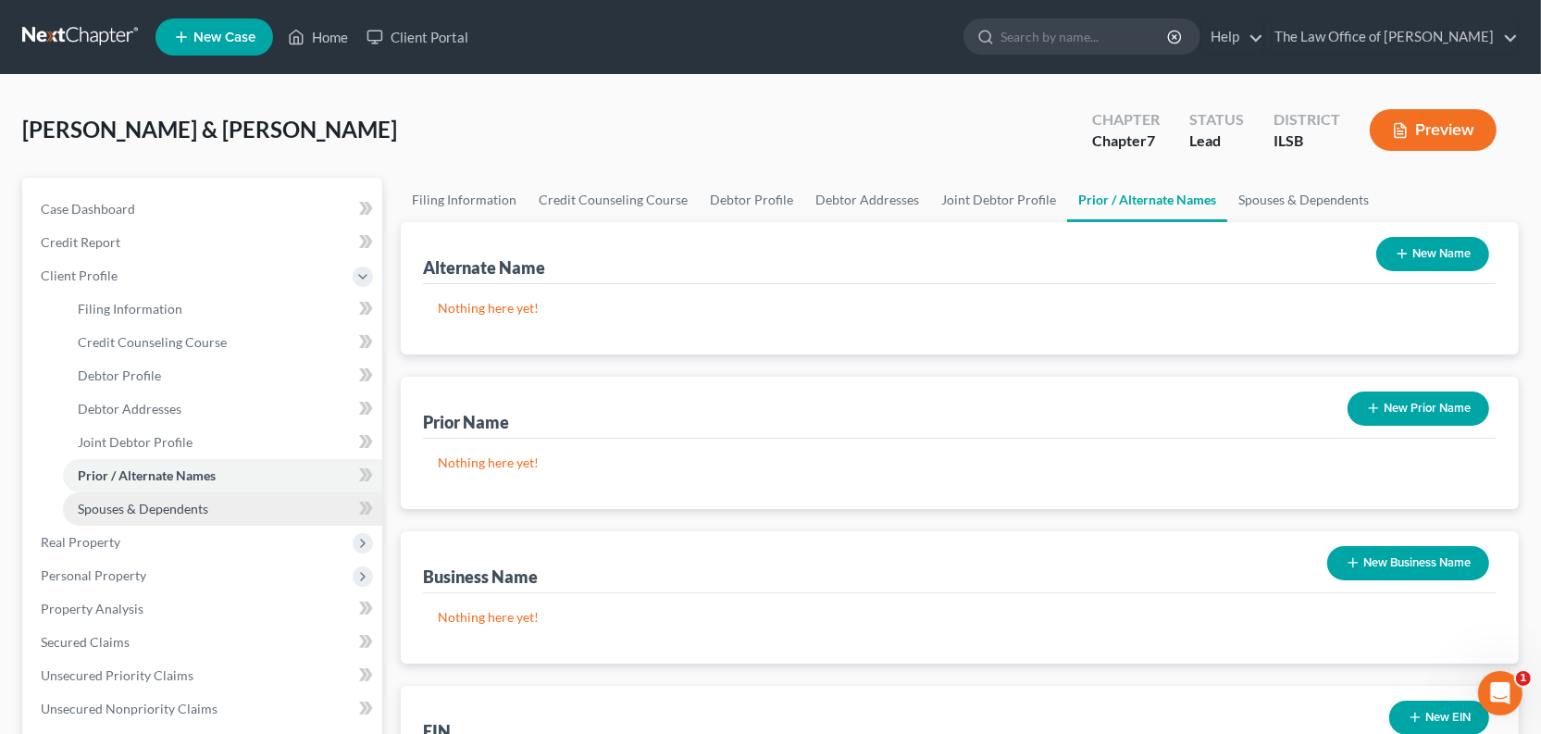
click at [167, 516] on span "Spouses & Dependents" at bounding box center [143, 509] width 130 height 16
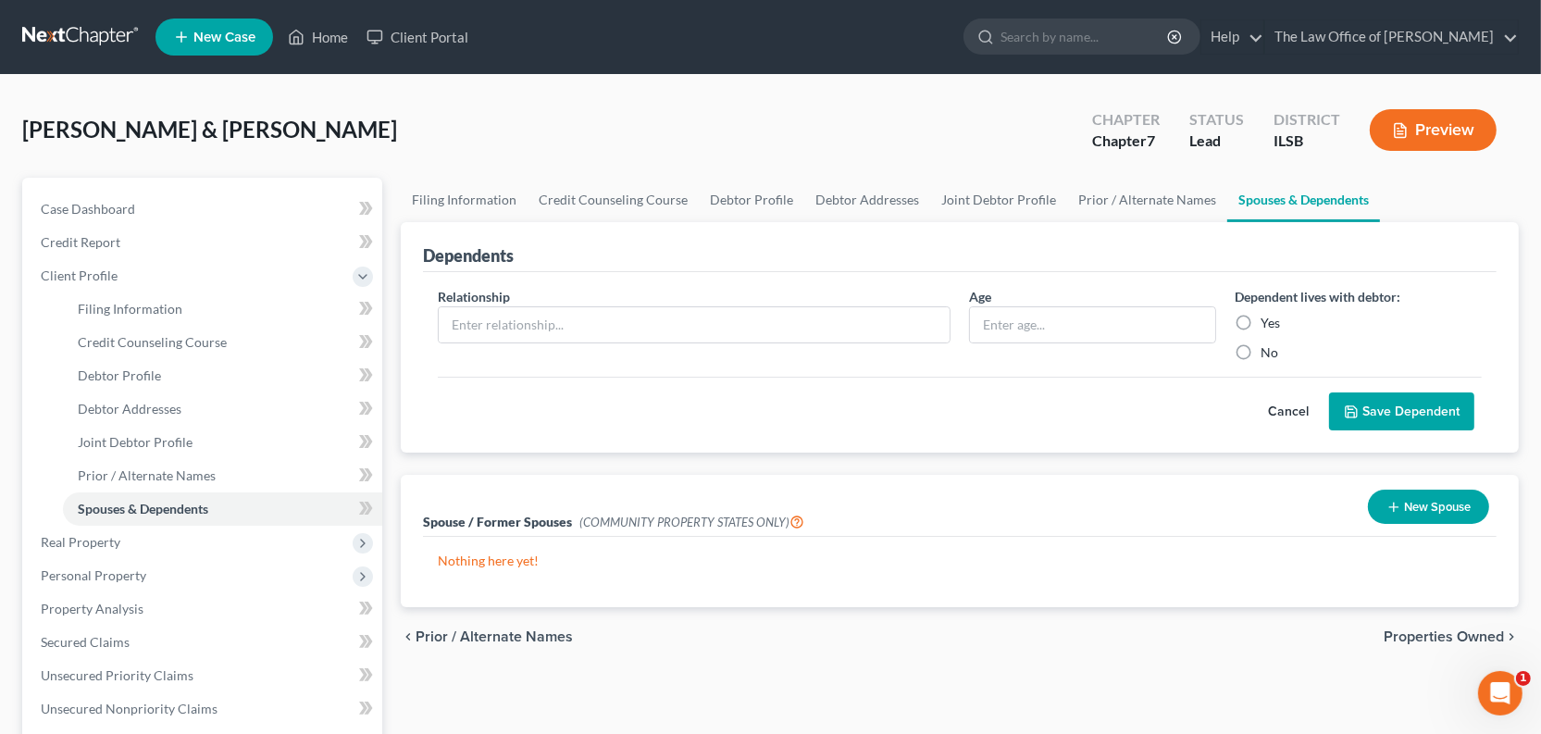
click at [1344, 431] on button "Save Dependent" at bounding box center [1401, 411] width 145 height 39
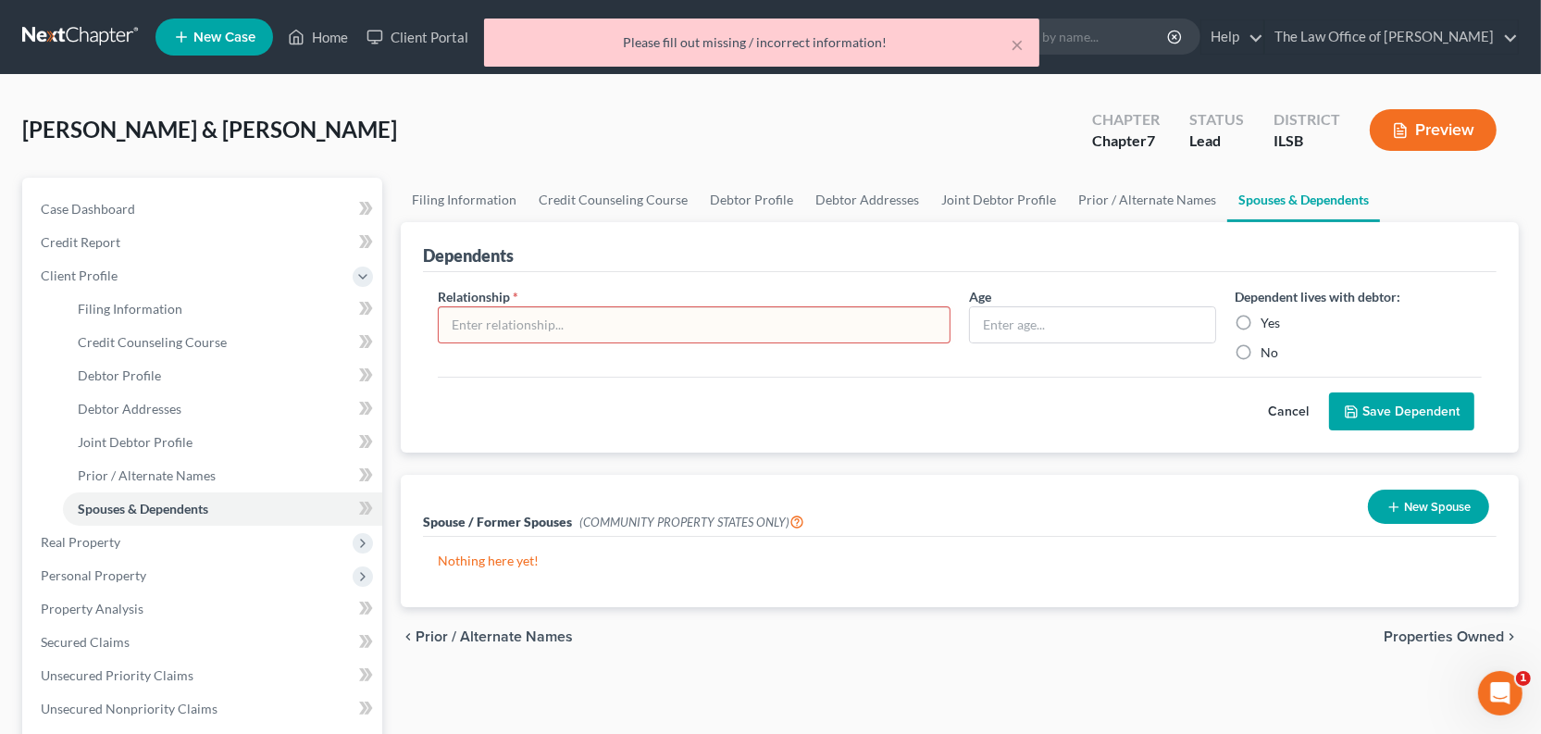
click at [1249, 430] on button "Cancel" at bounding box center [1287, 411] width 81 height 37
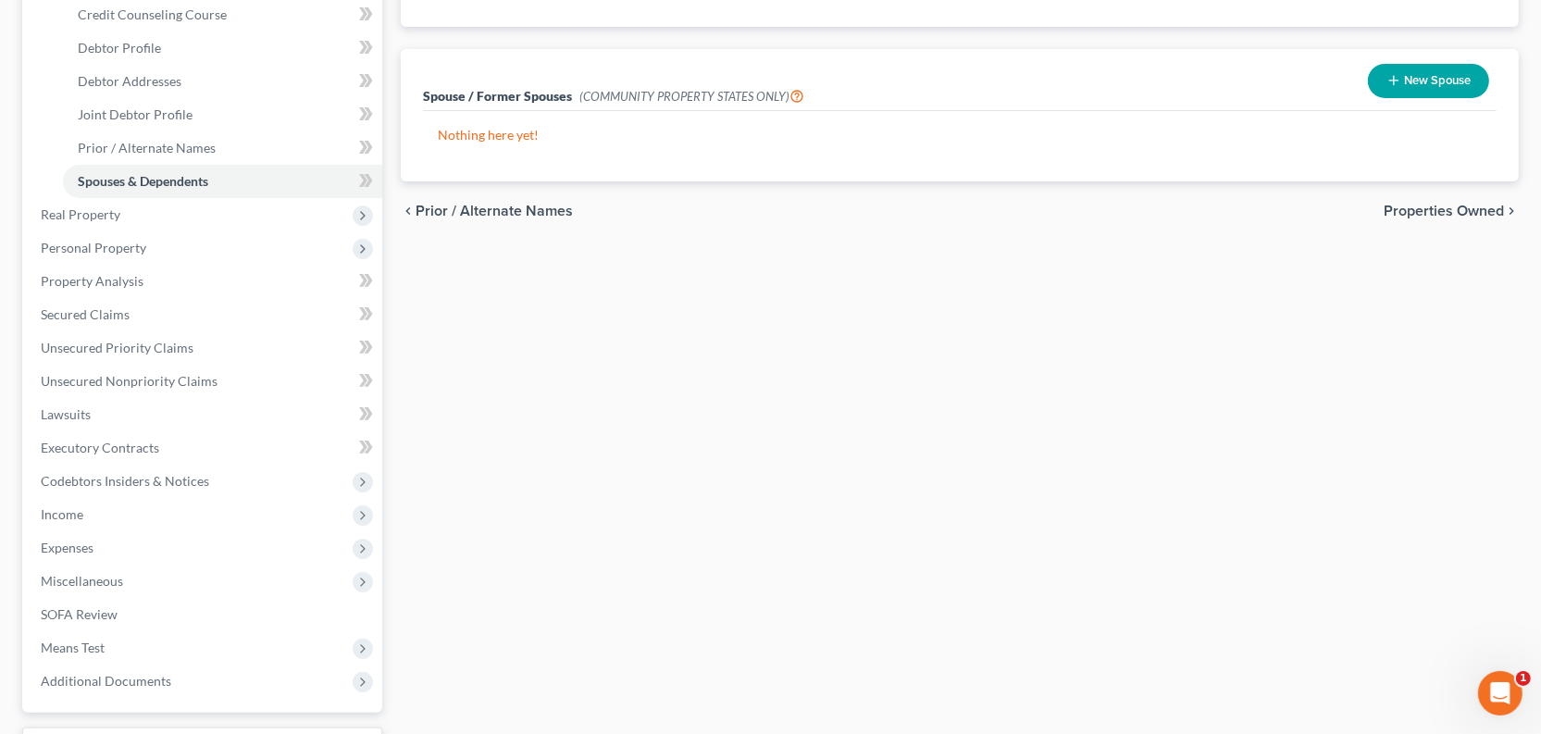
scroll to position [420, 0]
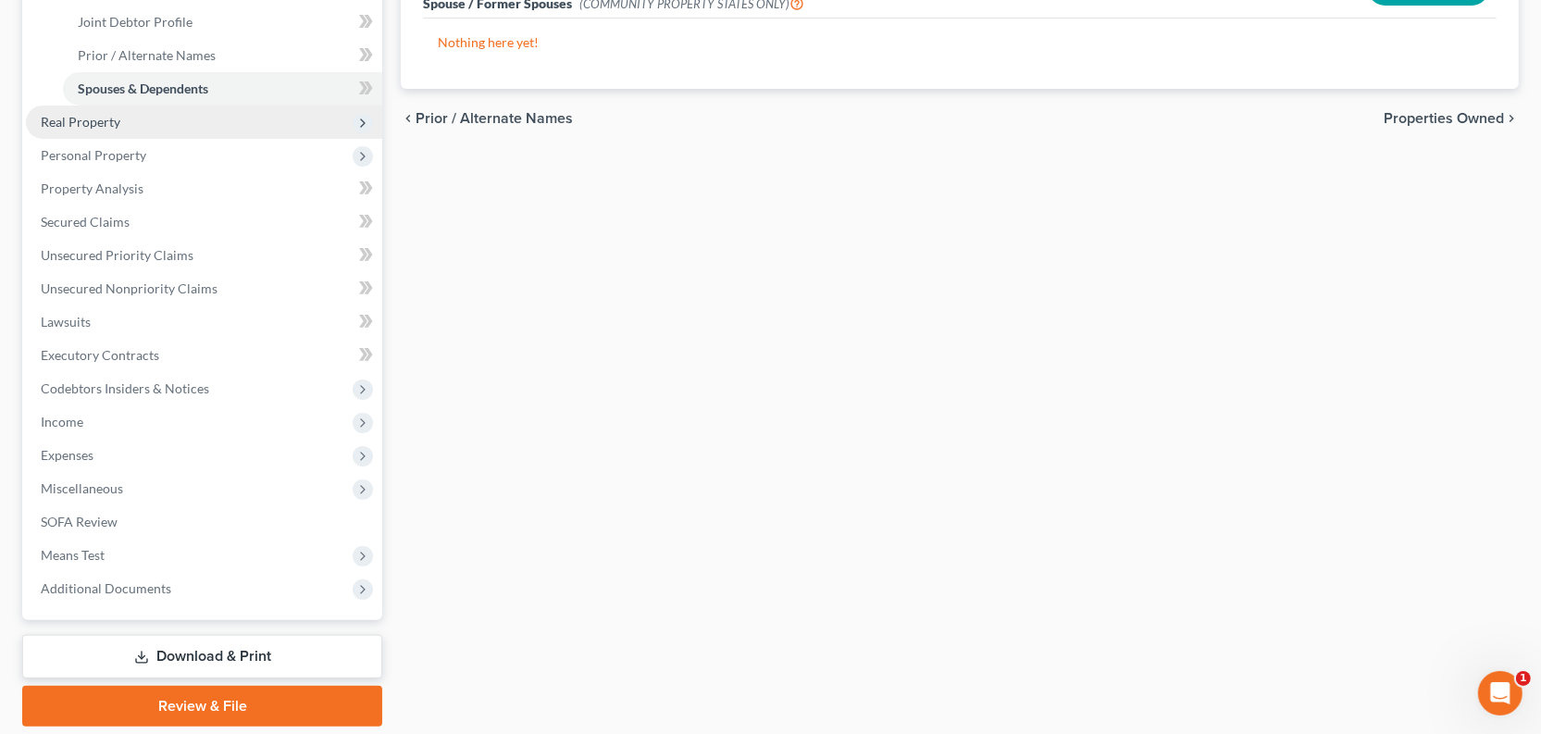
click at [105, 130] on span "Real Property" at bounding box center [81, 122] width 80 height 16
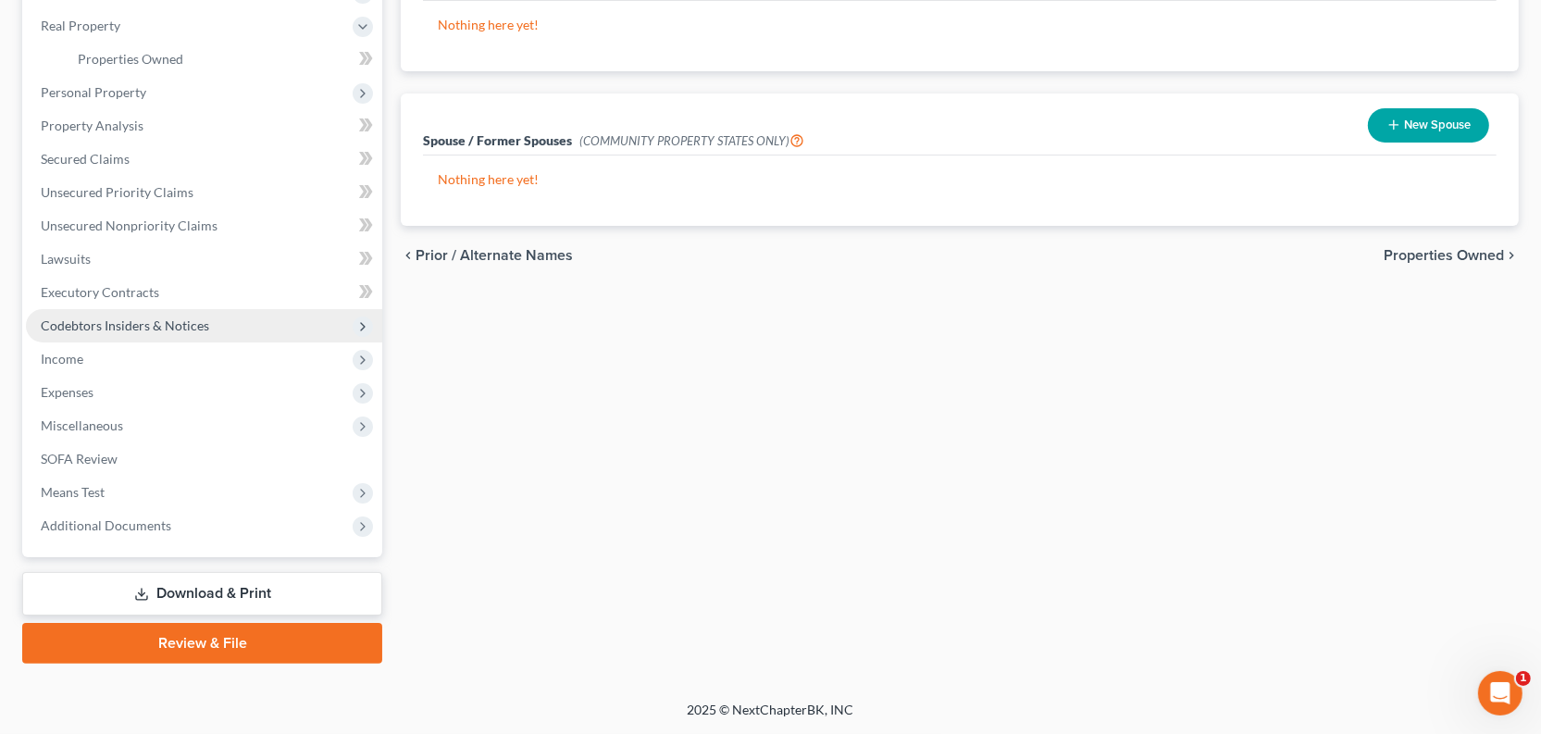
scroll to position [336, 0]
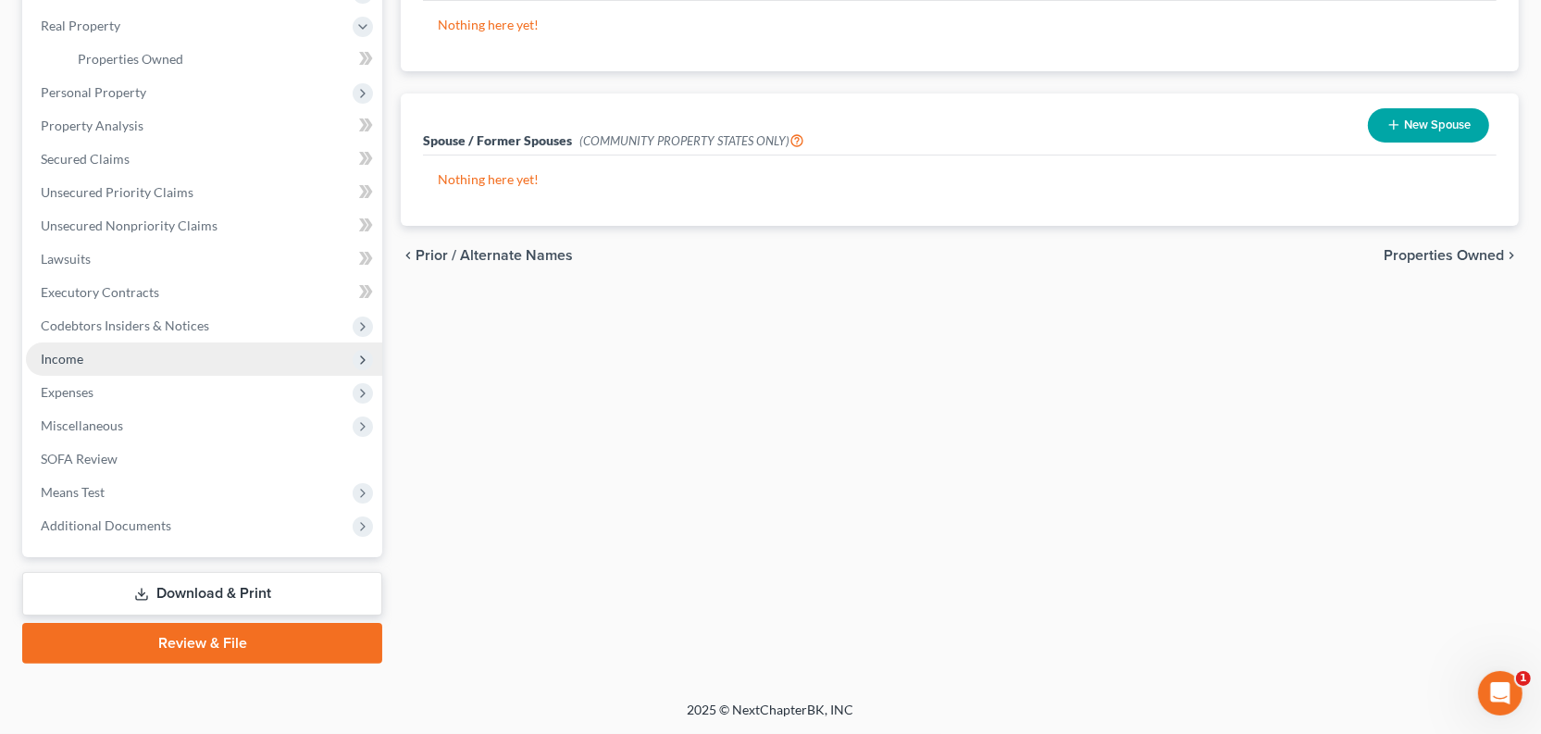
click at [83, 366] on span "Income" at bounding box center [62, 359] width 43 height 16
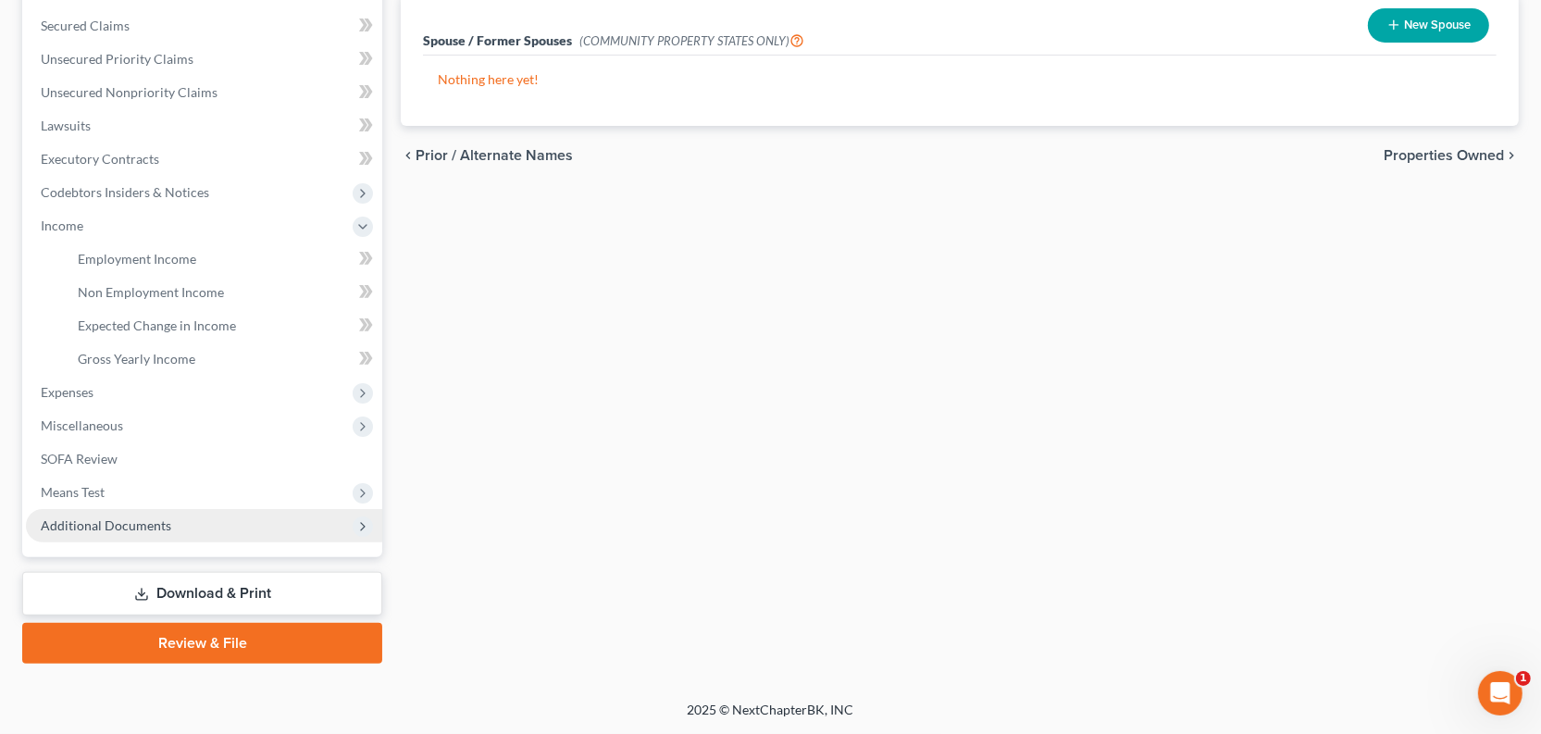
scroll to position [657, 0]
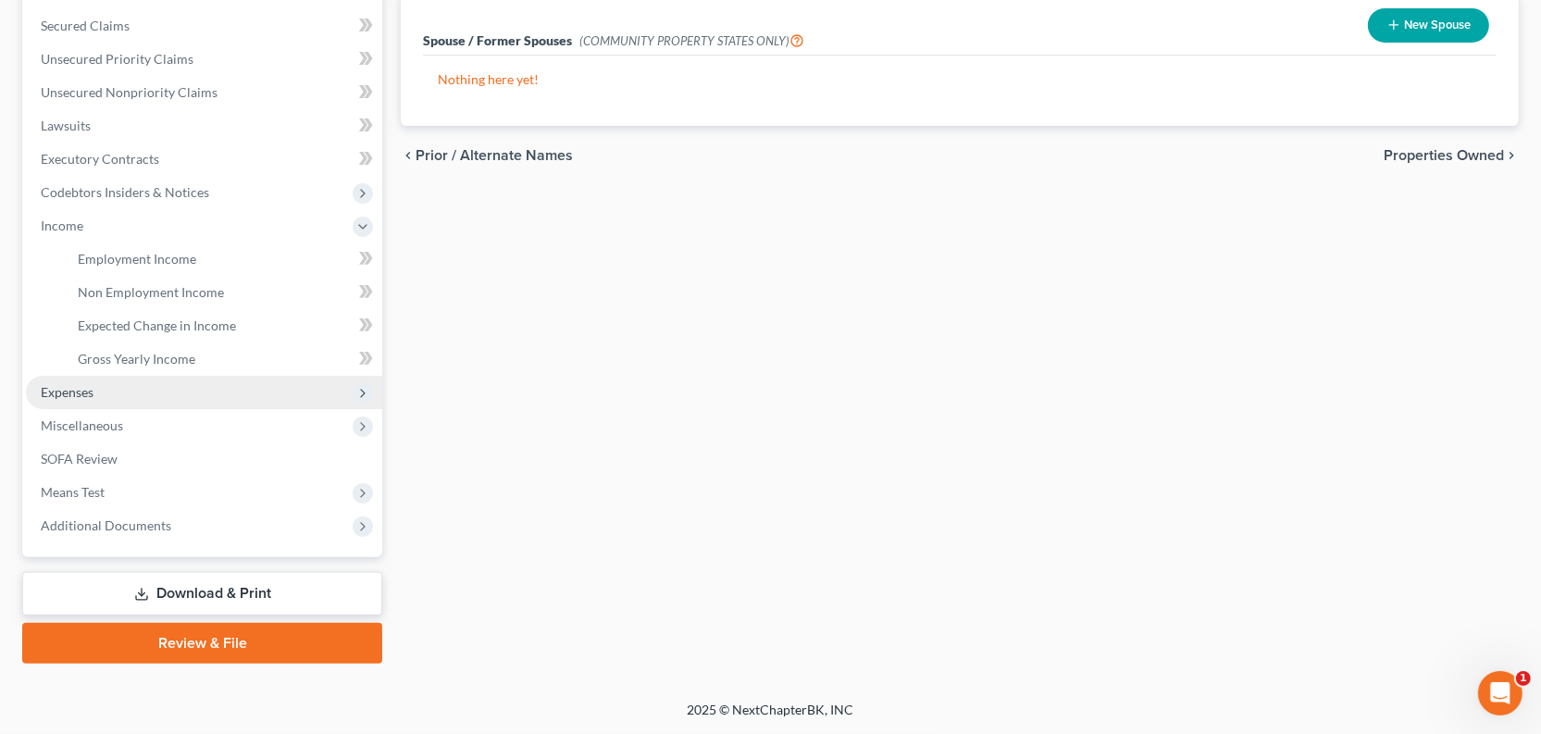
click at [93, 384] on span "Expenses" at bounding box center [67, 392] width 53 height 16
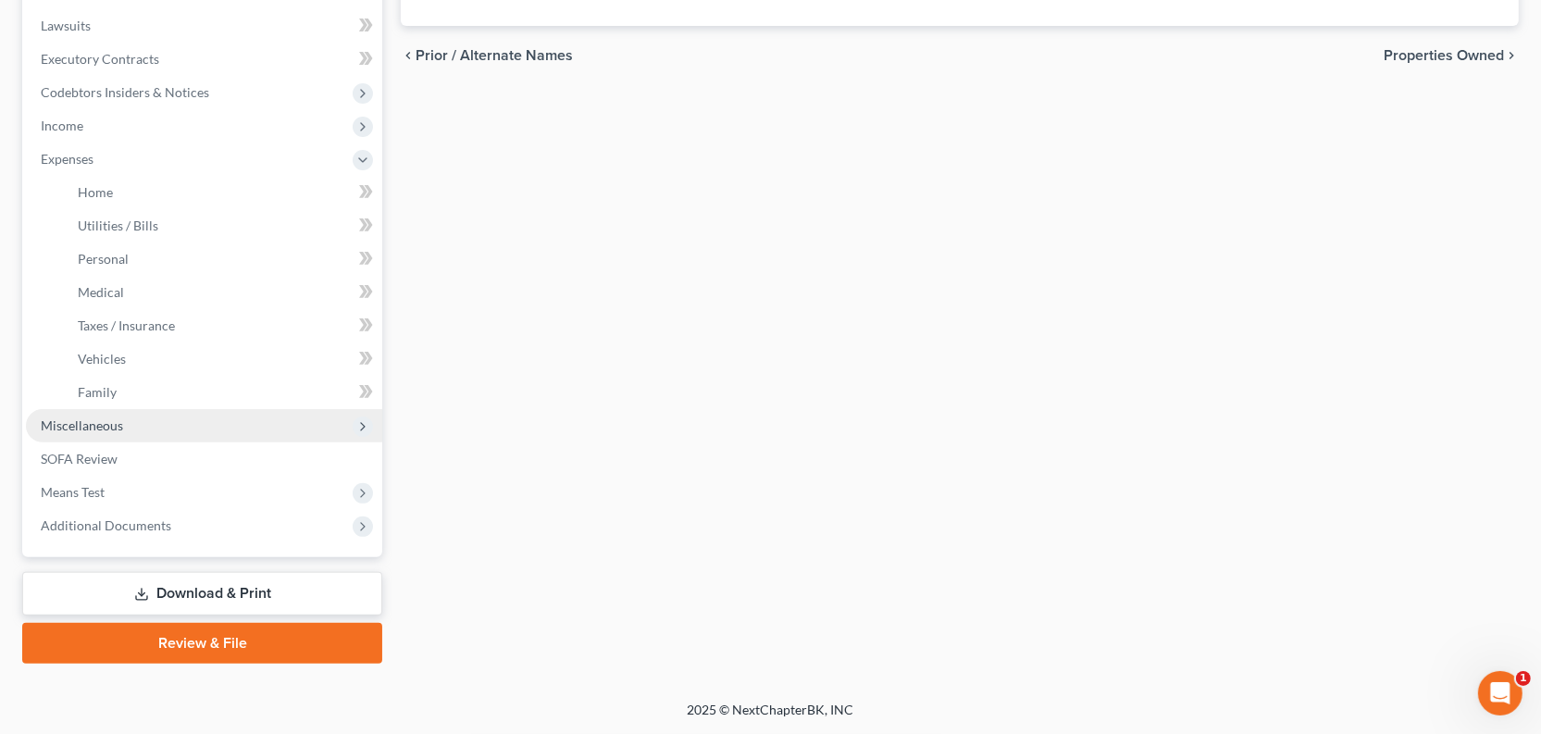
click at [163, 442] on span "Miscellaneous" at bounding box center [204, 425] width 356 height 33
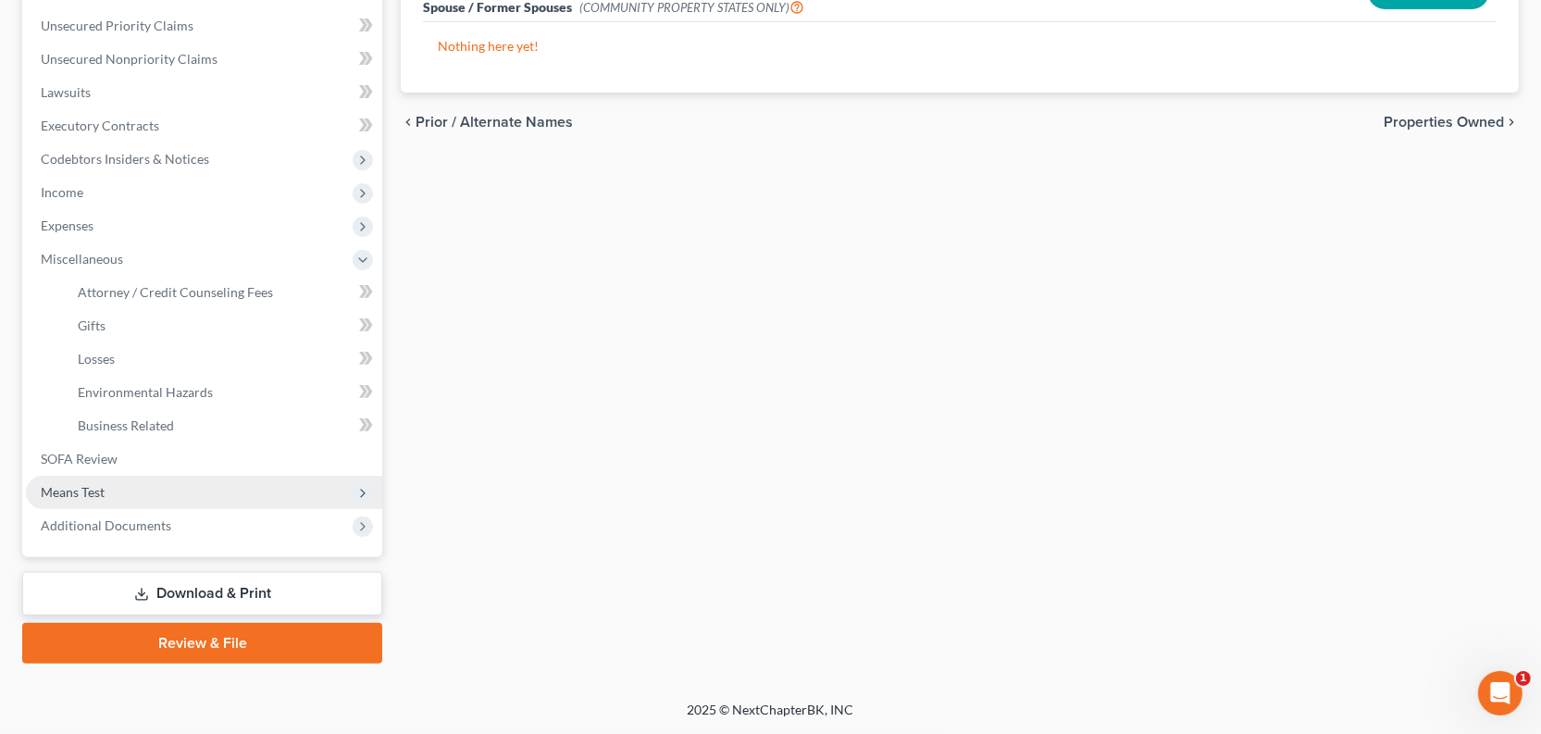
click at [165, 476] on span "Means Test" at bounding box center [204, 492] width 356 height 33
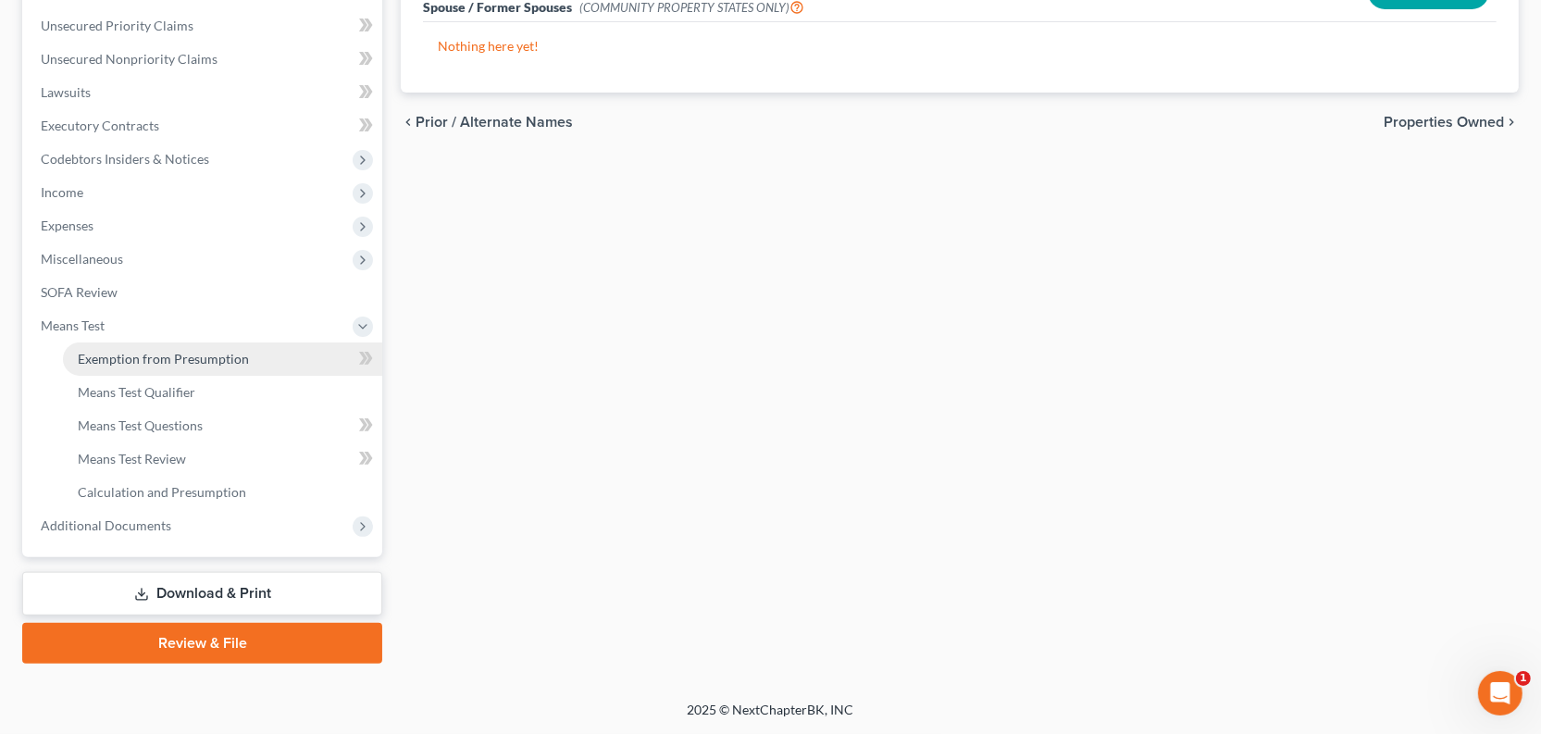
click at [186, 351] on span "Exemption from Presumption" at bounding box center [163, 359] width 171 height 16
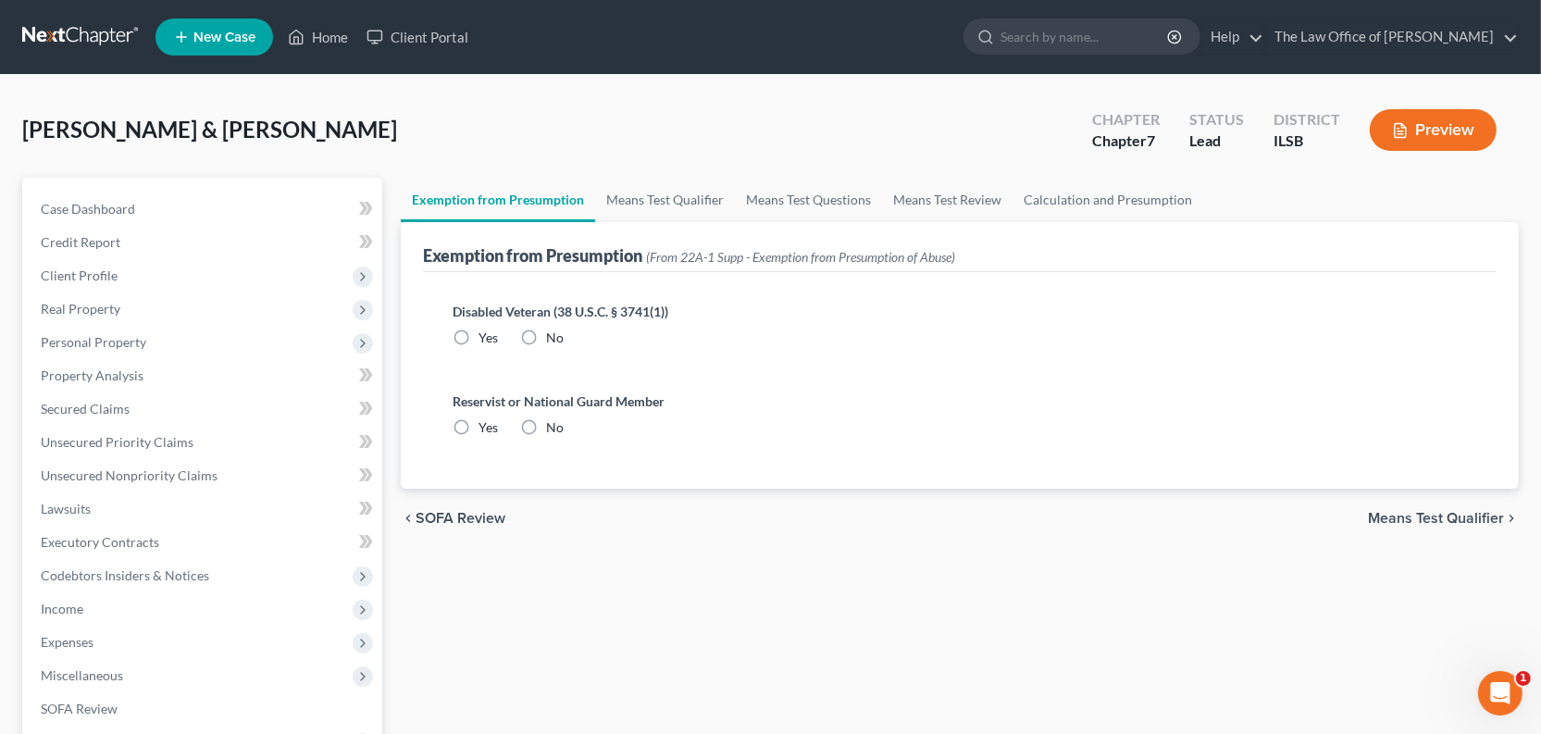
radio input "true"
click at [735, 222] on link "Means Test Qualifier" at bounding box center [665, 200] width 140 height 44
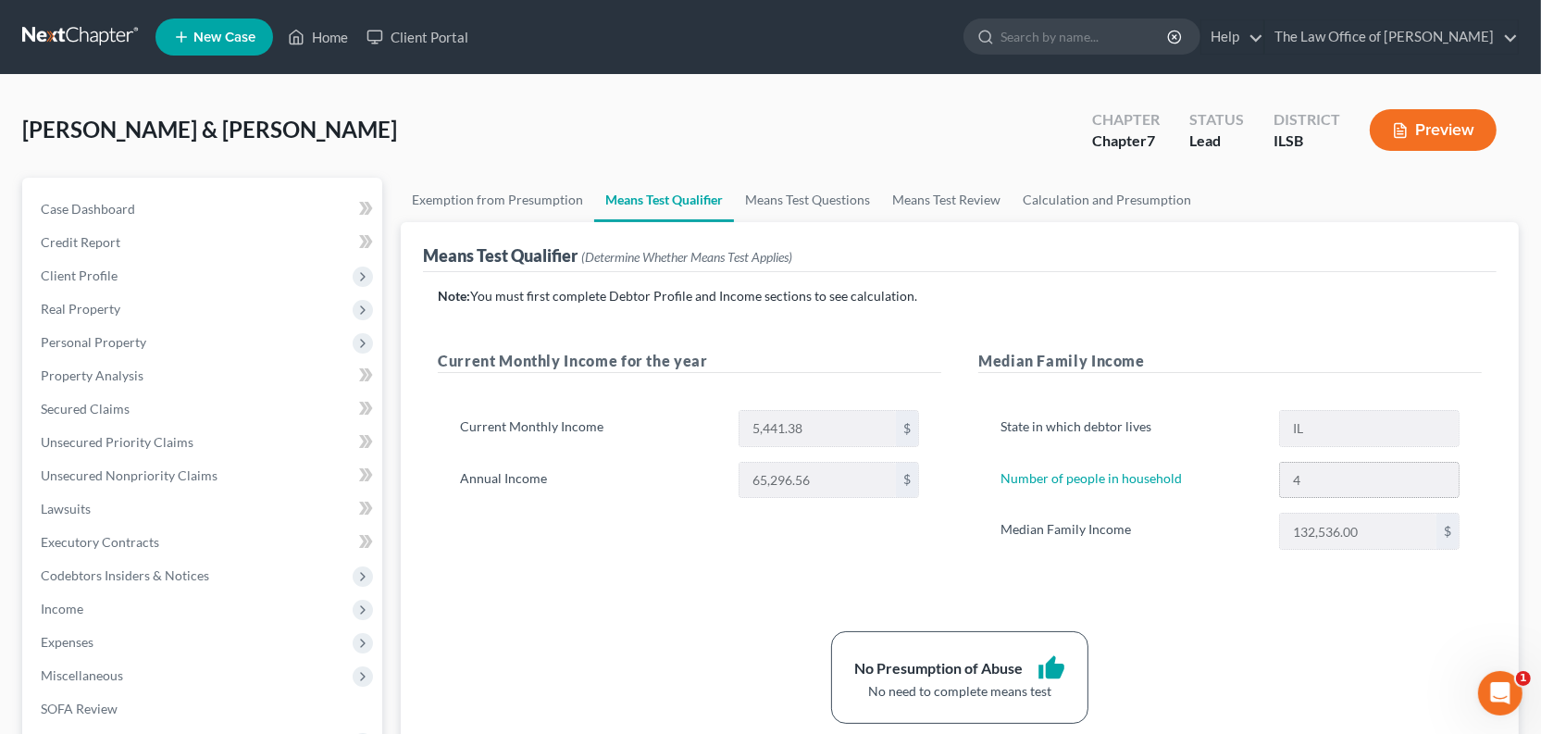
click at [1270, 499] on div "4" at bounding box center [1369, 480] width 199 height 37
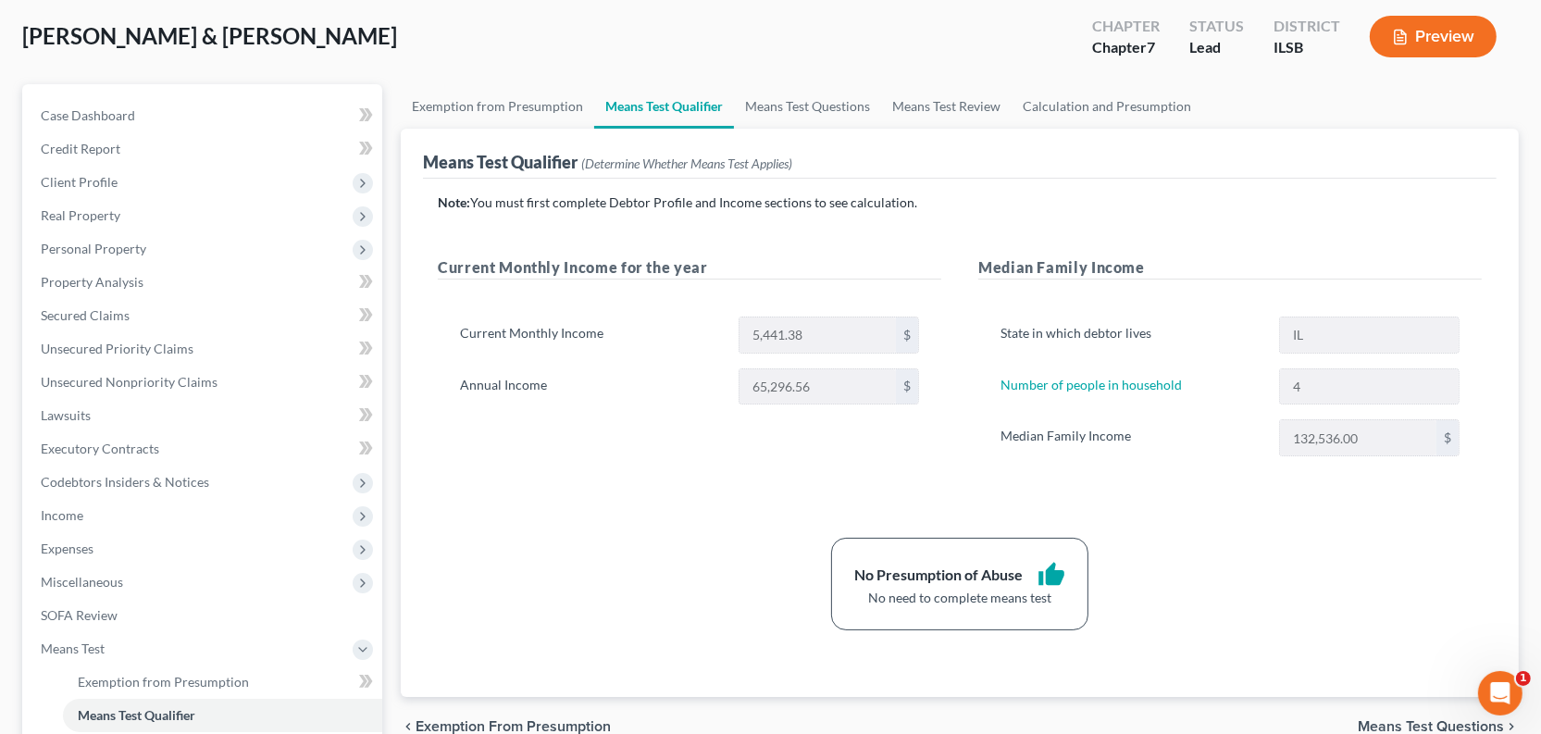
scroll to position [167, 0]
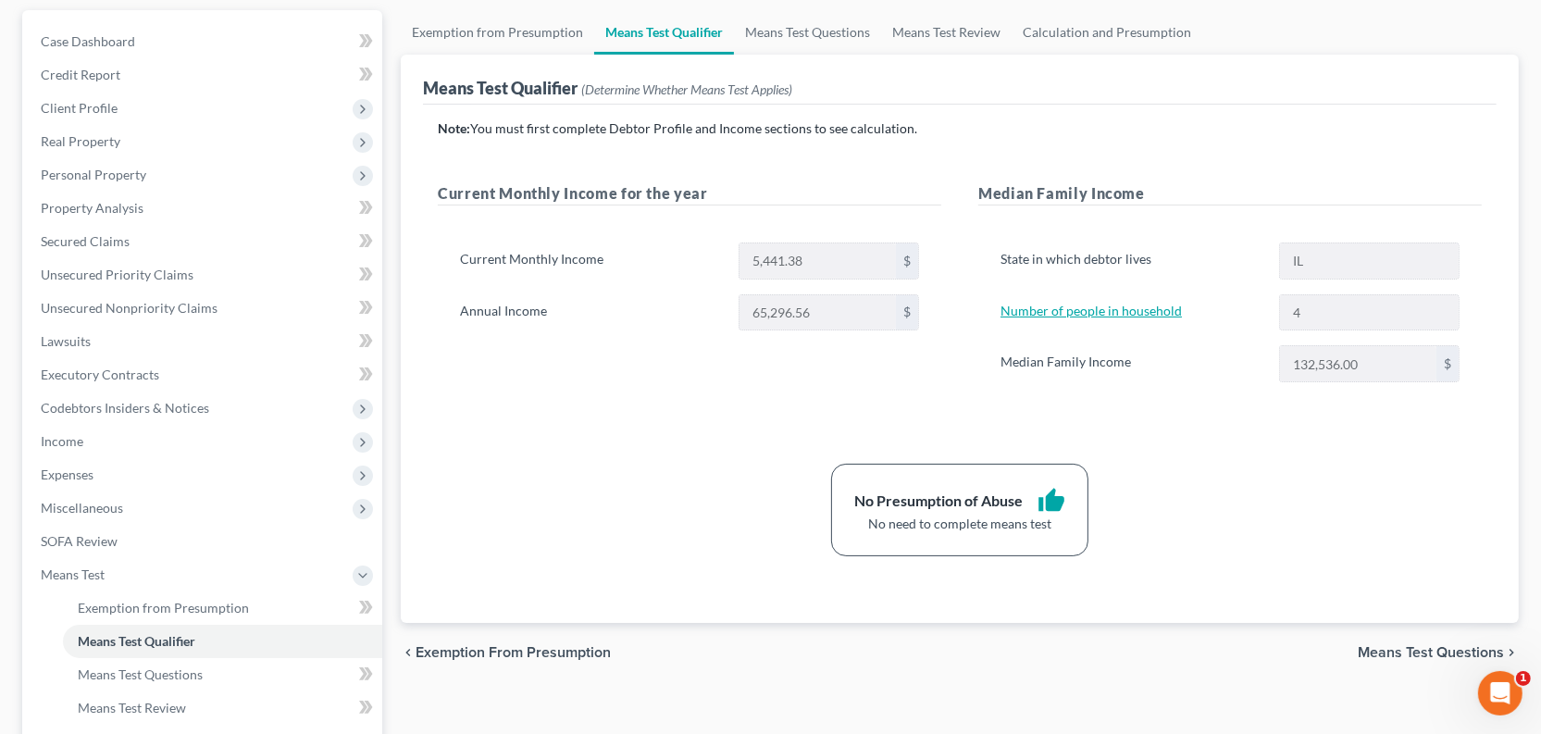
click at [1071, 318] on link "Number of people in household" at bounding box center [1090, 311] width 181 height 16
select select "1"
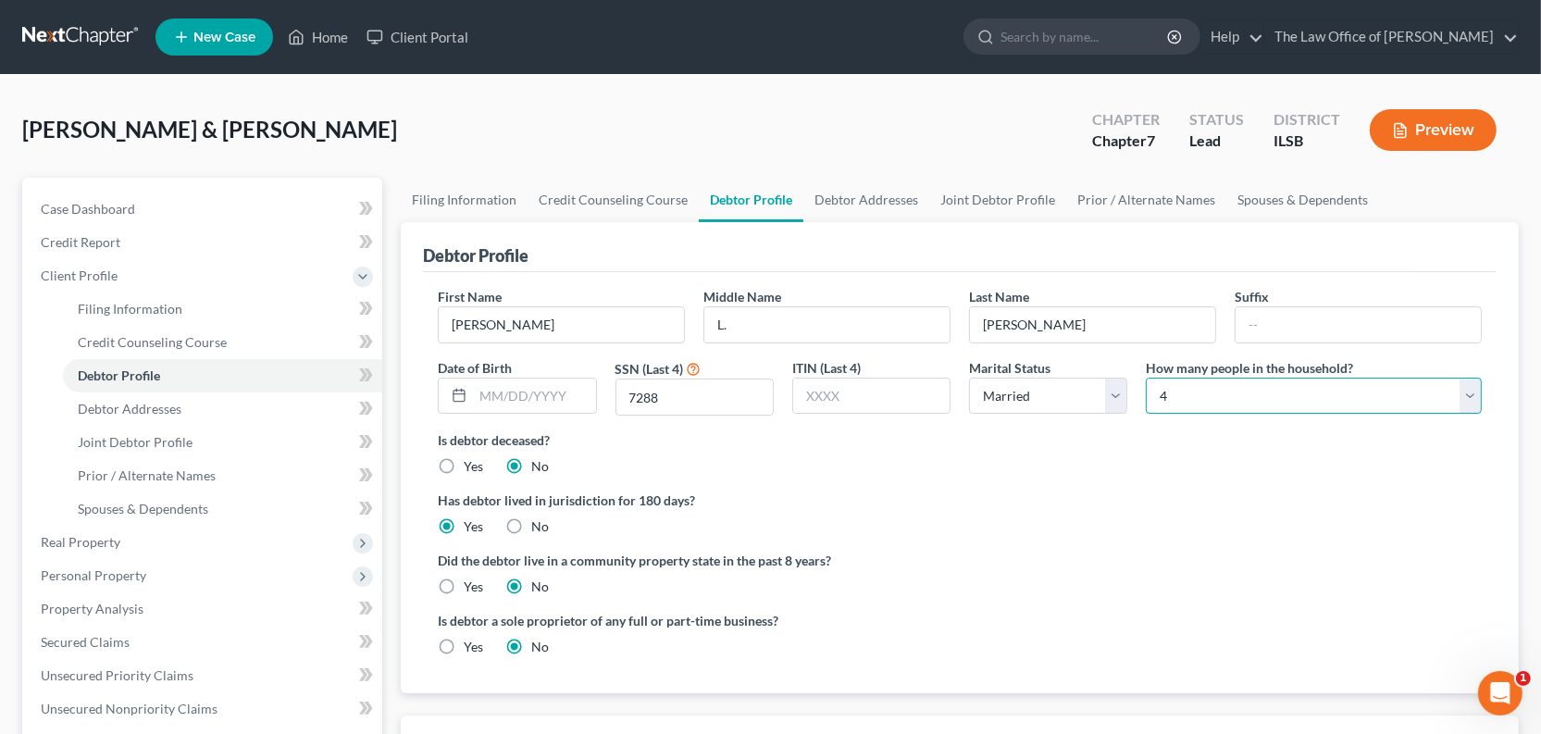
drag, startPoint x: 1170, startPoint y: 539, endPoint x: 1159, endPoint y: 546, distance: 12.9
click at [1159, 415] on select "Select 1 2 3 4 5 6 7 8 9 10 11 12 13 14 15 16 17 18 19 20" at bounding box center [1314, 396] width 336 height 37
select select "1"
click at [1146, 415] on select "Select 1 2 3 4 5 6 7 8 9 10 11 12 13 14 15 16 17 18 19 20" at bounding box center [1314, 396] width 336 height 37
click at [1392, 139] on icon "button" at bounding box center [1400, 130] width 17 height 17
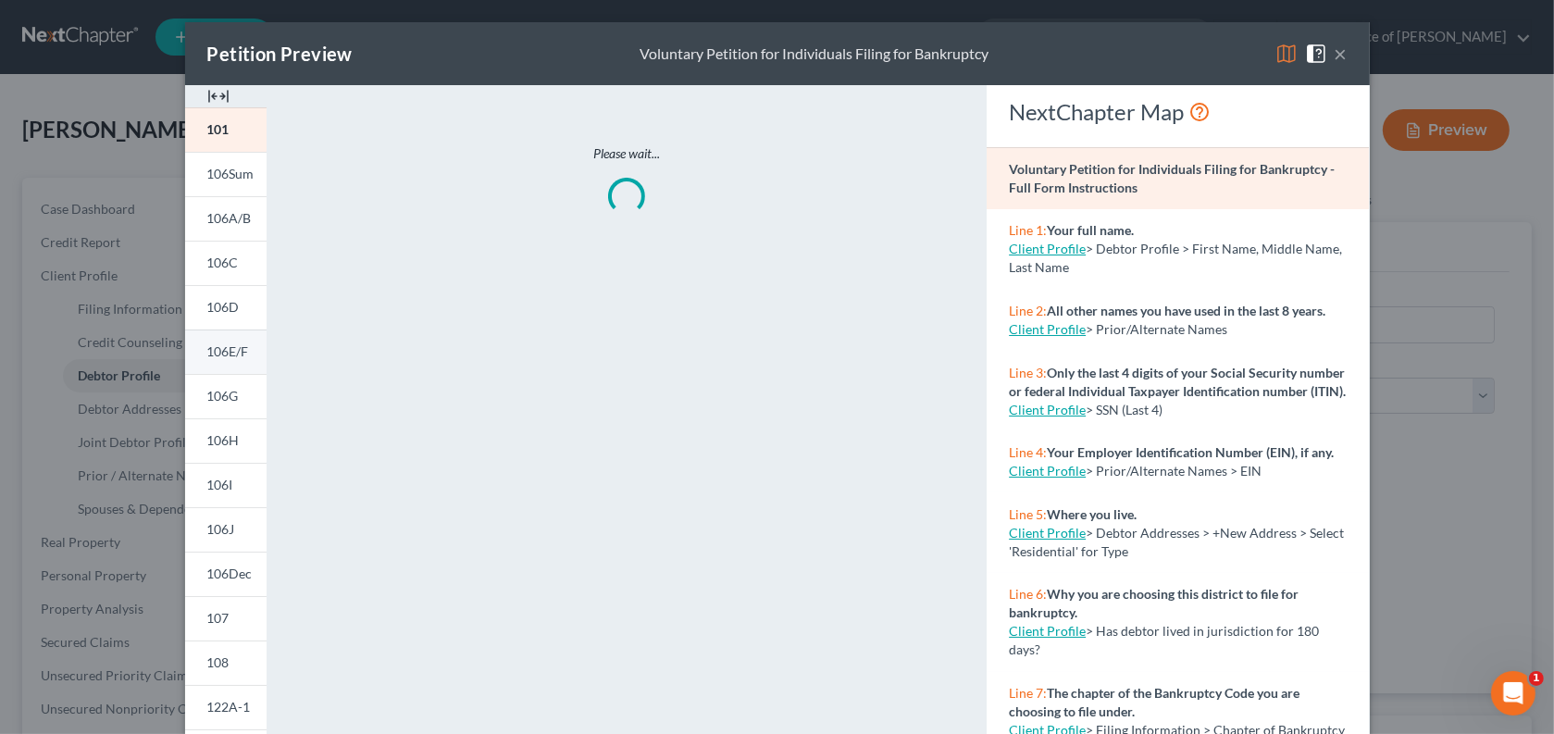
scroll to position [420, 0]
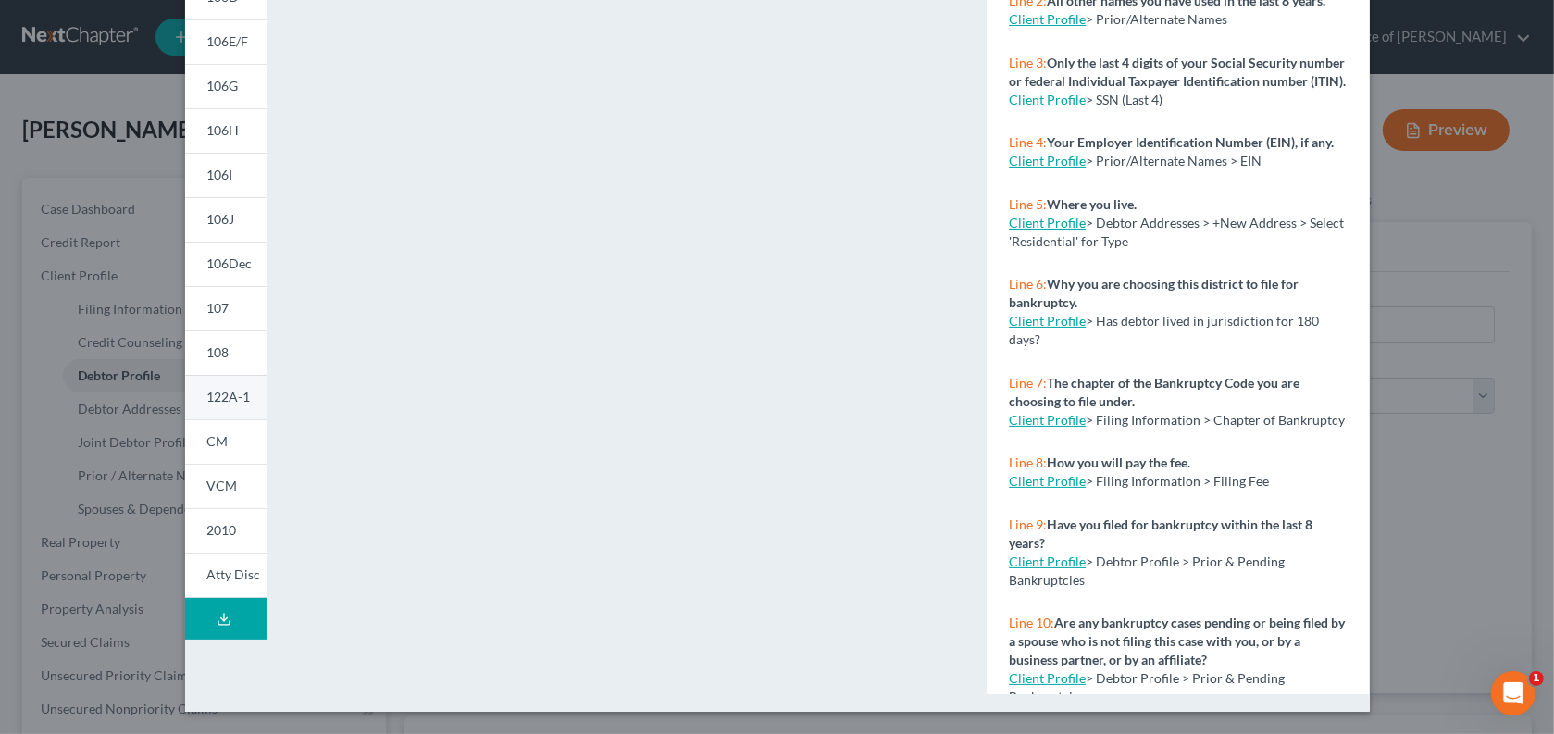
click at [207, 404] on span "122A-1" at bounding box center [228, 397] width 43 height 16
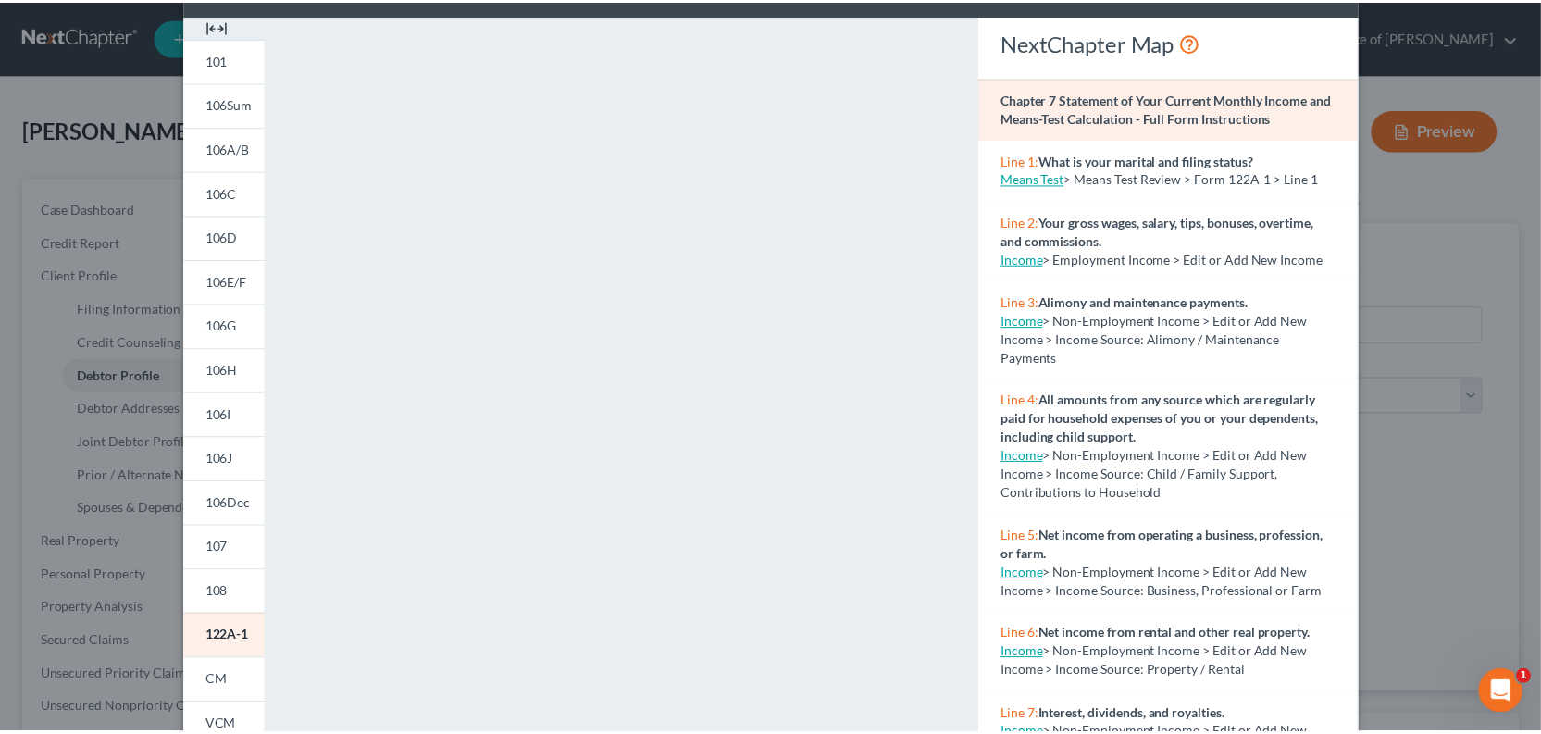
scroll to position [0, 0]
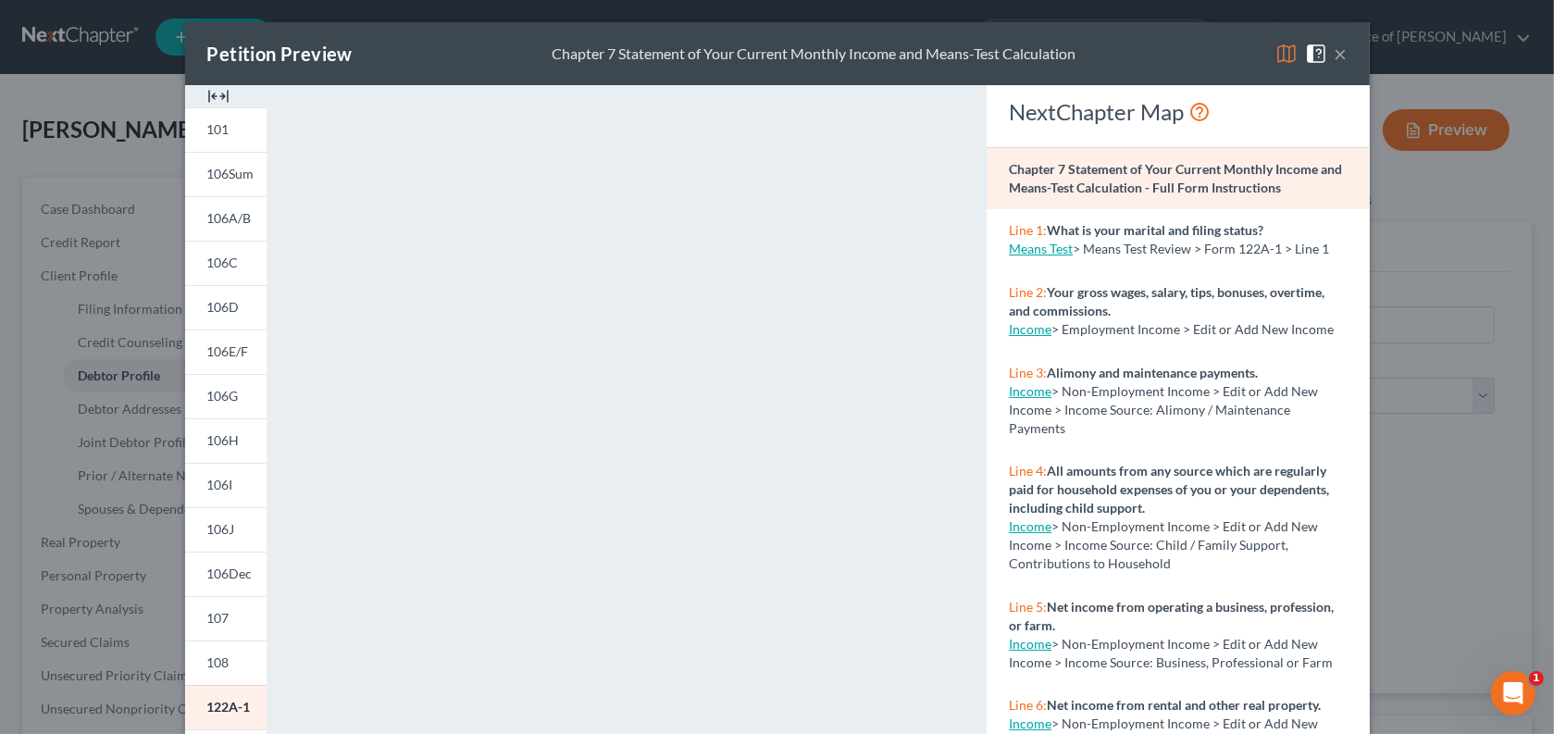
click at [207, 107] on img at bounding box center [218, 96] width 22 height 22
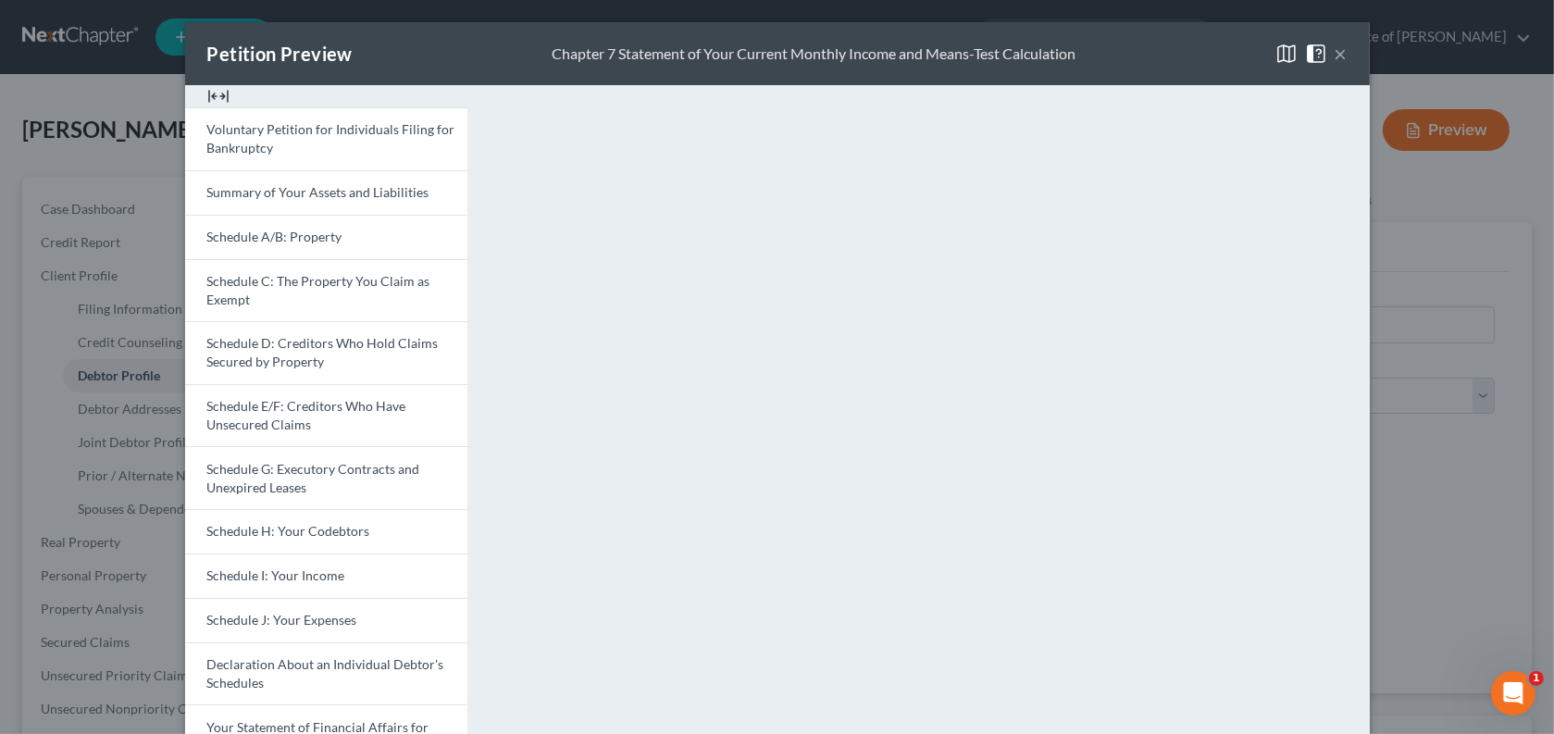
click at [1347, 65] on button "×" at bounding box center [1340, 54] width 13 height 22
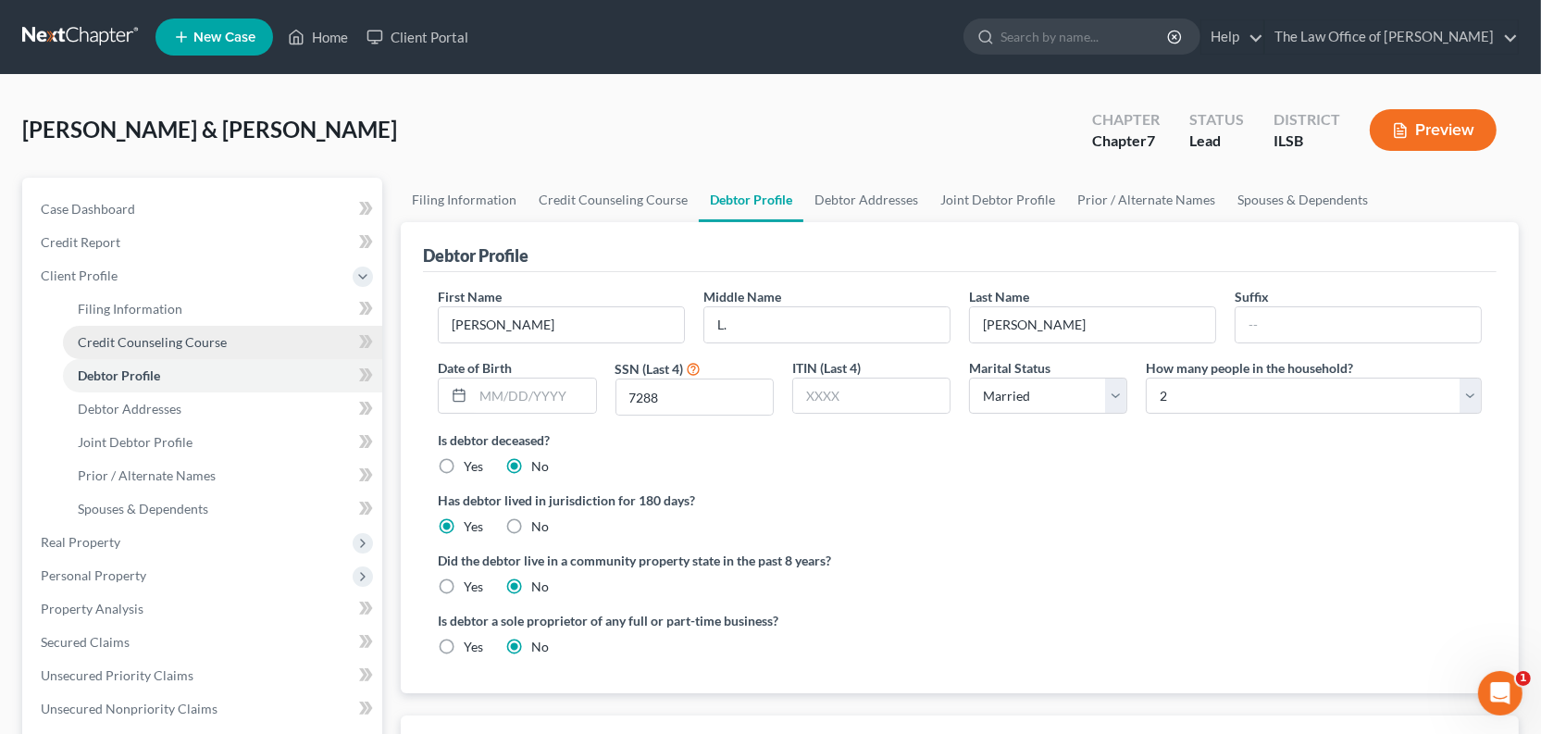
click at [162, 350] on span "Credit Counseling Course" at bounding box center [152, 342] width 149 height 16
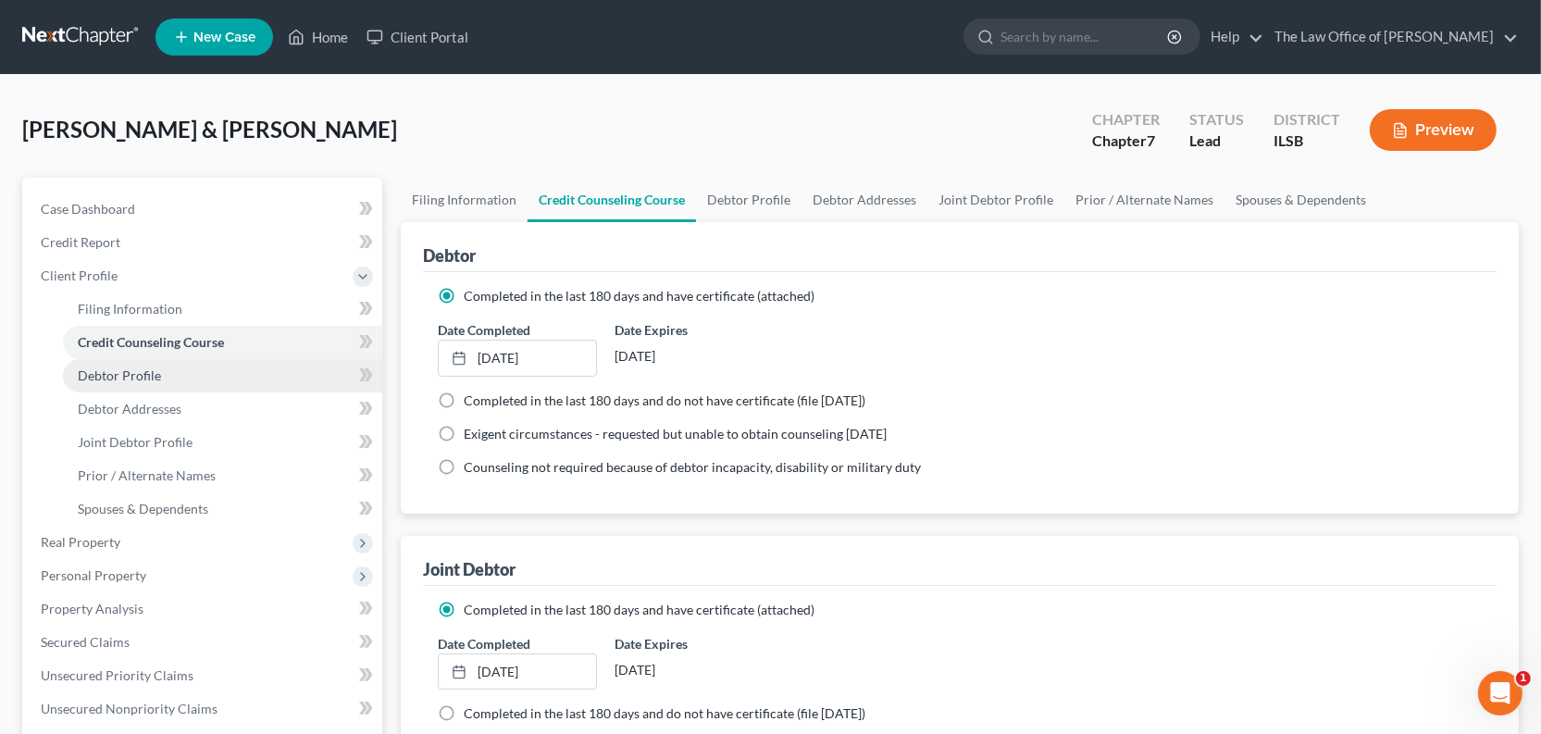
click at [154, 383] on span "Debtor Profile" at bounding box center [119, 375] width 83 height 16
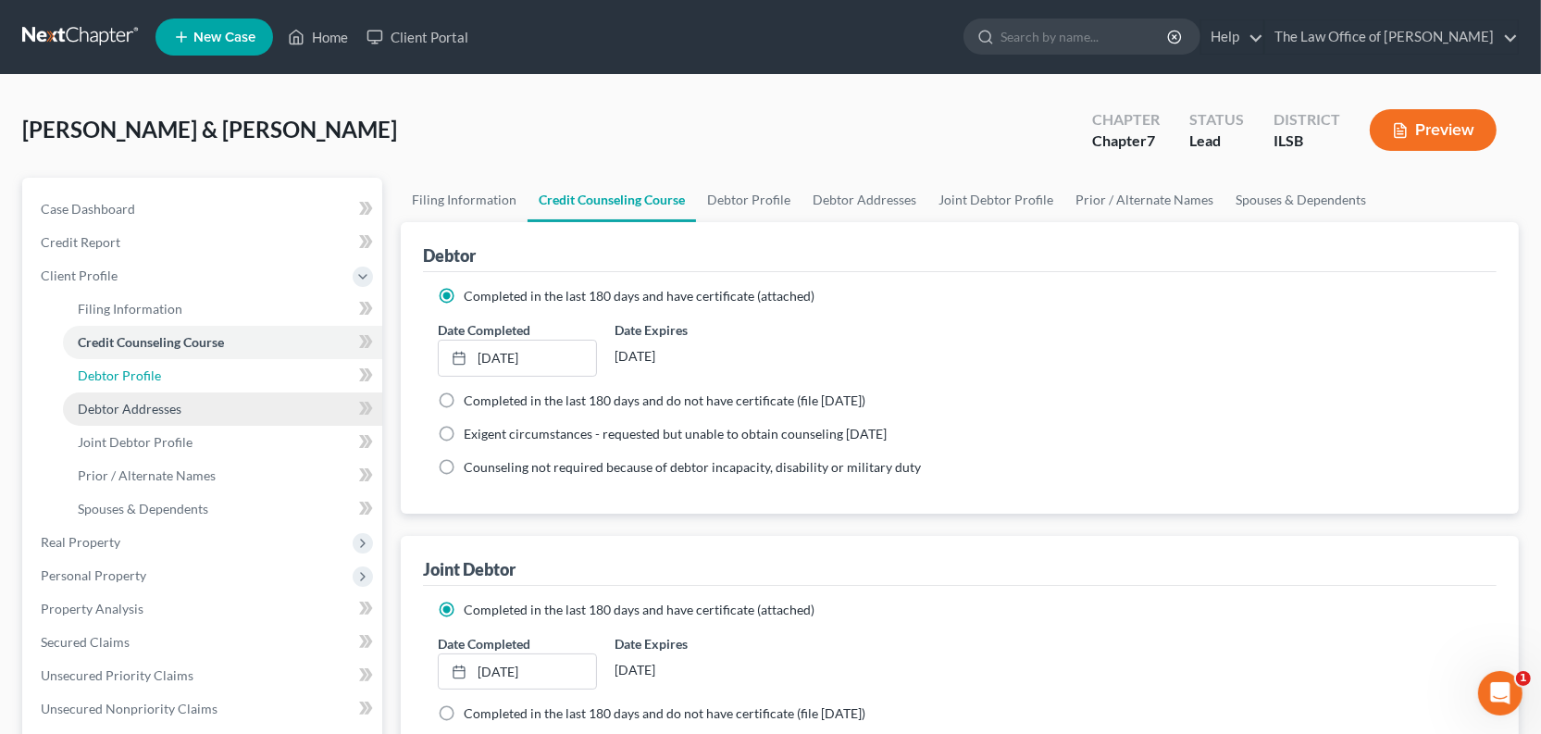
select select "1"
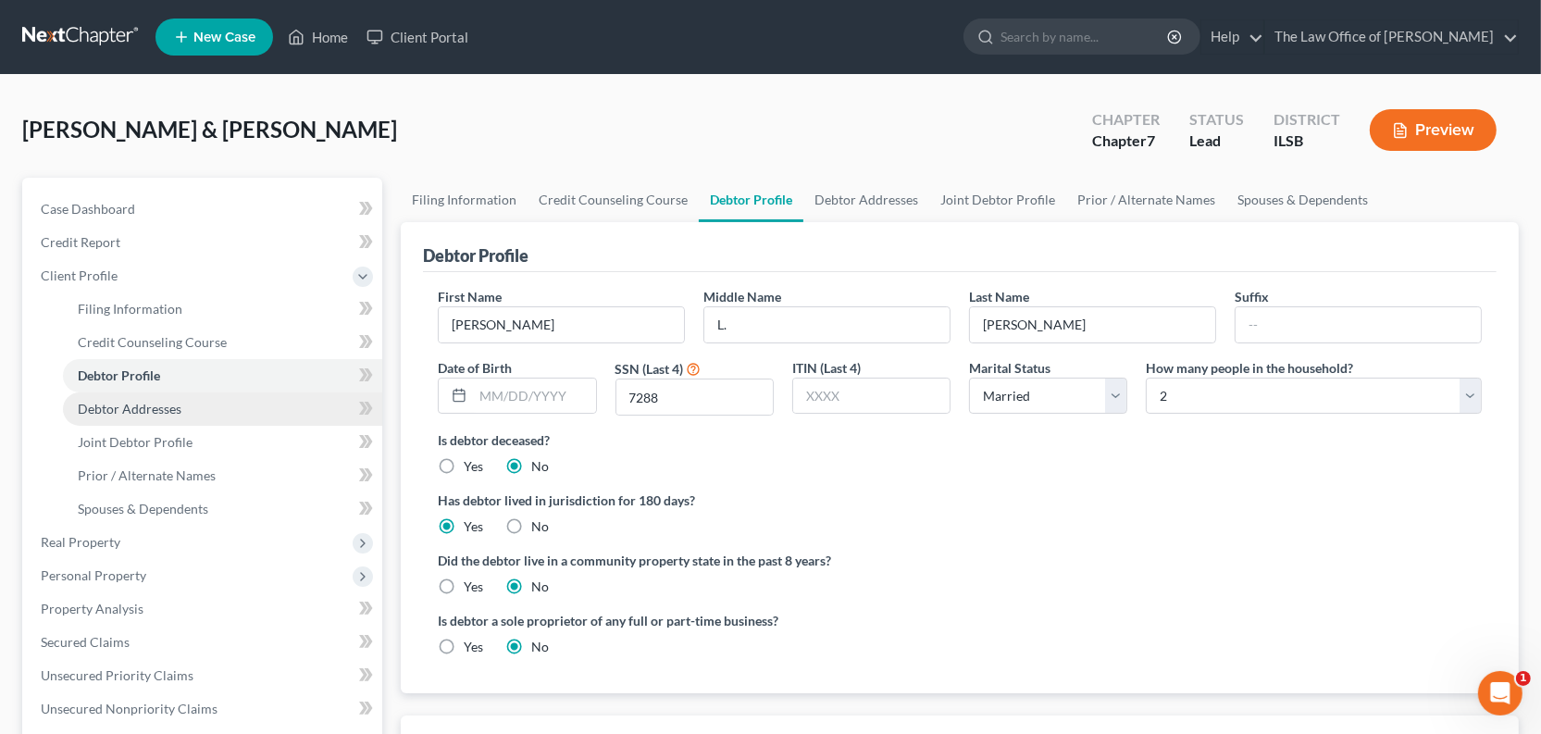
click at [140, 416] on span "Debtor Addresses" at bounding box center [130, 409] width 104 height 16
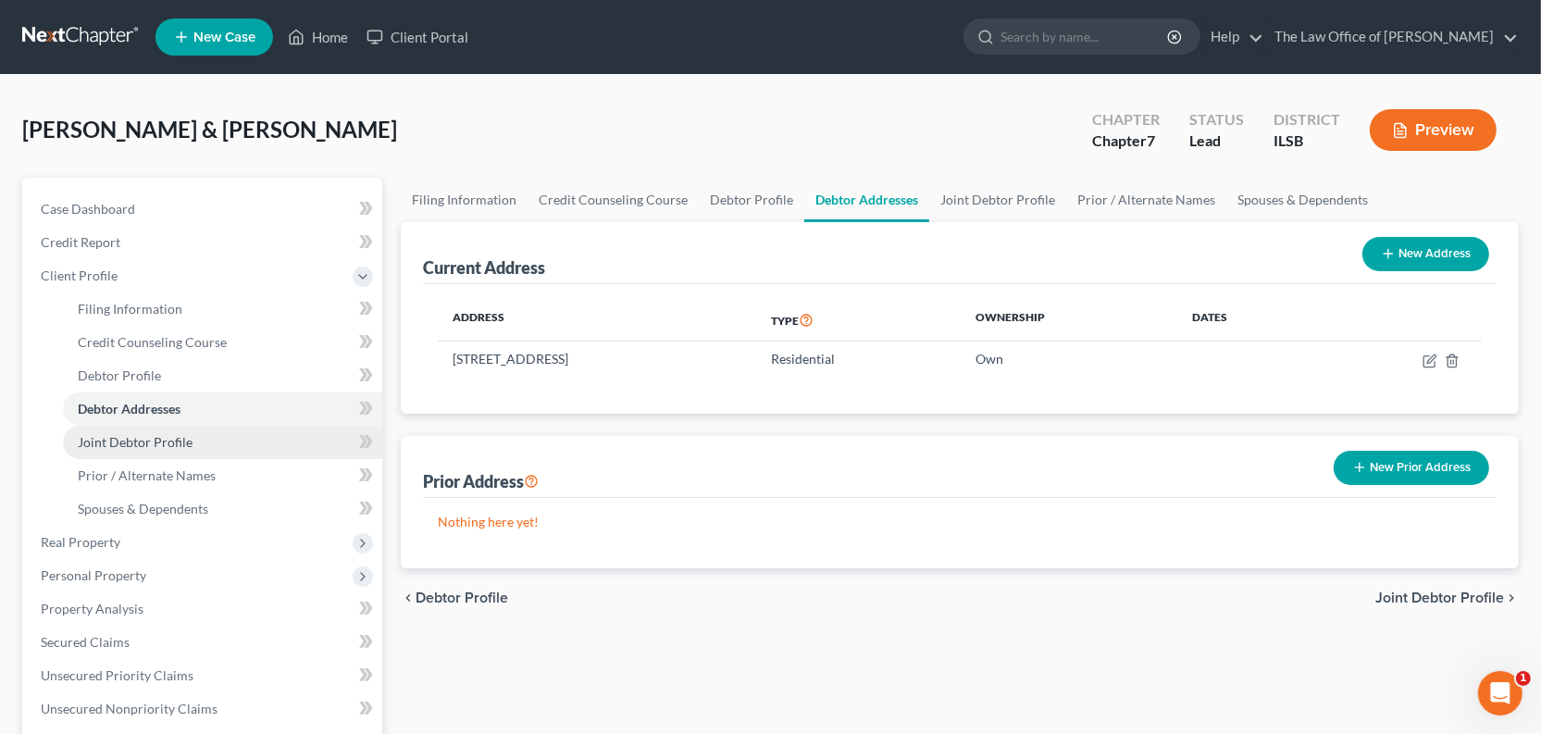
click at [148, 450] on span "Joint Debtor Profile" at bounding box center [135, 442] width 115 height 16
